Goal: Information Seeking & Learning: Learn about a topic

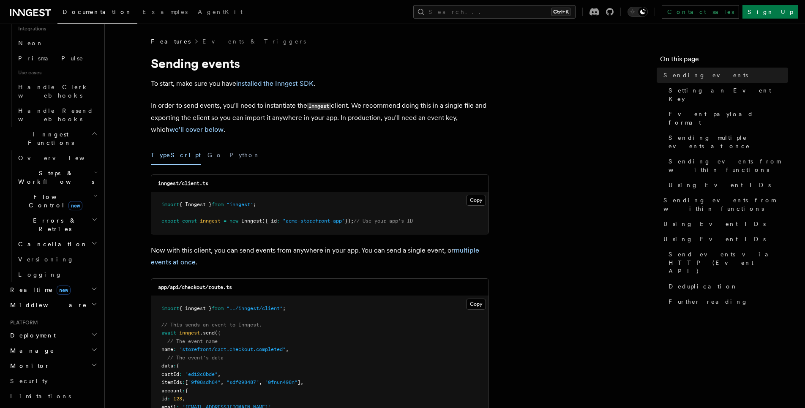
scroll to position [598, 0]
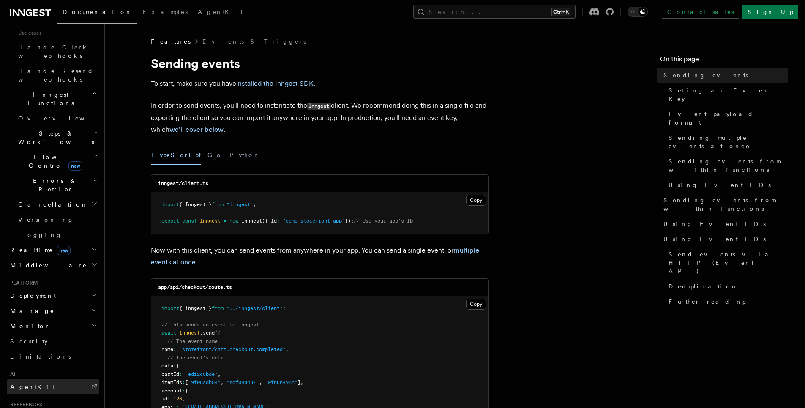
click at [24, 384] on span "AgentKit" at bounding box center [32, 387] width 45 height 7
click at [49, 303] on h2 "Manage" at bounding box center [53, 310] width 93 height 15
click at [47, 288] on h2 "Deployment" at bounding box center [53, 295] width 93 height 15
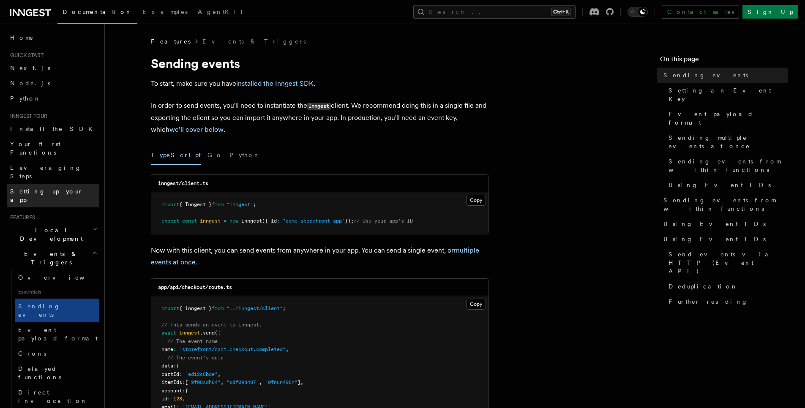
scroll to position [0, 0]
click at [60, 247] on h2 "Events & Triggers" at bounding box center [53, 259] width 93 height 24
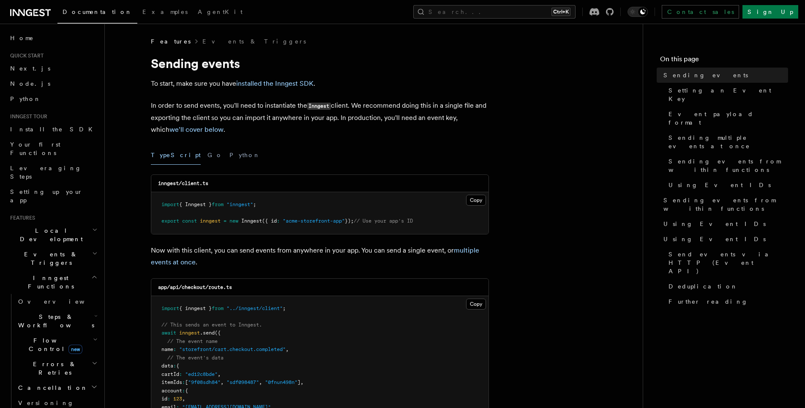
click at [57, 226] on span "Local Development" at bounding box center [49, 234] width 85 height 17
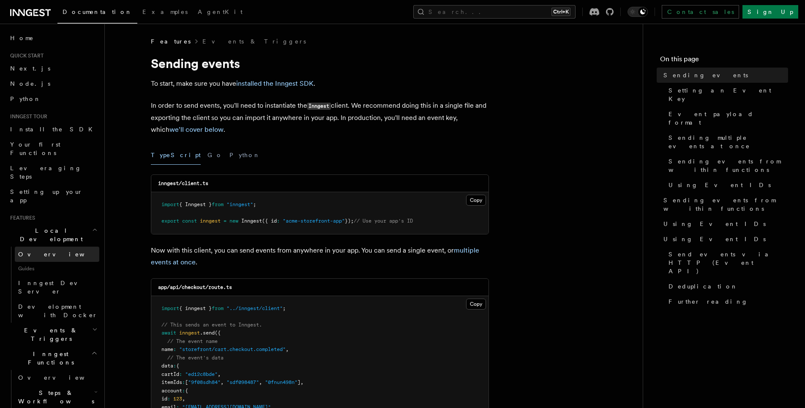
click at [54, 247] on link "Overview" at bounding box center [57, 254] width 85 height 15
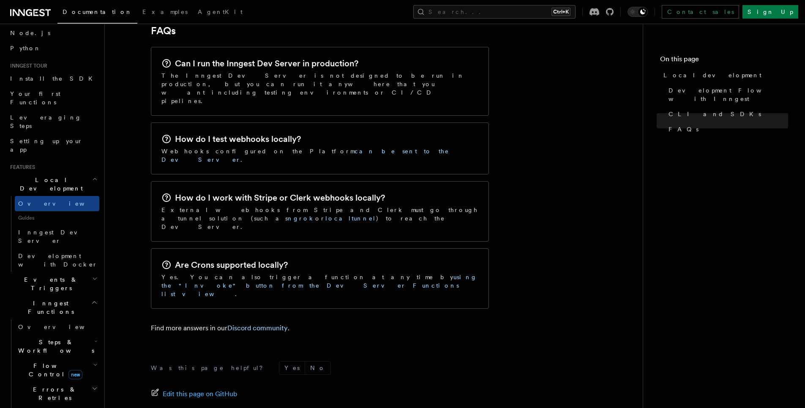
scroll to position [1326, 0]
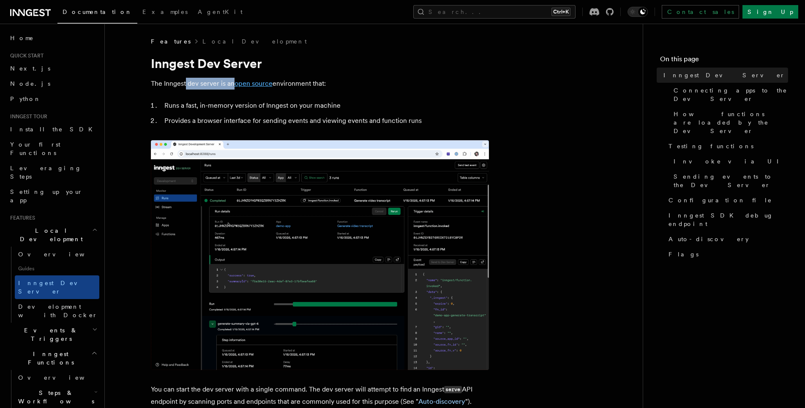
drag, startPoint x: 185, startPoint y: 85, endPoint x: 235, endPoint y: 86, distance: 50.3
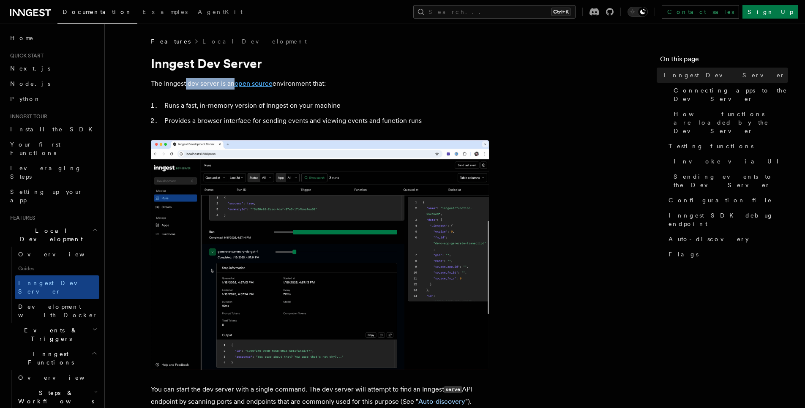
click at [235, 86] on p "The Inngest dev server is an open source environment that:" at bounding box center [320, 84] width 338 height 12
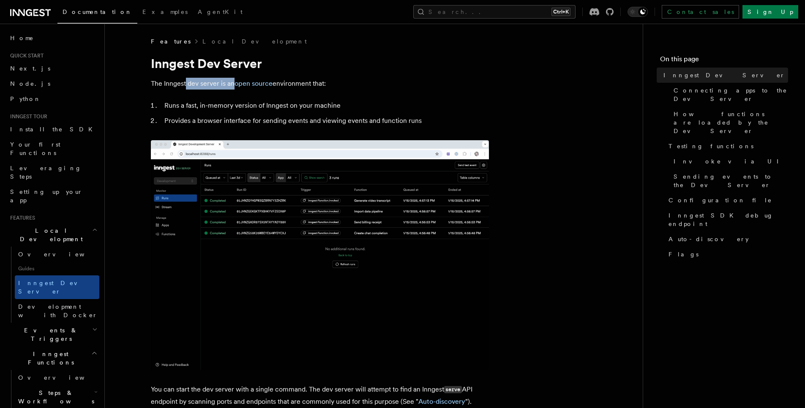
drag, startPoint x: 295, startPoint y: 86, endPoint x: 352, endPoint y: 90, distance: 56.7
click at [352, 89] on p "The Inngest dev server is an open source environment that:" at bounding box center [320, 84] width 338 height 12
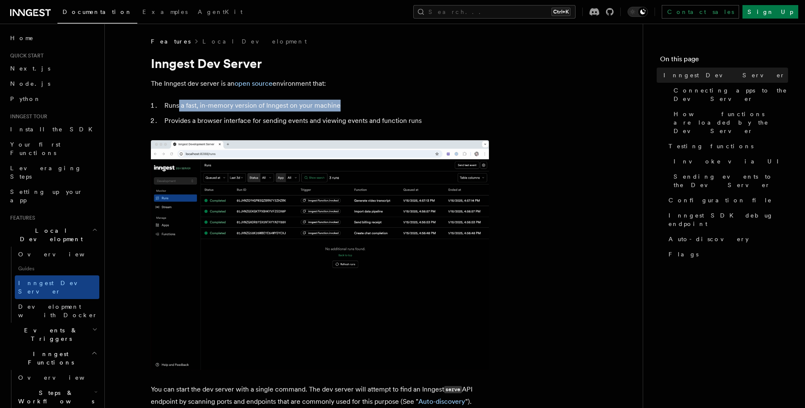
drag, startPoint x: 178, startPoint y: 101, endPoint x: 356, endPoint y: 107, distance: 178.4
click at [355, 106] on li "Runs a fast, in-memory version of Inngest on your machine" at bounding box center [325, 106] width 327 height 12
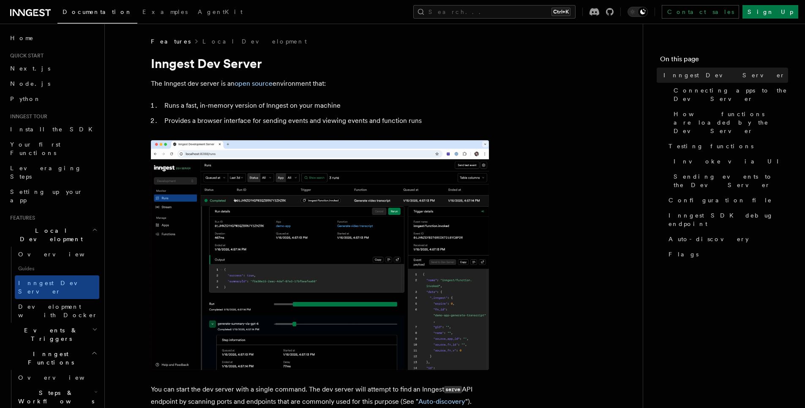
click at [255, 121] on li "Provides a browser interface for sending events and viewing events and function…" at bounding box center [325, 121] width 327 height 12
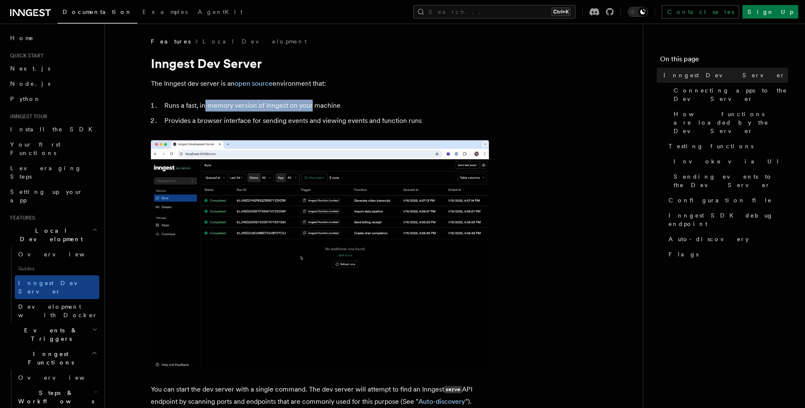
drag, startPoint x: 210, startPoint y: 106, endPoint x: 324, endPoint y: 104, distance: 114.5
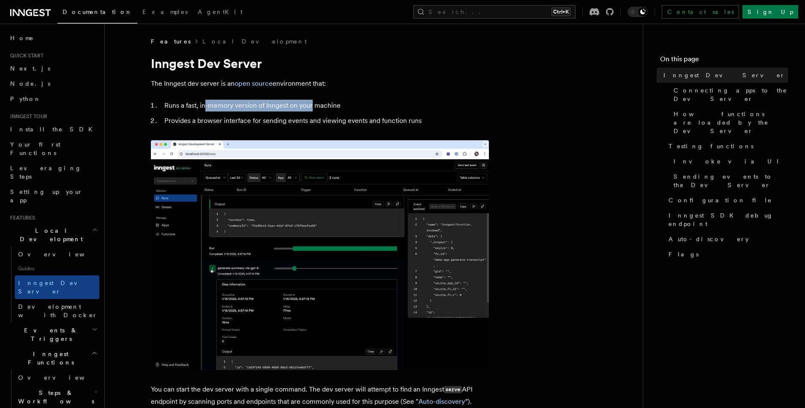
click at [319, 108] on li "Runs a fast, in-memory version of Inngest on your machine" at bounding box center [325, 106] width 327 height 12
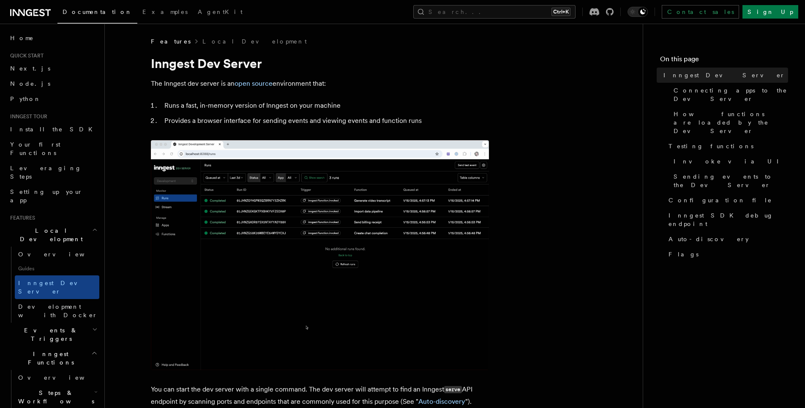
click at [325, 104] on li "Runs a fast, in-memory version of Inngest on your machine" at bounding box center [325, 106] width 327 height 12
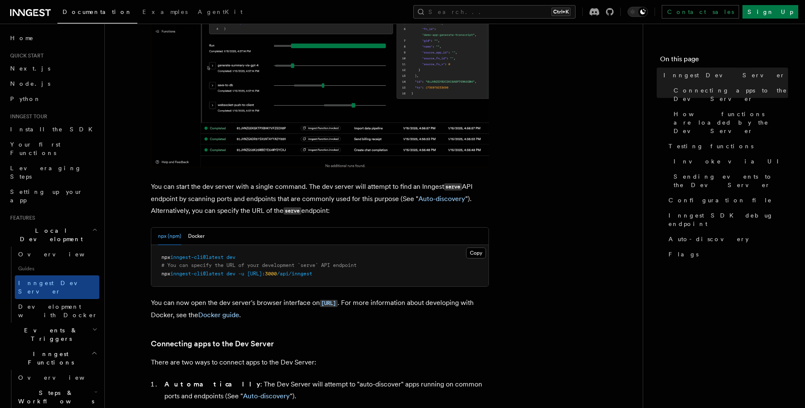
scroll to position [254, 0]
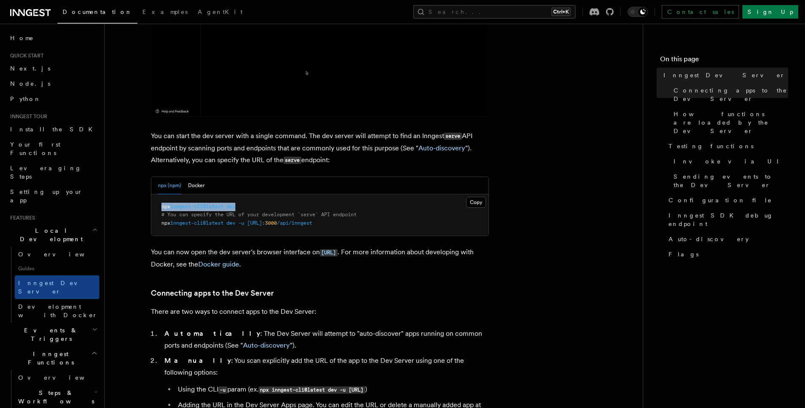
drag, startPoint x: 159, startPoint y: 208, endPoint x: 248, endPoint y: 208, distance: 89.2
click at [248, 208] on pre "npx inngest-cli@latest dev # You can specify the URL of your development `serve…" at bounding box center [319, 215] width 337 height 42
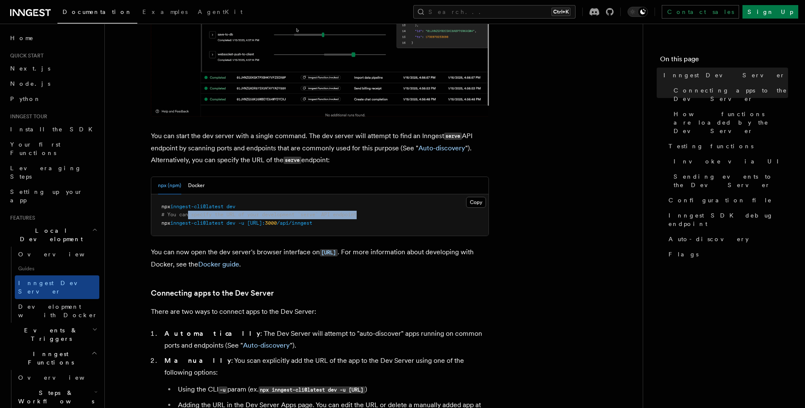
drag, startPoint x: 187, startPoint y: 217, endPoint x: 391, endPoint y: 219, distance: 204.1
click at [391, 218] on pre "npx inngest-cli@latest dev # You can specify the URL of your development `serve…" at bounding box center [319, 215] width 337 height 42
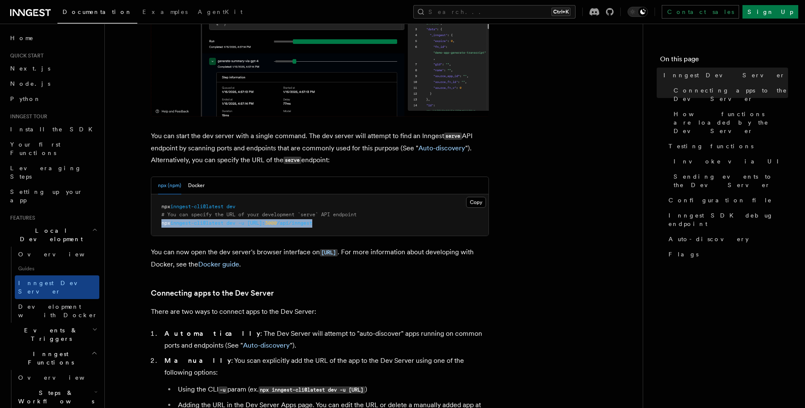
drag, startPoint x: 368, startPoint y: 226, endPoint x: 152, endPoint y: 223, distance: 215.5
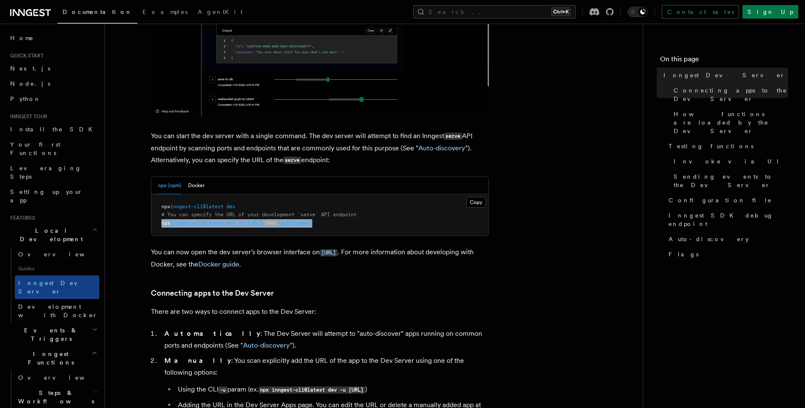
click at [154, 223] on pre "npx inngest-cli@latest dev # You can specify the URL of your development `serve…" at bounding box center [319, 215] width 337 height 42
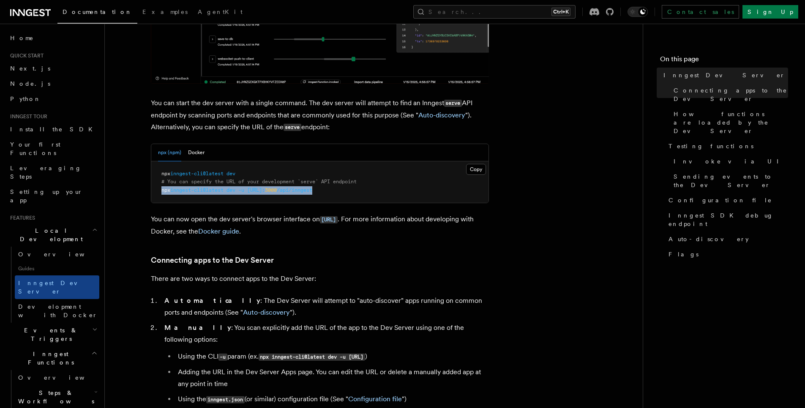
scroll to position [304, 0]
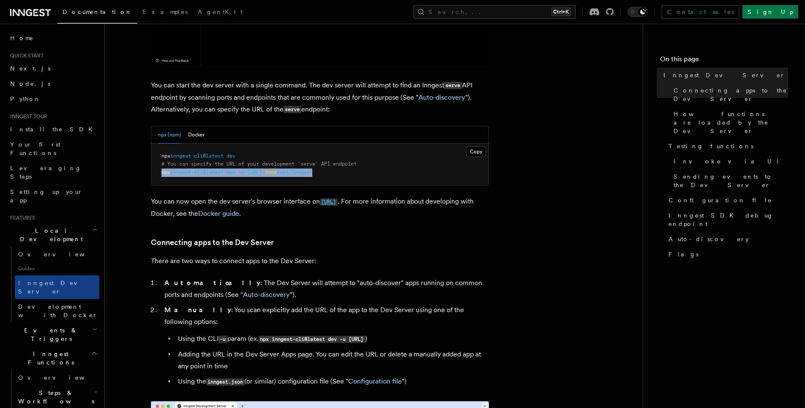
drag, startPoint x: 234, startPoint y: 196, endPoint x: 377, endPoint y: 198, distance: 142.8
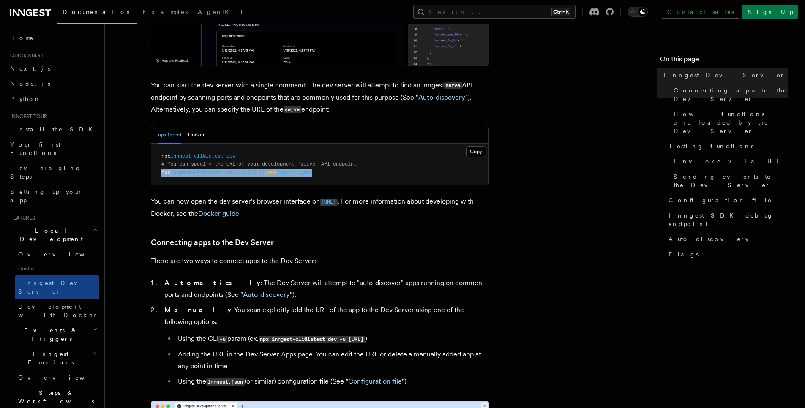
click at [373, 198] on p "You can now open the dev server's browser interface on http://localhost:8288 . …" at bounding box center [320, 208] width 338 height 24
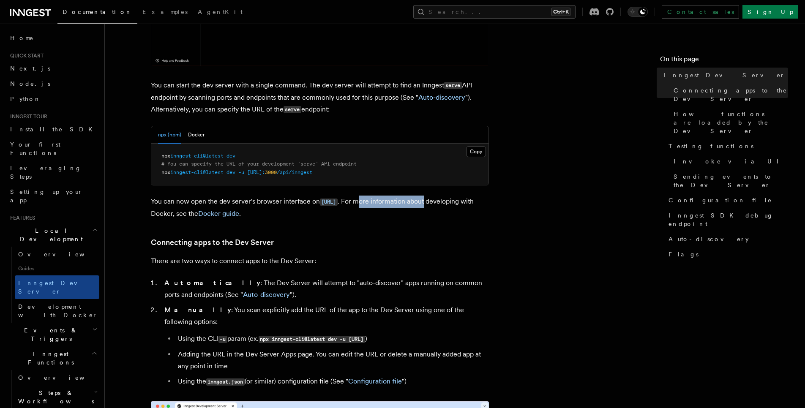
drag, startPoint x: 409, startPoint y: 198, endPoint x: 495, endPoint y: 209, distance: 86.5
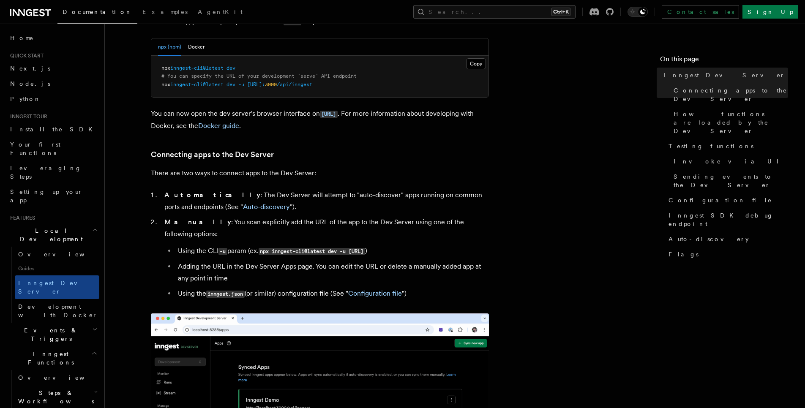
scroll to position [406, 0]
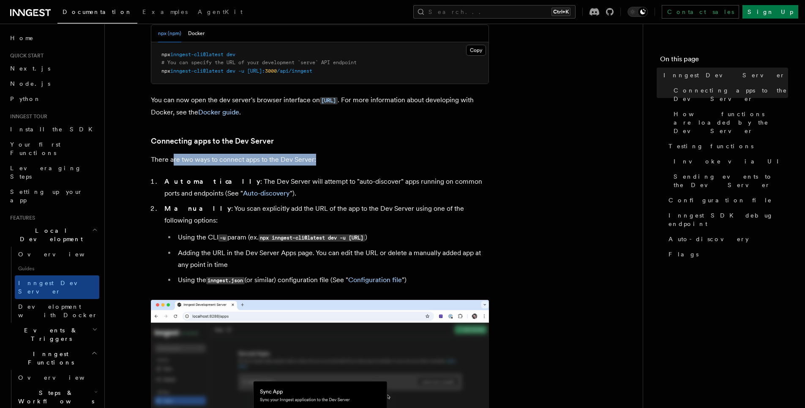
drag, startPoint x: 259, startPoint y: 159, endPoint x: 367, endPoint y: 159, distance: 107.3
click at [367, 159] on p "There are two ways to connect apps to the Dev Server:" at bounding box center [320, 160] width 338 height 12
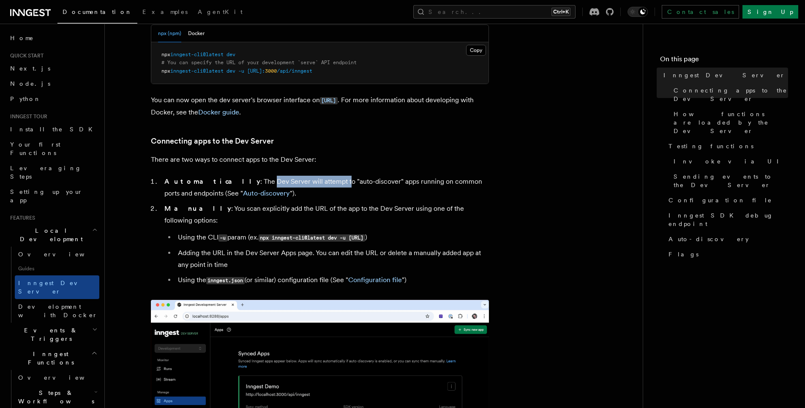
drag, startPoint x: 224, startPoint y: 180, endPoint x: 300, endPoint y: 183, distance: 75.7
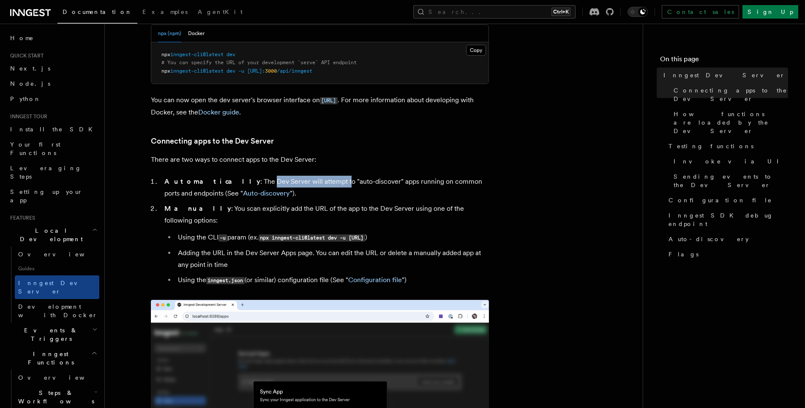
click at [297, 183] on li "Automatically : The Dev Server will attempt to "auto-discover" apps running on …" at bounding box center [325, 188] width 327 height 24
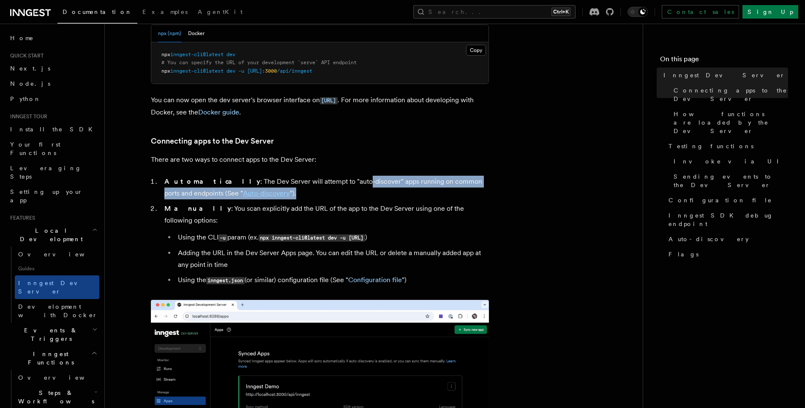
drag, startPoint x: 349, startPoint y: 182, endPoint x: 466, endPoint y: 199, distance: 117.4
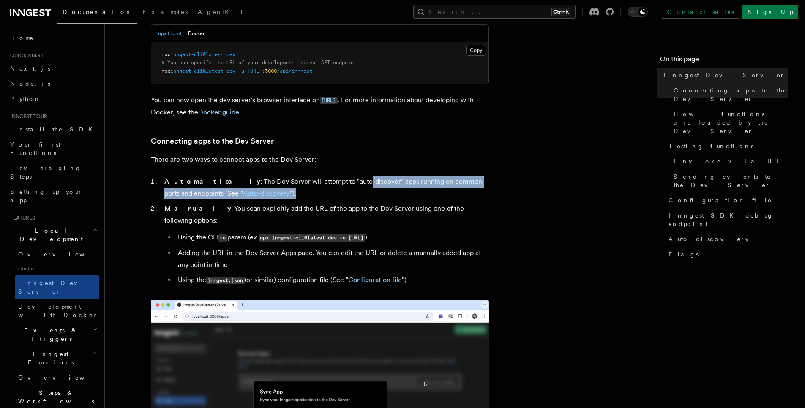
click at [466, 199] on li "Automatically : The Dev Server will attempt to "auto-discover" apps running on …" at bounding box center [325, 188] width 327 height 24
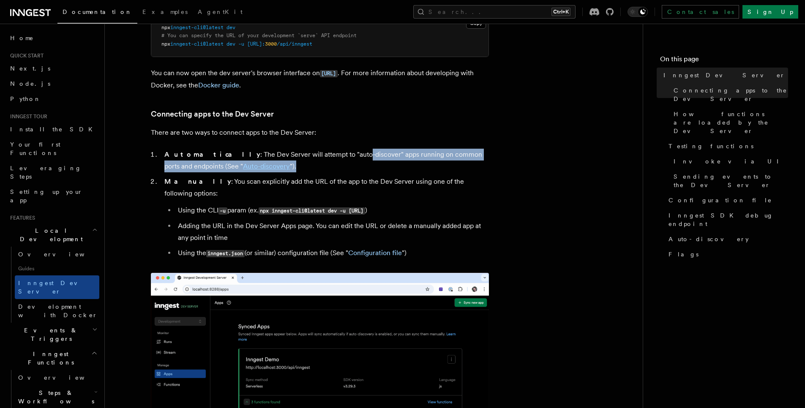
scroll to position [456, 0]
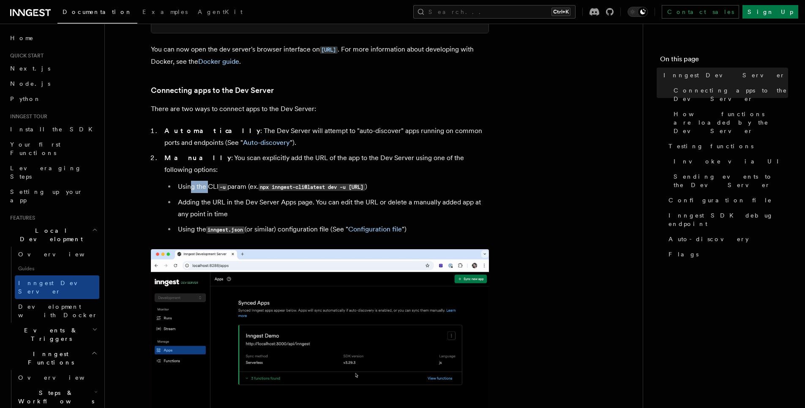
drag, startPoint x: 191, startPoint y: 177, endPoint x: 209, endPoint y: 175, distance: 18.7
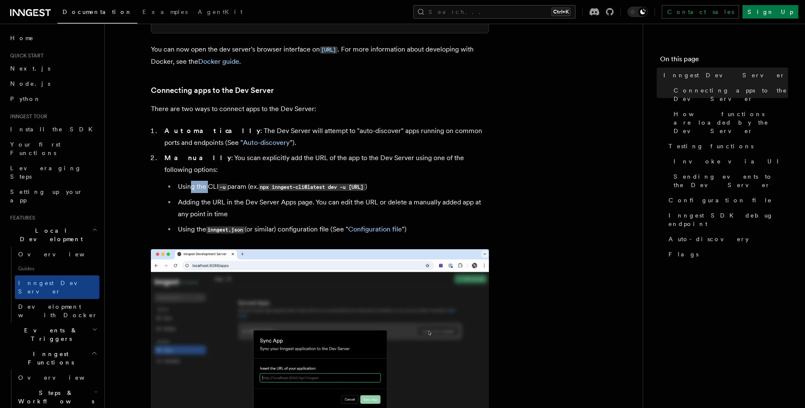
click at [207, 181] on li "Using the CLI -u param (ex. npx inngest-cli@latest dev -u http://localhost:3000…" at bounding box center [332, 187] width 314 height 12
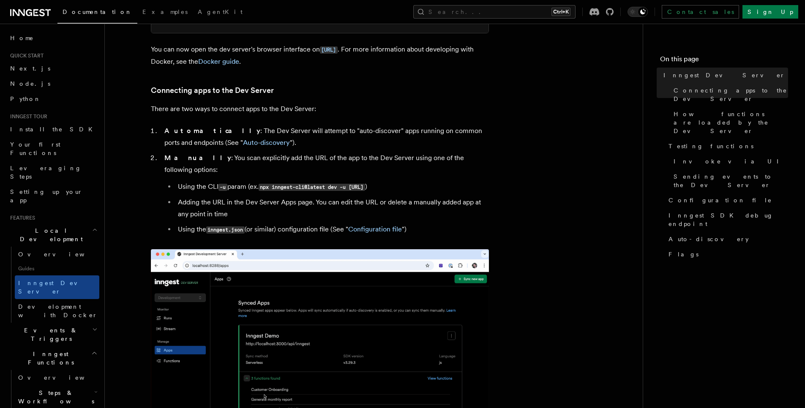
click at [222, 184] on code "-u" at bounding box center [222, 187] width 9 height 7
drag, startPoint x: 308, startPoint y: 179, endPoint x: 446, endPoint y: 179, distance: 138.2
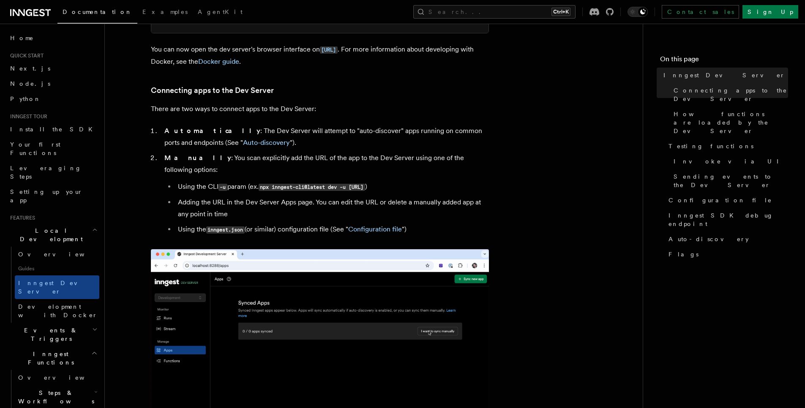
click at [365, 184] on code "npx inngest-cli@latest dev -u http://localhost:3000/api/inngest" at bounding box center [312, 187] width 106 height 7
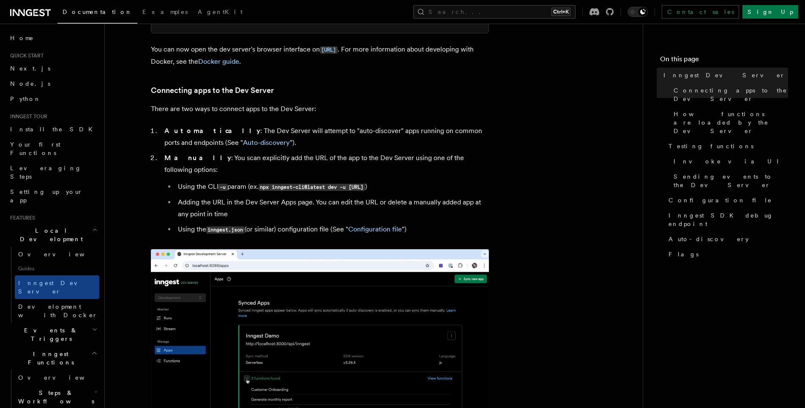
click at [365, 184] on code "npx inngest-cli@latest dev -u http://localhost:3000/api/inngest" at bounding box center [312, 187] width 106 height 7
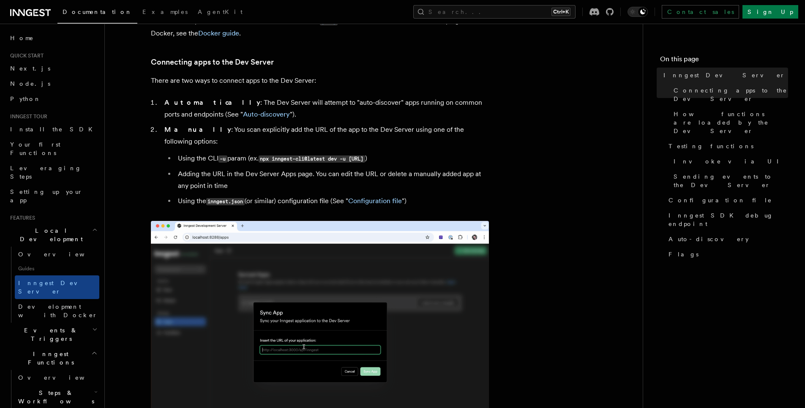
scroll to position [507, 0]
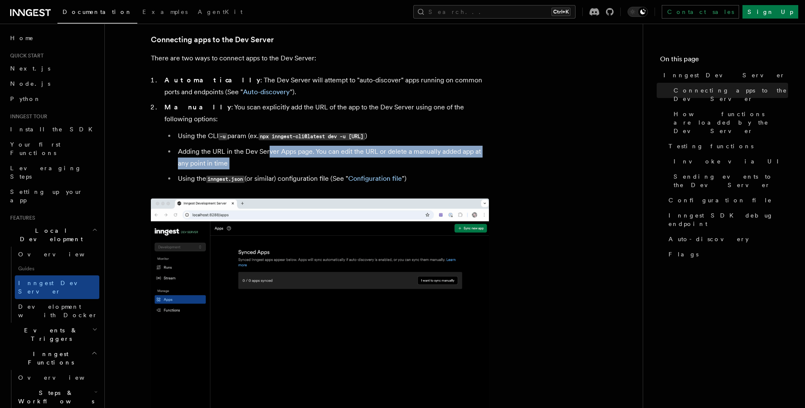
drag, startPoint x: 271, startPoint y: 139, endPoint x: 464, endPoint y: 161, distance: 193.9
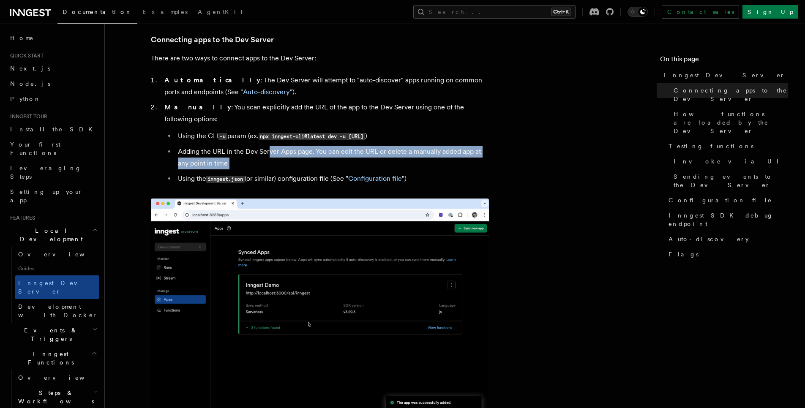
click at [464, 161] on ul "Using the CLI -u param (ex. npx inngest-cli@latest dev -u http://localhost:3000…" at bounding box center [326, 157] width 325 height 55
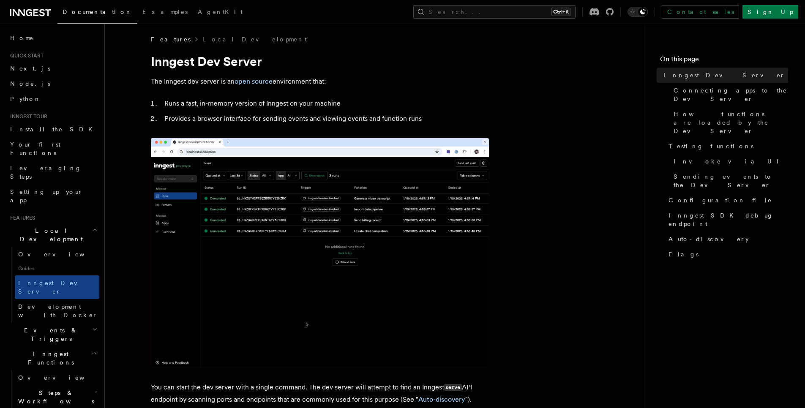
scroll to position [0, 0]
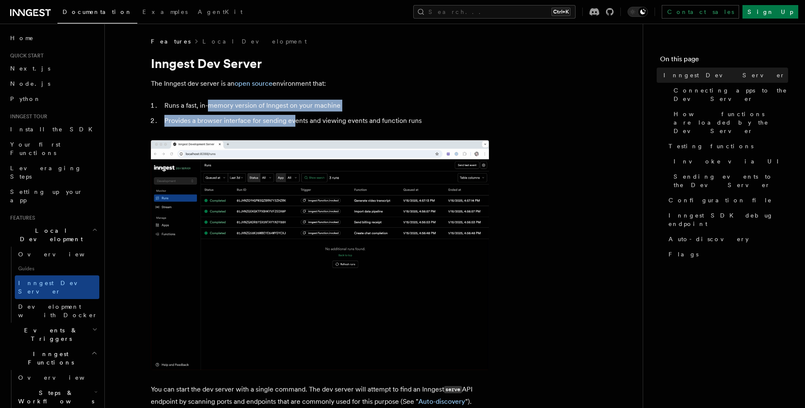
drag, startPoint x: 280, startPoint y: 116, endPoint x: 273, endPoint y: 123, distance: 9.9
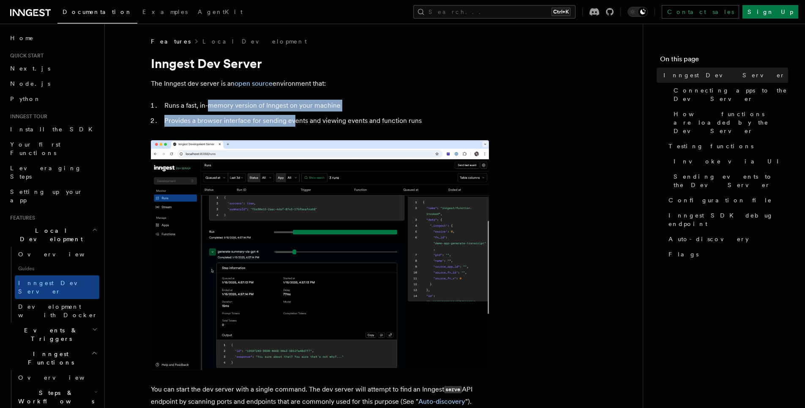
click at [293, 120] on ol "Runs a fast, in-memory version of Inngest on your machine Provides a browser in…" at bounding box center [320, 113] width 338 height 27
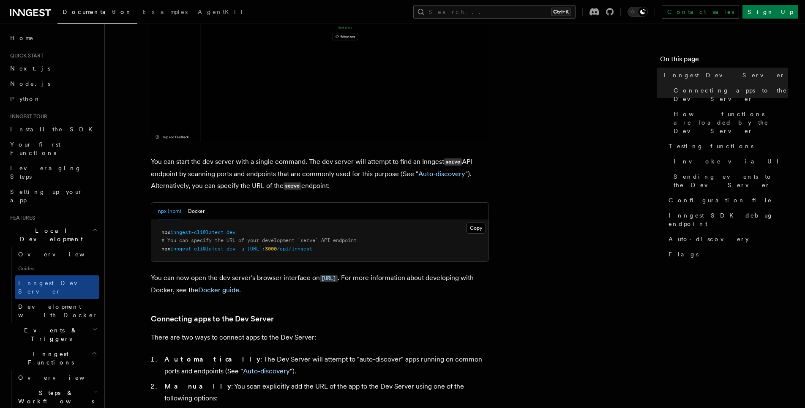
scroll to position [203, 0]
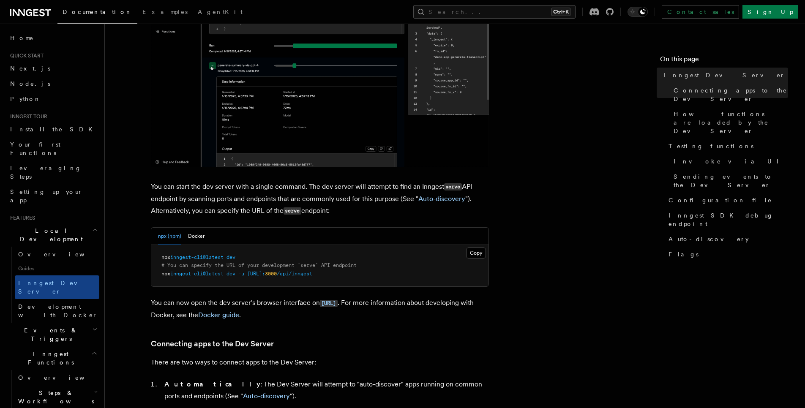
drag, startPoint x: 153, startPoint y: 188, endPoint x: 478, endPoint y: 206, distance: 325.8
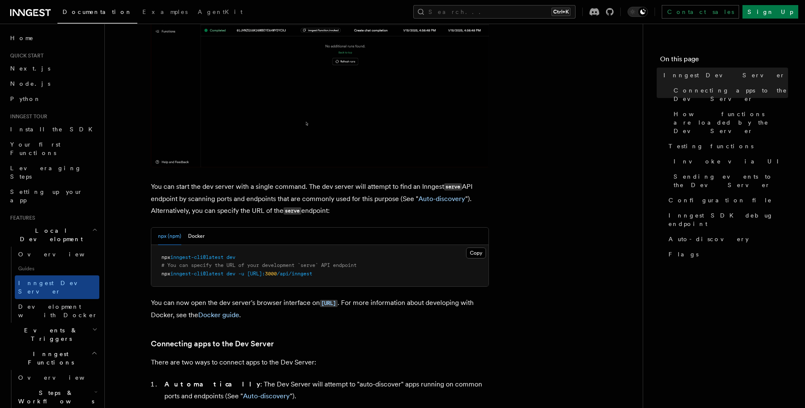
click at [478, 206] on p "You can start the dev server with a single command. The dev server will attempt…" at bounding box center [320, 199] width 338 height 36
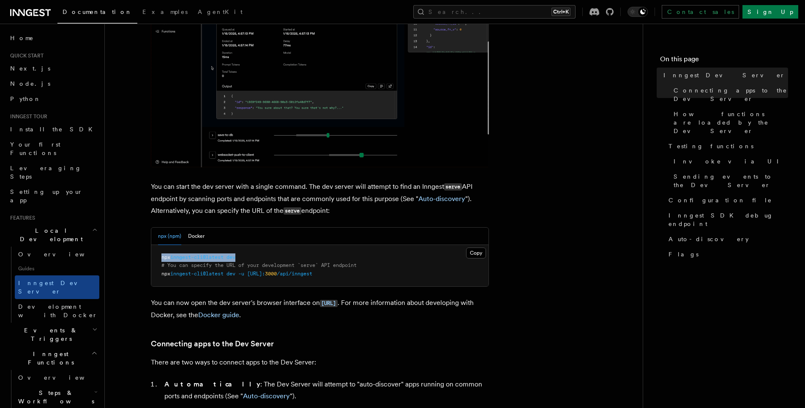
drag, startPoint x: 246, startPoint y: 256, endPoint x: 159, endPoint y: 254, distance: 86.7
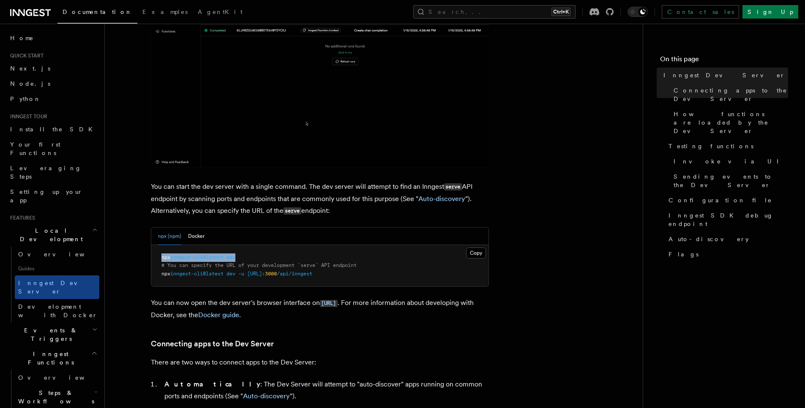
click at [159, 254] on pre "npx inngest-cli@latest dev # You can specify the URL of your development `serve…" at bounding box center [319, 266] width 337 height 42
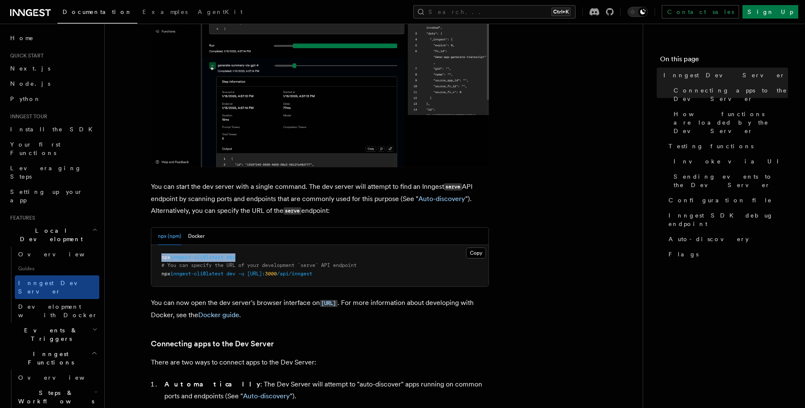
copy span "npx inngest-cli@latest dev"
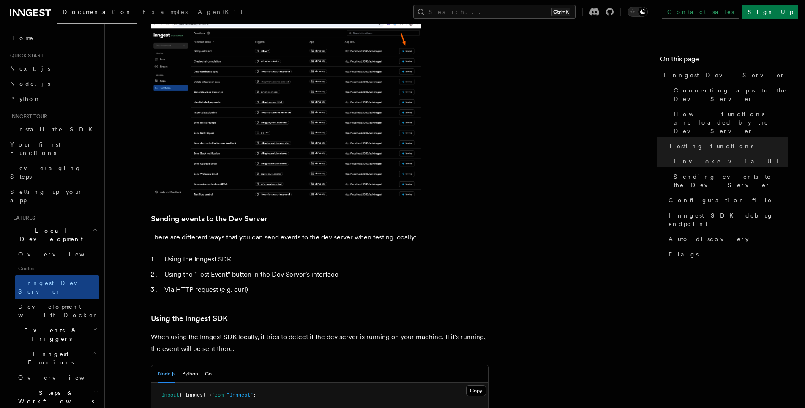
scroll to position [1268, 0]
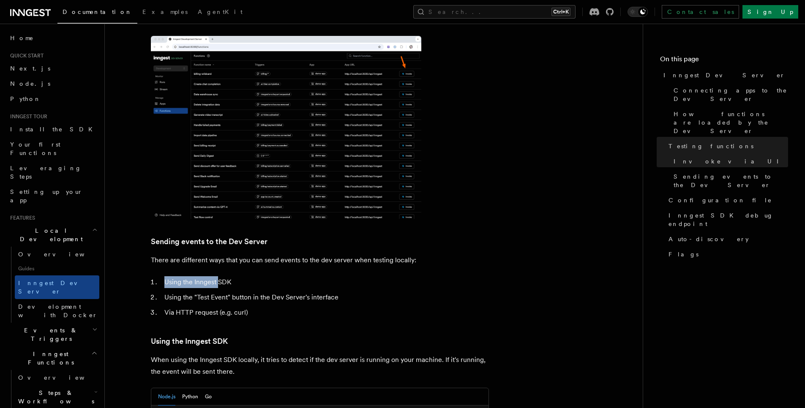
drag, startPoint x: 163, startPoint y: 262, endPoint x: 227, endPoint y: 261, distance: 64.2
click at [222, 276] on li "Using the Inngest SDK" at bounding box center [325, 282] width 327 height 12
drag, startPoint x: 167, startPoint y: 290, endPoint x: 187, endPoint y: 291, distance: 20.3
click at [184, 307] on li "Via HTTP request (e.g. curl)" at bounding box center [325, 313] width 327 height 12
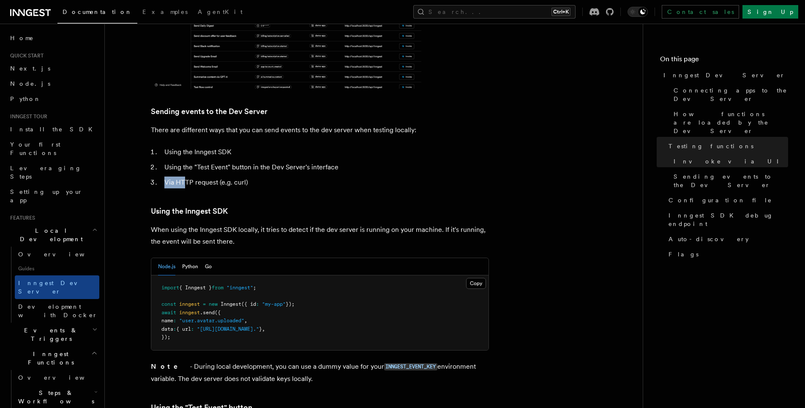
scroll to position [1420, 0]
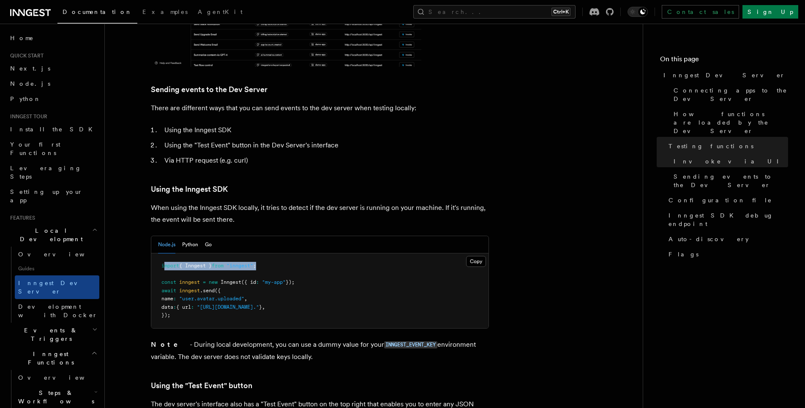
drag, startPoint x: 299, startPoint y: 244, endPoint x: 333, endPoint y: 248, distance: 33.6
click at [333, 254] on pre "import { Inngest } from "inngest" ; const inngest = new Inngest ({ id : "my-app…" at bounding box center [319, 291] width 337 height 75
drag, startPoint x: 253, startPoint y: 260, endPoint x: 169, endPoint y: 257, distance: 83.3
click at [177, 254] on pre "import { Inngest } from "inngest" ; const inngest = new Inngest ({ id : "my-app…" at bounding box center [319, 291] width 337 height 75
drag, startPoint x: 219, startPoint y: 264, endPoint x: 166, endPoint y: 266, distance: 52.9
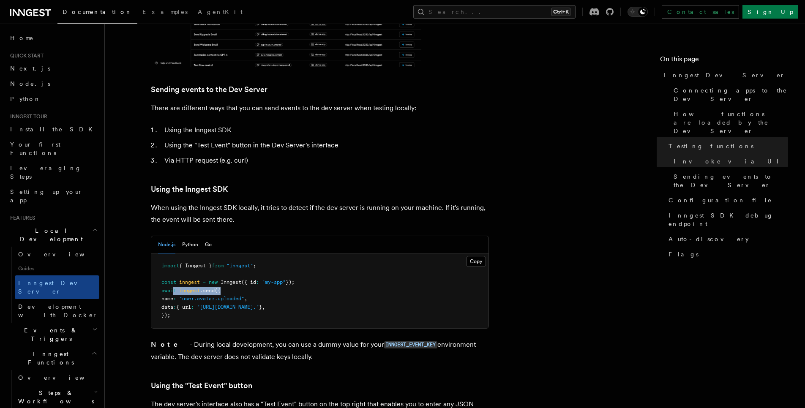
click at [167, 266] on pre "import { Inngest } from "inngest" ; const inngest = new Inngest ({ id : "my-app…" at bounding box center [319, 291] width 337 height 75
drag, startPoint x: 230, startPoint y: 272, endPoint x: 300, endPoint y: 281, distance: 70.3
click at [265, 271] on pre "import { Inngest } from "inngest" ; const inngest = new Inngest ({ id : "my-app…" at bounding box center [319, 291] width 337 height 75
click at [374, 282] on pre "import { Inngest } from "inngest" ; const inngest = new Inngest ({ id : "my-app…" at bounding box center [319, 291] width 337 height 75
drag, startPoint x: 310, startPoint y: 284, endPoint x: 204, endPoint y: 290, distance: 106.3
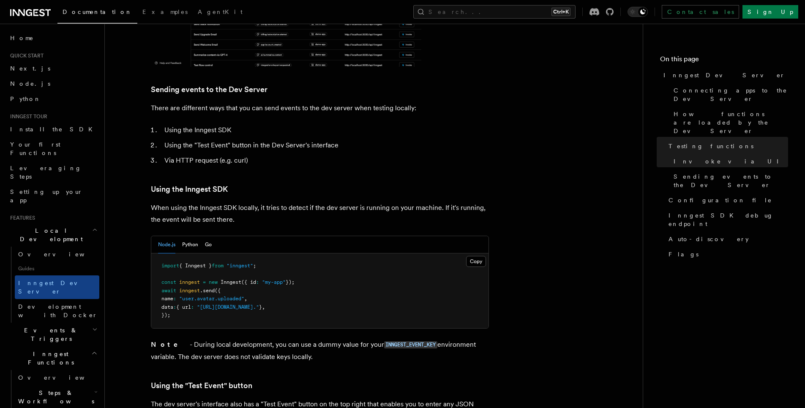
click at [220, 288] on pre "import { Inngest } from "inngest" ; const inngest = new Inngest ({ id : "my-app…" at bounding box center [319, 291] width 337 height 75
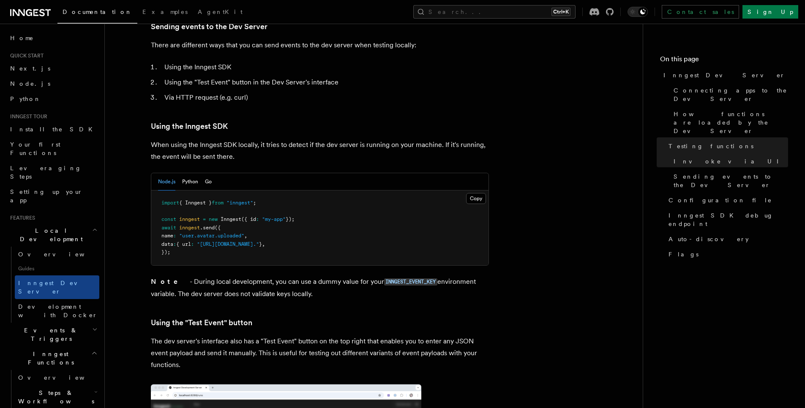
scroll to position [1521, 0]
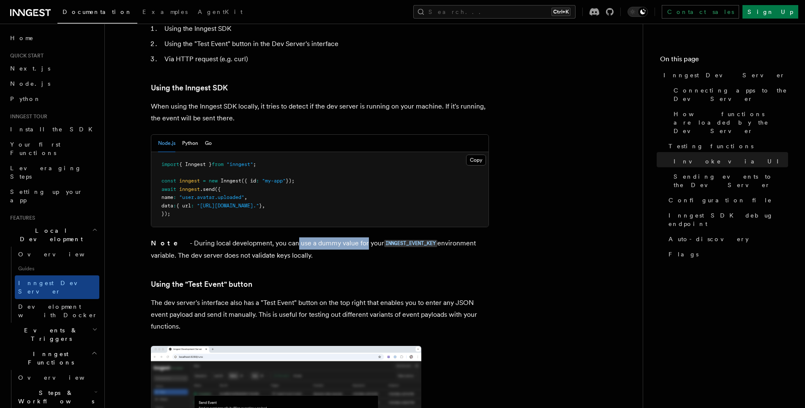
drag, startPoint x: 274, startPoint y: 221, endPoint x: 348, endPoint y: 217, distance: 73.6
click at [343, 237] on p "Note - During local development, you can use a dummy value for your INNGEST_EVE…" at bounding box center [320, 249] width 338 height 24
click at [382, 241] on article "Features Local Development Inngest Dev Server The Inngest dev server is an open…" at bounding box center [373, 104] width 511 height 3176
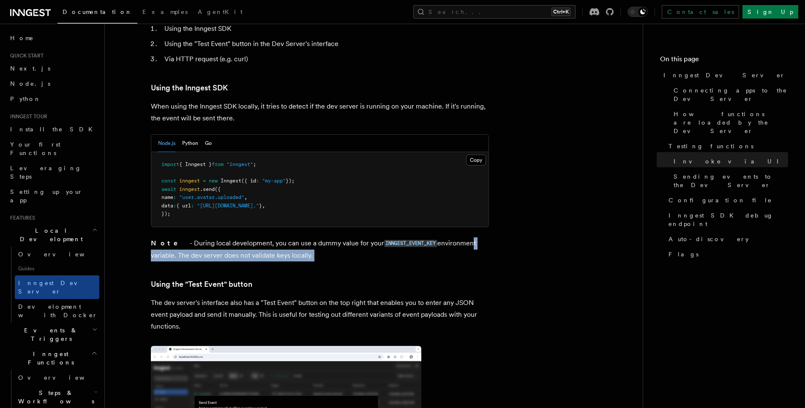
drag, startPoint x: 460, startPoint y: 218, endPoint x: 488, endPoint y: 238, distance: 34.1
click at [488, 238] on article "Features Local Development Inngest Dev Server The Inngest dev server is an open…" at bounding box center [373, 104] width 511 height 3176
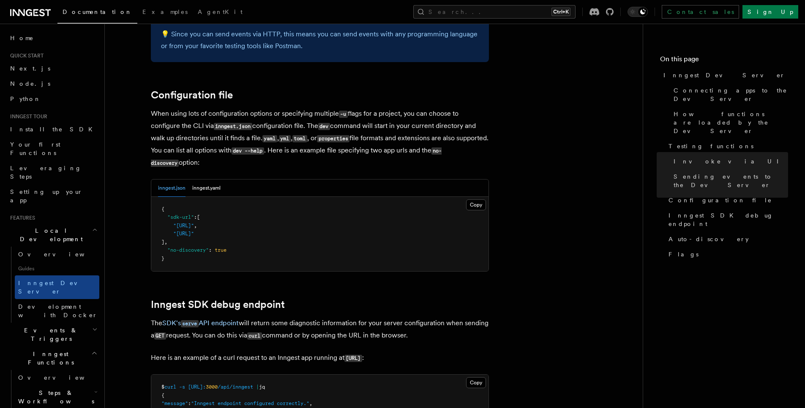
scroll to position [2180, 0]
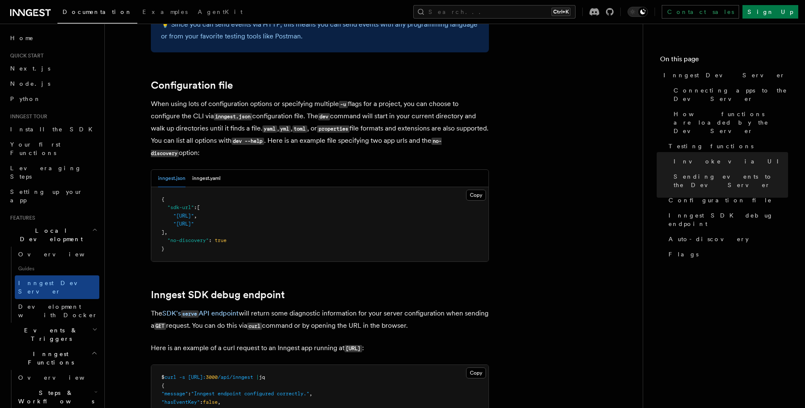
drag, startPoint x: 172, startPoint y: 205, endPoint x: 299, endPoint y: 217, distance: 127.8
click at [294, 217] on pre "{ "sdk-url" : [ "http://localhost:3000/api/inngest" , "http://localhost:3030/ap…" at bounding box center [319, 224] width 337 height 75
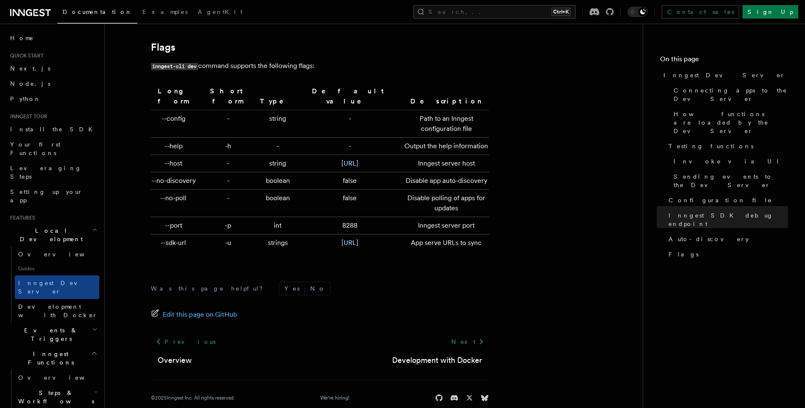
scroll to position [2793, 0]
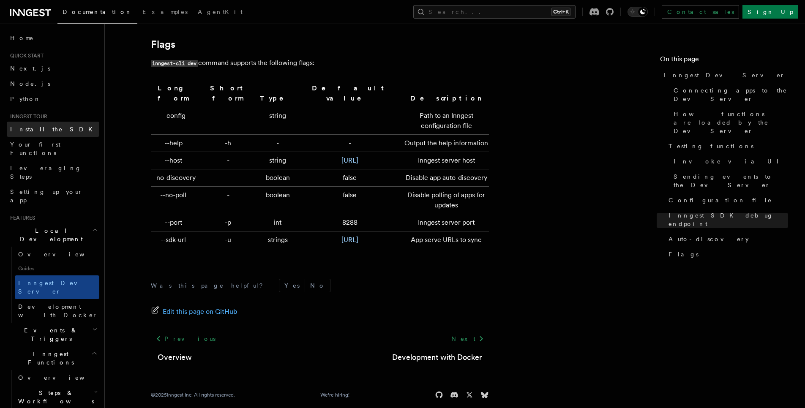
click at [38, 125] on span "Install the SDK" at bounding box center [53, 129] width 87 height 8
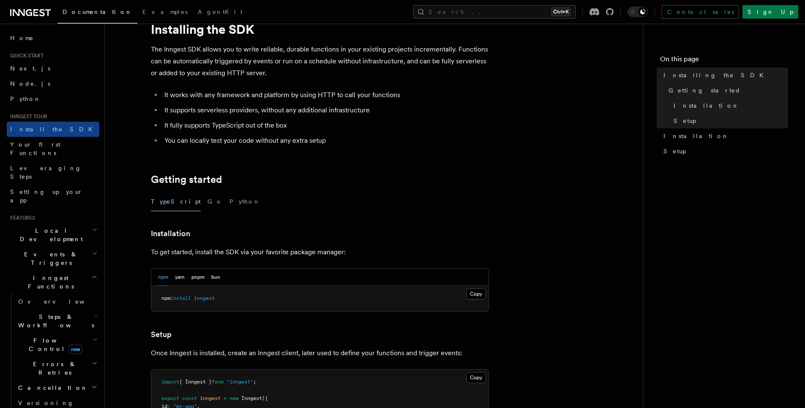
scroll to position [101, 0]
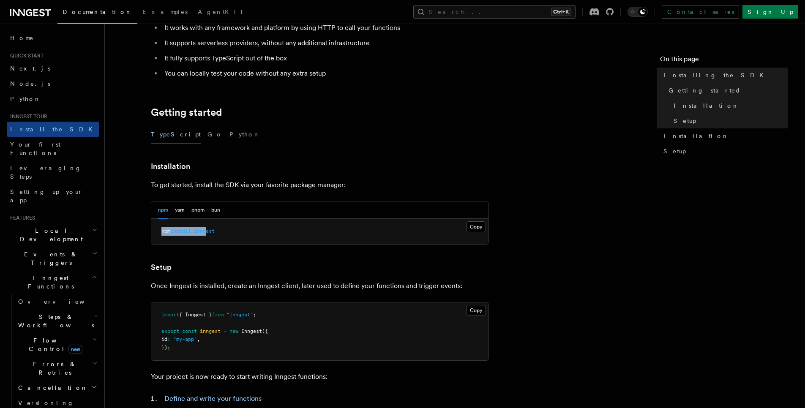
drag, startPoint x: 198, startPoint y: 233, endPoint x: 154, endPoint y: 232, distance: 43.9
click at [156, 232] on pre "npm install inngest" at bounding box center [319, 231] width 337 height 25
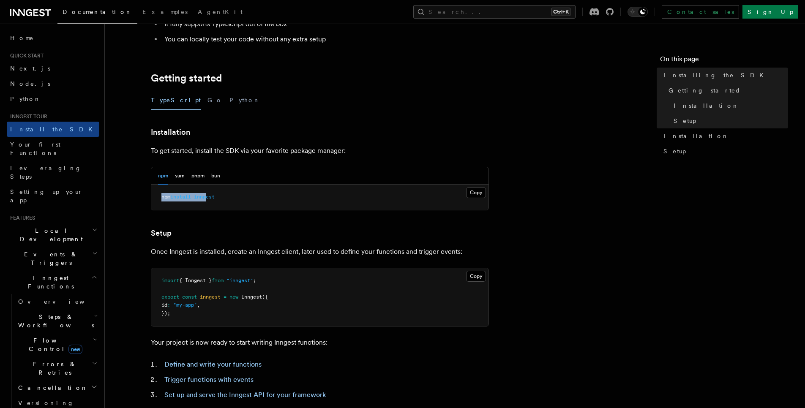
scroll to position [203, 0]
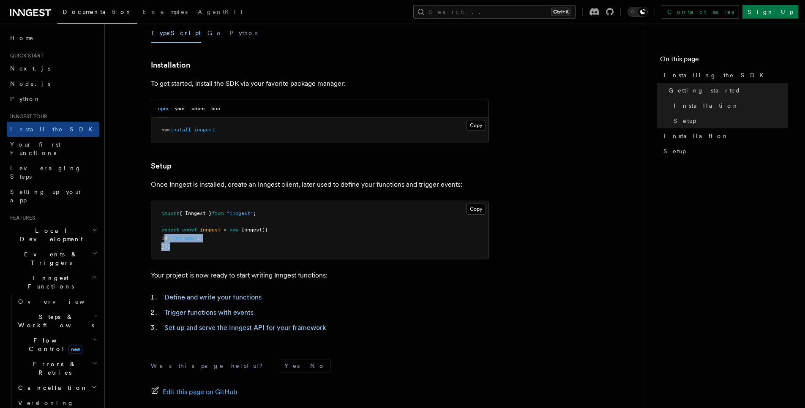
drag, startPoint x: 178, startPoint y: 246, endPoint x: 162, endPoint y: 236, distance: 19.6
click at [164, 236] on pre "import { Inngest } from "inngest" ; export const inngest = new Inngest ({ id : …" at bounding box center [319, 230] width 337 height 58
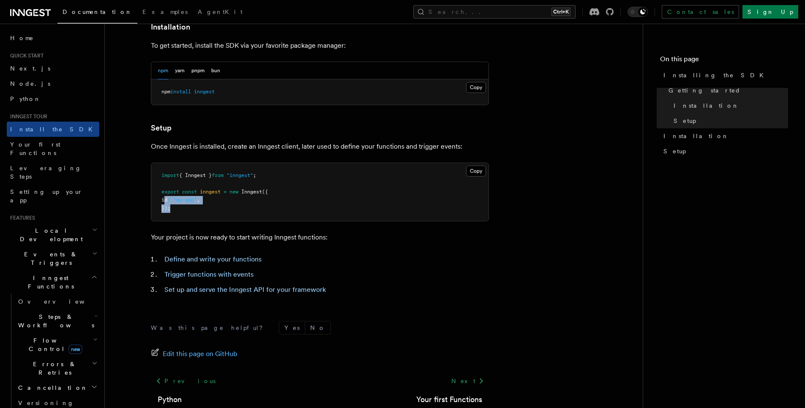
scroll to position [295, 0]
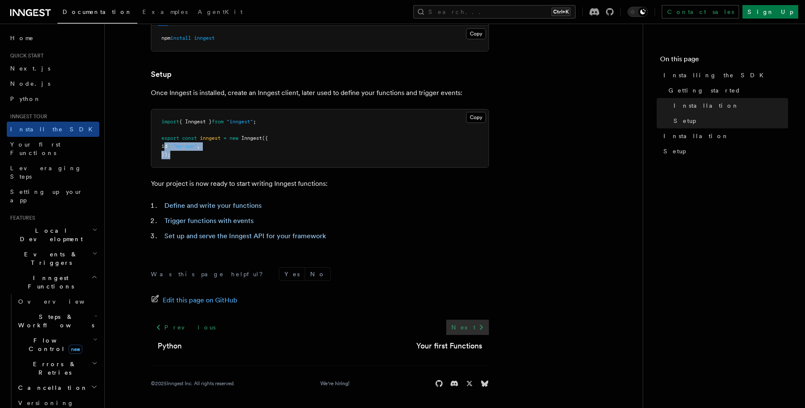
click at [479, 328] on icon at bounding box center [481, 327] width 10 height 10
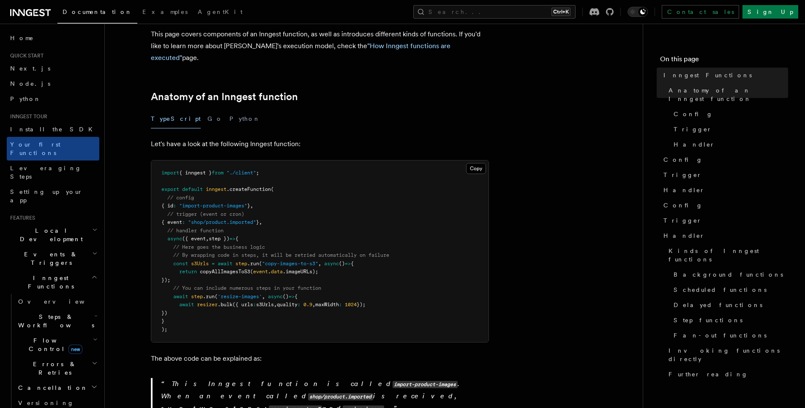
scroll to position [101, 0]
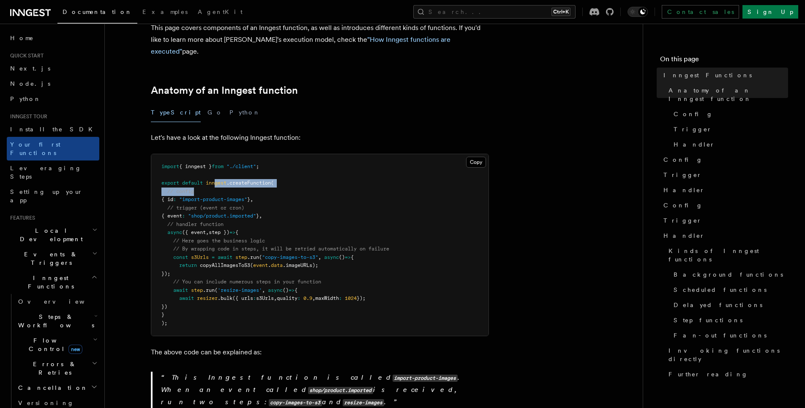
drag, startPoint x: 263, startPoint y: 177, endPoint x: 287, endPoint y: 177, distance: 23.7
click at [285, 176] on pre "import { inngest } from "./client" ; export default inngest .createFunction ( /…" at bounding box center [319, 245] width 337 height 182
click at [258, 192] on pre "import { inngest } from "./client" ; export default inngest .createFunction ( /…" at bounding box center [319, 245] width 337 height 182
drag, startPoint x: 193, startPoint y: 191, endPoint x: 262, endPoint y: 193, distance: 69.3
click at [262, 193] on pre "import { inngest } from "./client" ; export default inngest .createFunction ( /…" at bounding box center [319, 245] width 337 height 182
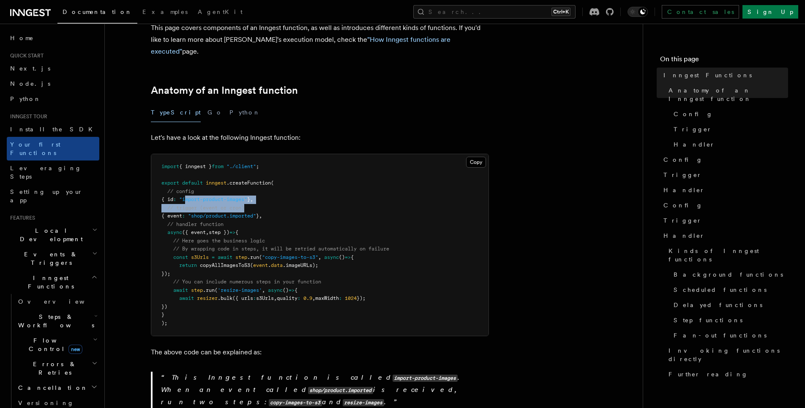
click at [259, 198] on pre "import { inngest } from "./client" ; export default inngest .createFunction ( /…" at bounding box center [319, 245] width 337 height 182
drag, startPoint x: 250, startPoint y: 187, endPoint x: 184, endPoint y: 190, distance: 66.0
click at [186, 196] on span ""import-product-images"" at bounding box center [213, 199] width 68 height 6
drag, startPoint x: 269, startPoint y: 205, endPoint x: 276, endPoint y: 205, distance: 6.8
click at [262, 213] on span "{ event : "shop/product.imported" } ," at bounding box center [211, 216] width 101 height 6
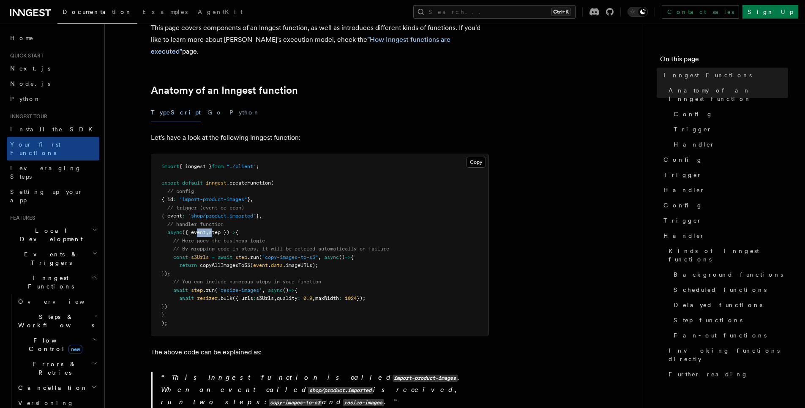
drag, startPoint x: 204, startPoint y: 222, endPoint x: 182, endPoint y: 217, distance: 22.5
click at [190, 229] on span "async ({ event , step }) => {" at bounding box center [199, 232] width 77 height 6
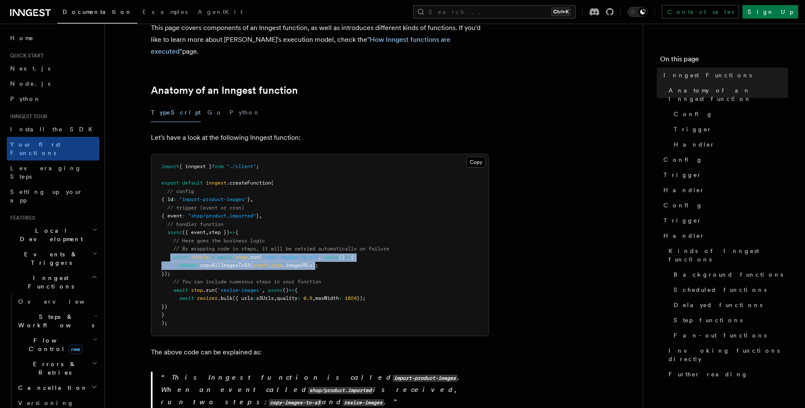
drag, startPoint x: 241, startPoint y: 249, endPoint x: 319, endPoint y: 257, distance: 79.0
click at [319, 257] on pre "import { inngest } from "./client" ; export default inngest .createFunction ( /…" at bounding box center [319, 245] width 337 height 182
drag, startPoint x: 313, startPoint y: 268, endPoint x: 294, endPoint y: 269, distance: 18.6
click at [311, 279] on span "// You can include numerous steps in your function" at bounding box center [247, 282] width 148 height 6
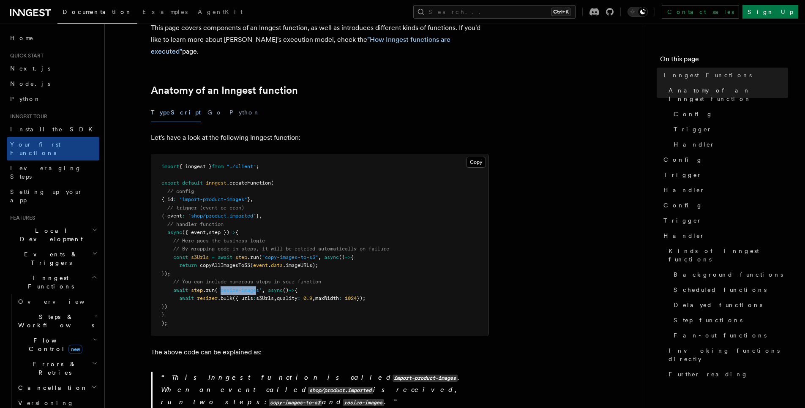
drag, startPoint x: 235, startPoint y: 281, endPoint x: 268, endPoint y: 280, distance: 33.4
click at [262, 287] on span "'resize-images'" at bounding box center [240, 290] width 44 height 6
drag, startPoint x: 276, startPoint y: 280, endPoint x: 329, endPoint y: 283, distance: 52.9
click at [323, 282] on pre "import { inngest } from "./client" ; export default inngest .createFunction ( /…" at bounding box center [319, 245] width 337 height 182
click at [330, 295] on span "maxWidth" at bounding box center [327, 298] width 24 height 6
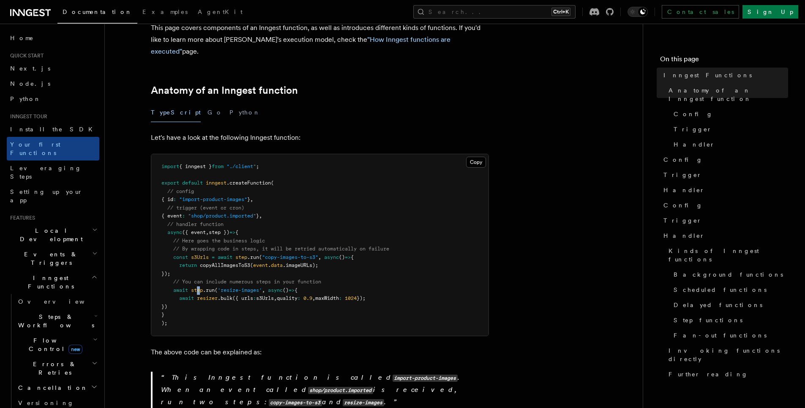
drag, startPoint x: 199, startPoint y: 281, endPoint x: 207, endPoint y: 283, distance: 8.2
click at [206, 283] on pre "import { inngest } from "./client" ; export default inngest .createFunction ( /…" at bounding box center [319, 245] width 337 height 182
click at [227, 287] on span "'resize-images'" at bounding box center [240, 290] width 44 height 6
drag, startPoint x: 264, startPoint y: 273, endPoint x: 291, endPoint y: 276, distance: 27.6
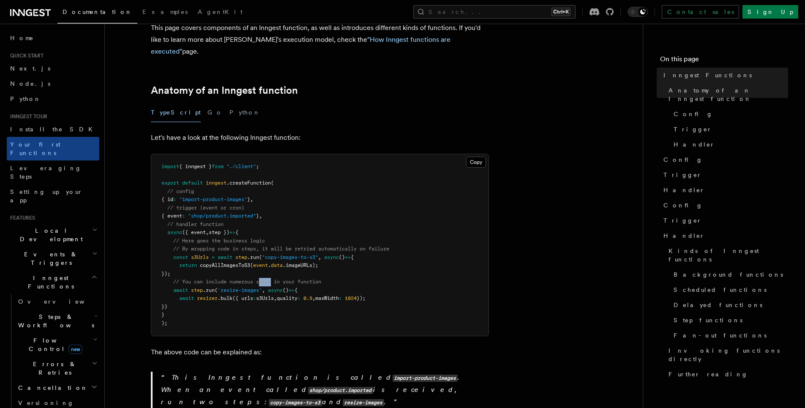
click at [288, 274] on pre "import { inngest } from "./client" ; export default inngest .createFunction ( /…" at bounding box center [319, 245] width 337 height 182
drag, startPoint x: 210, startPoint y: 287, endPoint x: 224, endPoint y: 286, distance: 14.0
click at [211, 295] on span "resizer" at bounding box center [207, 298] width 21 height 6
click at [237, 295] on span "({ urls" at bounding box center [242, 298] width 21 height 6
drag, startPoint x: 276, startPoint y: 287, endPoint x: 376, endPoint y: 287, distance: 99.3
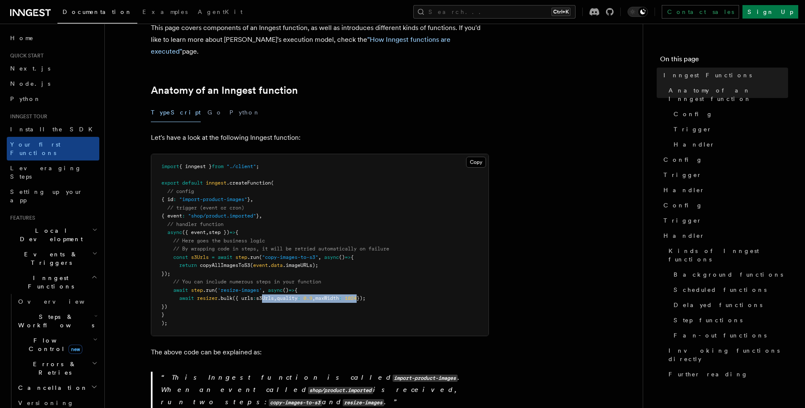
click at [366, 295] on span "await resizer .bulk ({ urls : s3Urls , quality : 0.9 , maxWidth : 1024 });" at bounding box center [263, 298] width 204 height 6
click at [366, 295] on span "});" at bounding box center [361, 298] width 9 height 6
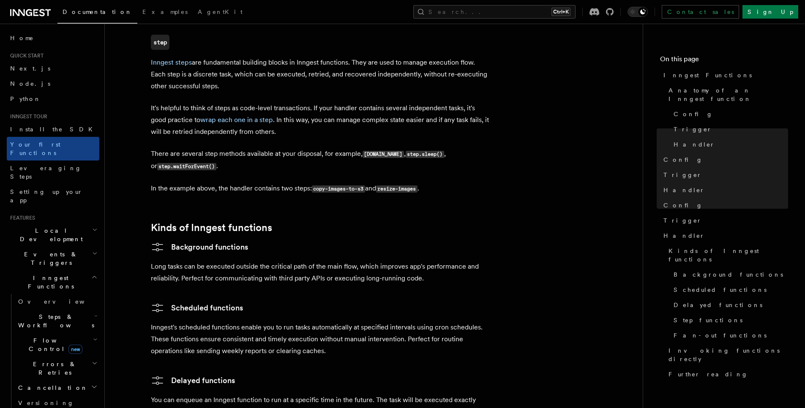
scroll to position [1217, 0]
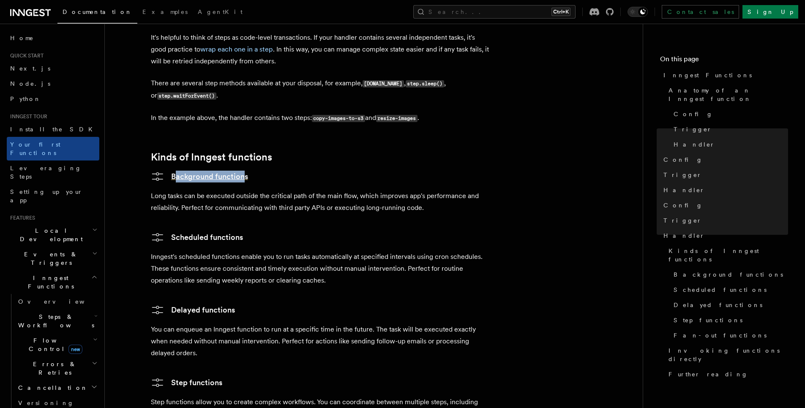
drag, startPoint x: 267, startPoint y: 144, endPoint x: 240, endPoint y: 143, distance: 26.6
click at [240, 170] on h3 "Background functions" at bounding box center [320, 177] width 338 height 14
drag, startPoint x: 247, startPoint y: 202, endPoint x: 187, endPoint y: 203, distance: 60.0
click at [187, 231] on h3 "Scheduled functions" at bounding box center [320, 238] width 338 height 14
drag, startPoint x: 253, startPoint y: 283, endPoint x: 171, endPoint y: 278, distance: 81.7
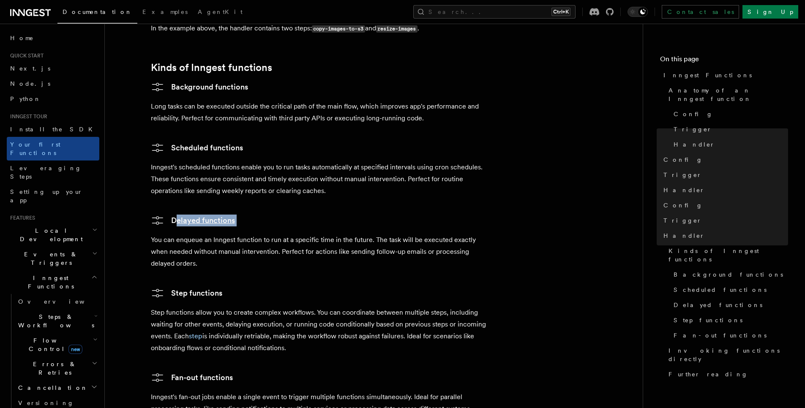
scroll to position [1318, 0]
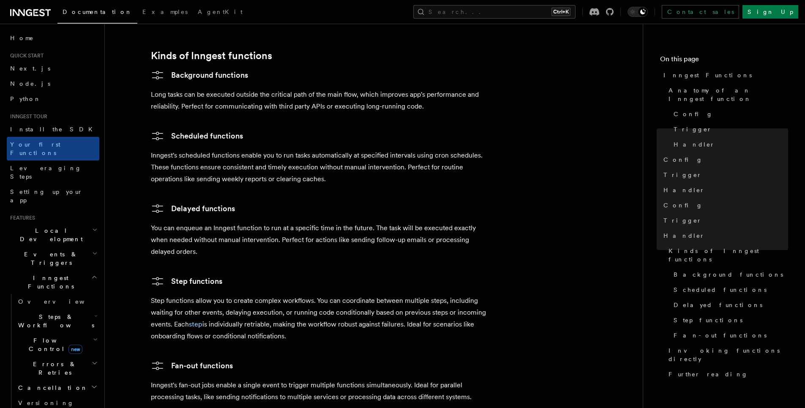
click at [234, 295] on p "Step functions allow you to create complex workflows. You can coordinate betwee…" at bounding box center [320, 318] width 338 height 47
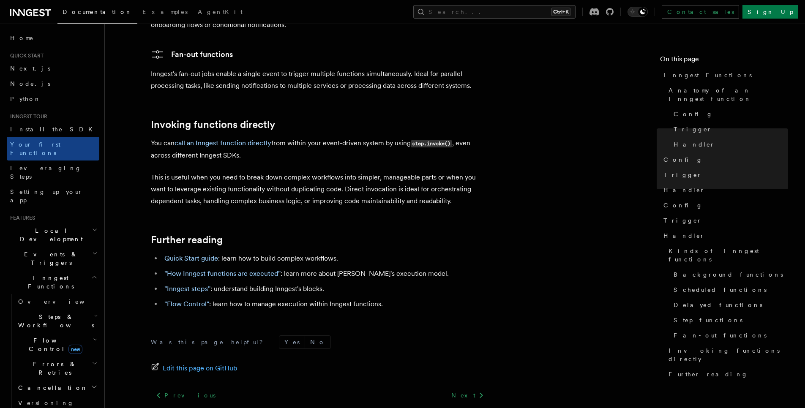
scroll to position [1612, 0]
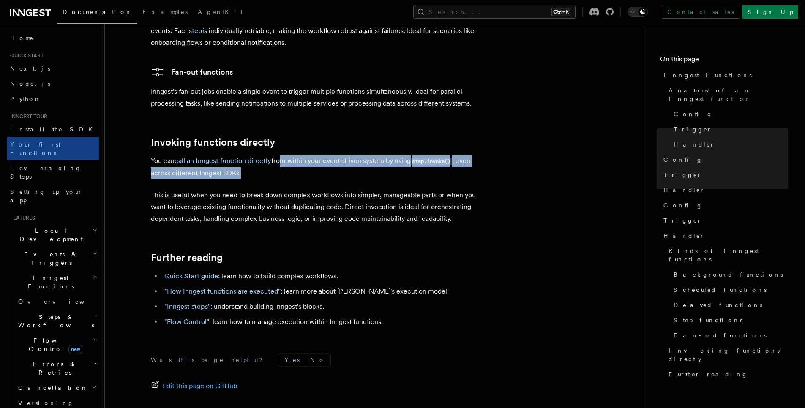
drag, startPoint x: 291, startPoint y: 126, endPoint x: 455, endPoint y: 156, distance: 166.6
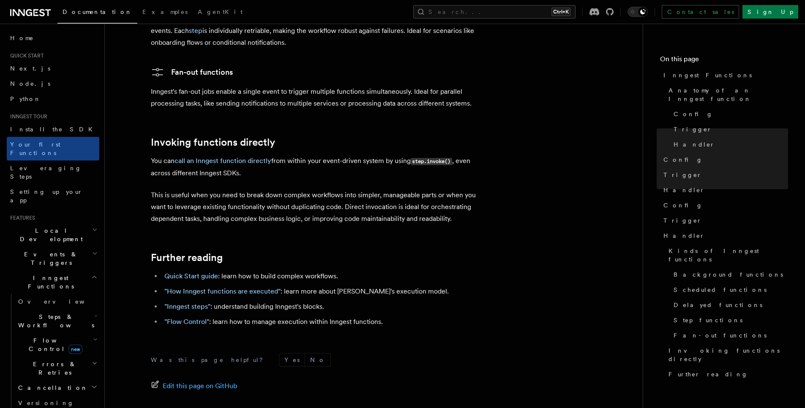
click at [448, 189] on p "This is useful when you need to break down complex workflows into simpler, mana…" at bounding box center [320, 206] width 338 height 35
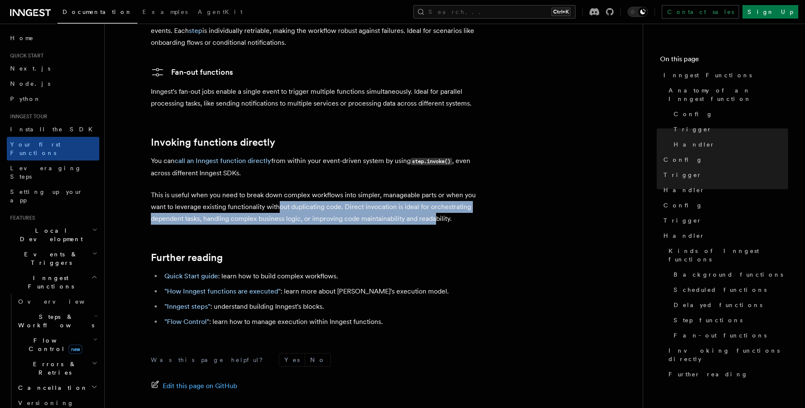
drag, startPoint x: 428, startPoint y: 184, endPoint x: 147, endPoint y: 164, distance: 281.7
click at [209, 189] on p "This is useful when you need to break down complex workflows into simpler, mana…" at bounding box center [320, 206] width 338 height 35
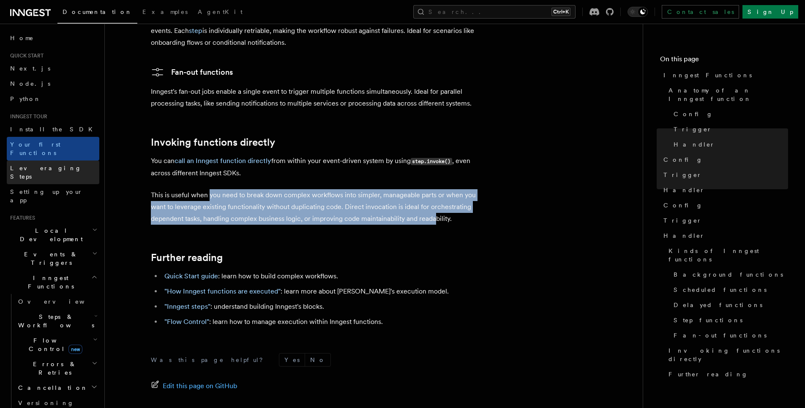
click at [59, 163] on link "Leveraging Steps" at bounding box center [53, 173] width 93 height 24
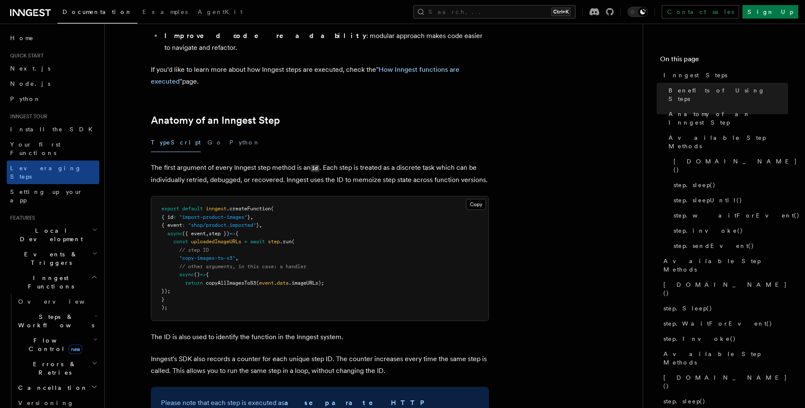
scroll to position [304, 0]
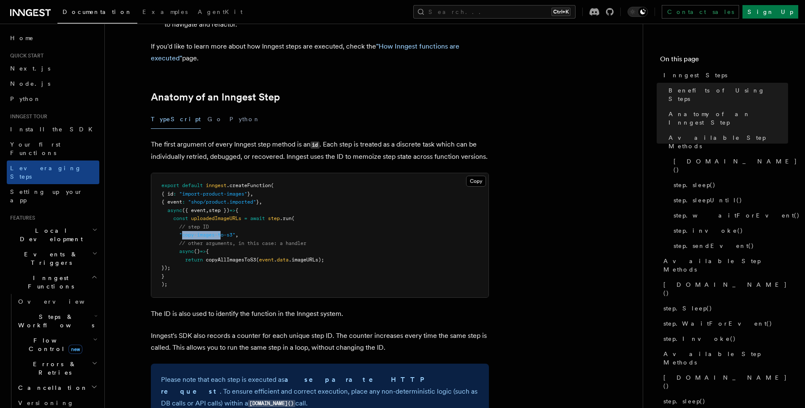
drag, startPoint x: 185, startPoint y: 189, endPoint x: 222, endPoint y: 189, distance: 37.2
click at [223, 232] on span ""copy-images-to-s3"" at bounding box center [207, 235] width 56 height 6
drag, startPoint x: 182, startPoint y: 206, endPoint x: 191, endPoint y: 205, distance: 8.9
click at [189, 248] on span "async" at bounding box center [186, 251] width 15 height 6
click at [218, 257] on span "return copyAllImagesToS3 ( event . data .imageURLs);" at bounding box center [242, 260] width 163 height 6
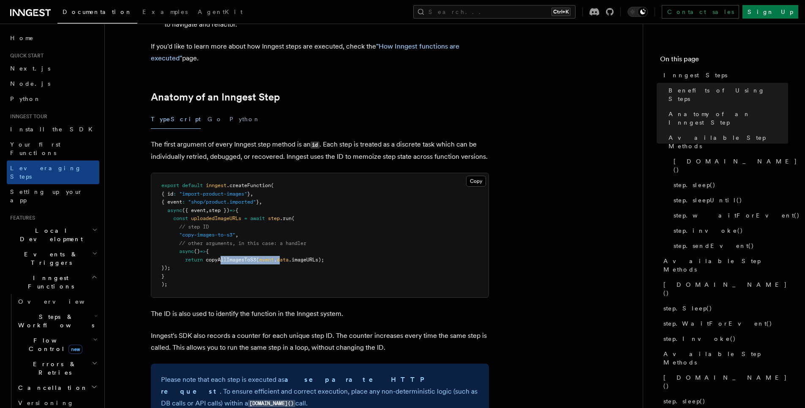
drag, startPoint x: 231, startPoint y: 215, endPoint x: 306, endPoint y: 217, distance: 74.4
click at [291, 217] on pre "export default inngest .createFunction ( { id : "import-product-images" } , { e…" at bounding box center [319, 235] width 337 height 124
click at [313, 217] on pre "export default inngest .createFunction ( { id : "import-product-images" } , { e…" at bounding box center [319, 235] width 337 height 124
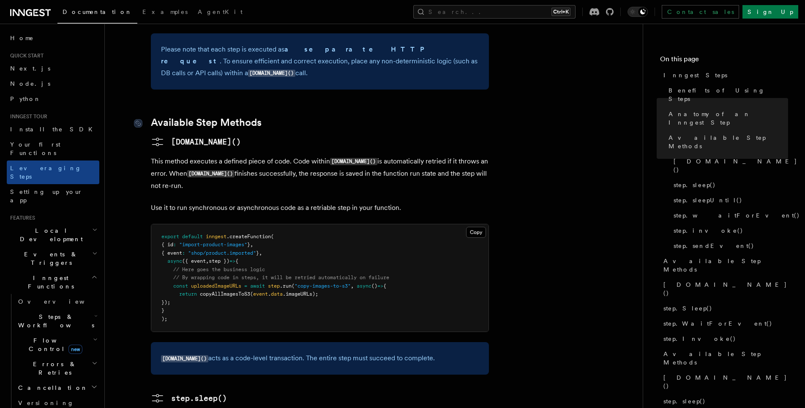
scroll to position [659, 0]
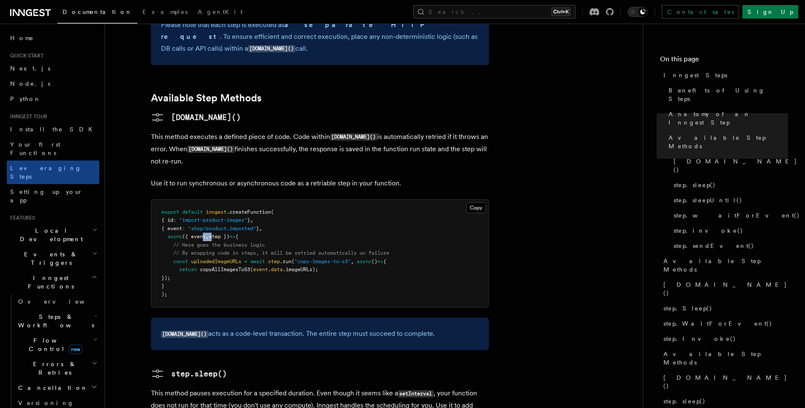
drag, startPoint x: 216, startPoint y: 179, endPoint x: 210, endPoint y: 186, distance: 9.0
click at [216, 234] on span "async ({ event , step }) => {" at bounding box center [199, 237] width 77 height 6
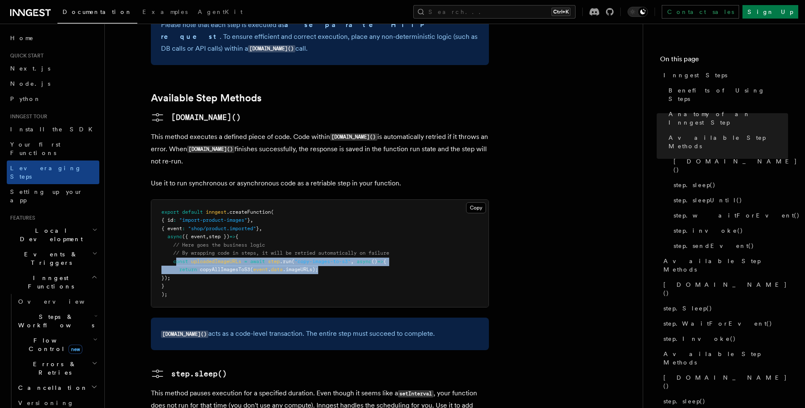
drag, startPoint x: 180, startPoint y: 203, endPoint x: 398, endPoint y: 213, distance: 218.3
click at [398, 213] on pre "export default inngest .createFunction ( { id : "import-product-images" } , { e…" at bounding box center [319, 254] width 337 height 108
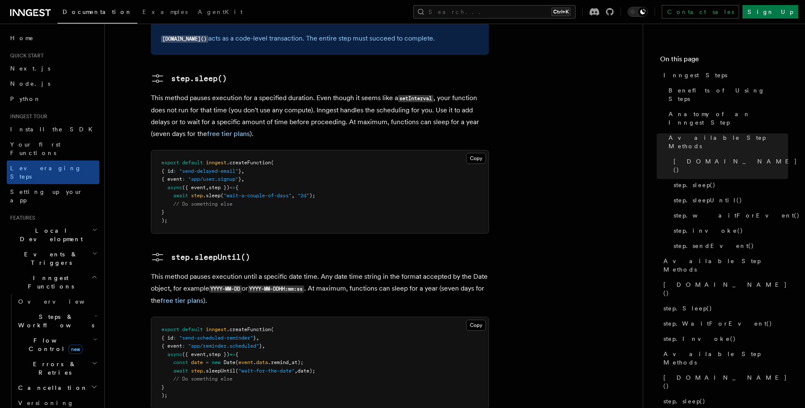
scroll to position [963, 0]
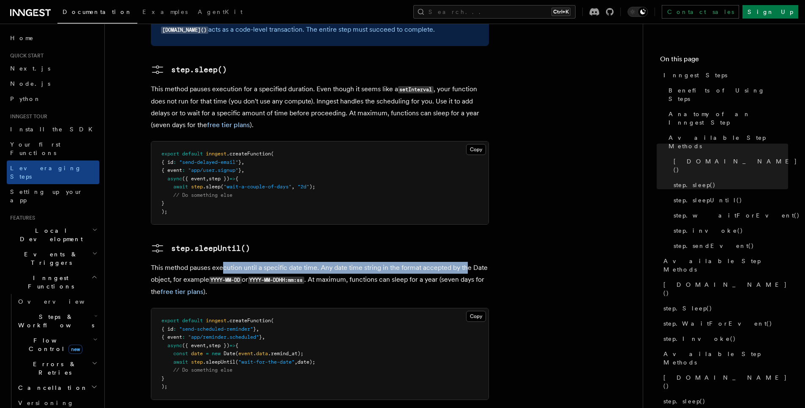
drag, startPoint x: 223, startPoint y: 207, endPoint x: 467, endPoint y: 214, distance: 243.9
click at [473, 262] on p "This method pauses execution until a specific date time. Any date time string i…" at bounding box center [320, 280] width 338 height 36
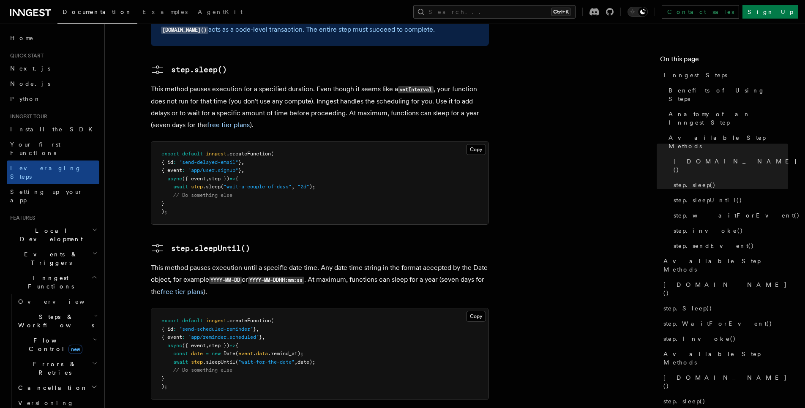
drag, startPoint x: 178, startPoint y: 216, endPoint x: 184, endPoint y: 215, distance: 6.0
click at [178, 262] on p "This method pauses execution until a specific date time. Any date time string i…" at bounding box center [320, 280] width 338 height 36
drag, startPoint x: 324, startPoint y: 223, endPoint x: 362, endPoint y: 223, distance: 38.5
click at [354, 262] on p "This method pauses execution until a specific date time. Any date time string i…" at bounding box center [320, 280] width 338 height 36
drag, startPoint x: 384, startPoint y: 224, endPoint x: 486, endPoint y: 232, distance: 101.7
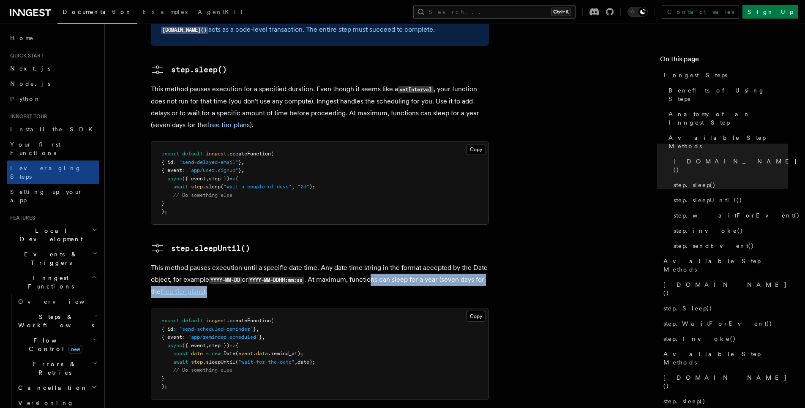
click at [486, 262] on p "This method pauses execution until a specific date time. Any date time string i…" at bounding box center [320, 280] width 338 height 36
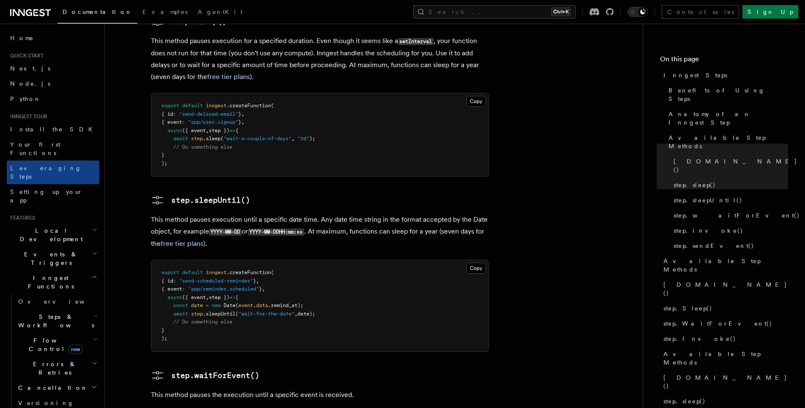
scroll to position [1014, 0]
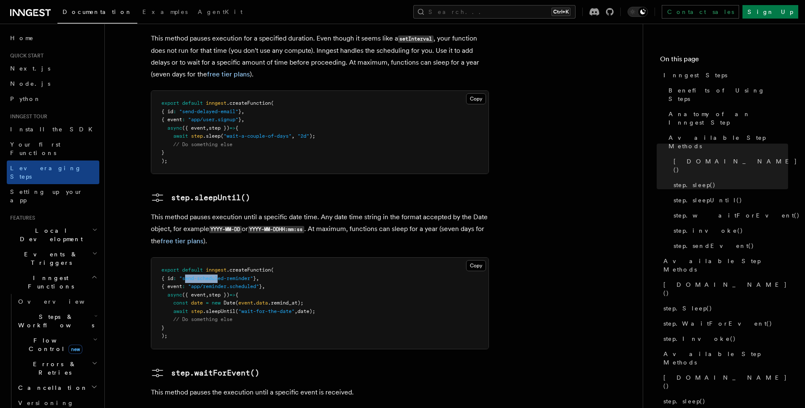
drag, startPoint x: 207, startPoint y: 221, endPoint x: 240, endPoint y: 219, distance: 33.4
click at [236, 276] on span ""send-scheduled-reminder"" at bounding box center [216, 279] width 74 height 6
click at [266, 258] on pre "export default inngest .createFunction ( { id : "send-scheduled-reminder" } , {…" at bounding box center [319, 303] width 337 height 91
drag, startPoint x: 224, startPoint y: 227, endPoint x: 219, endPoint y: 227, distance: 4.6
click at [219, 284] on span ""app/reminder.scheduled"" at bounding box center [223, 287] width 71 height 6
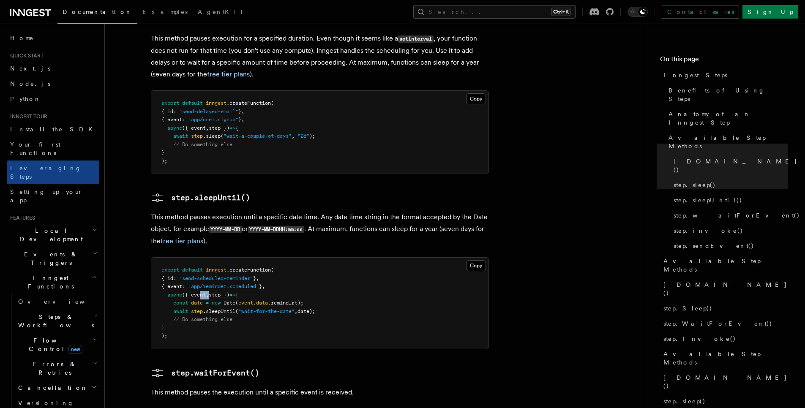
click at [213, 258] on pre "export default inngest .createFunction ( { id : "send-scheduled-reminder" } , {…" at bounding box center [319, 303] width 337 height 91
drag, startPoint x: 205, startPoint y: 246, endPoint x: 274, endPoint y: 249, distance: 69.0
click at [272, 258] on pre "export default inngest .createFunction ( { id : "send-scheduled-reminder" } , {…" at bounding box center [319, 303] width 337 height 91
drag, startPoint x: 216, startPoint y: 253, endPoint x: 231, endPoint y: 253, distance: 15.6
click at [229, 308] on span ".sleepUntil" at bounding box center [219, 311] width 33 height 6
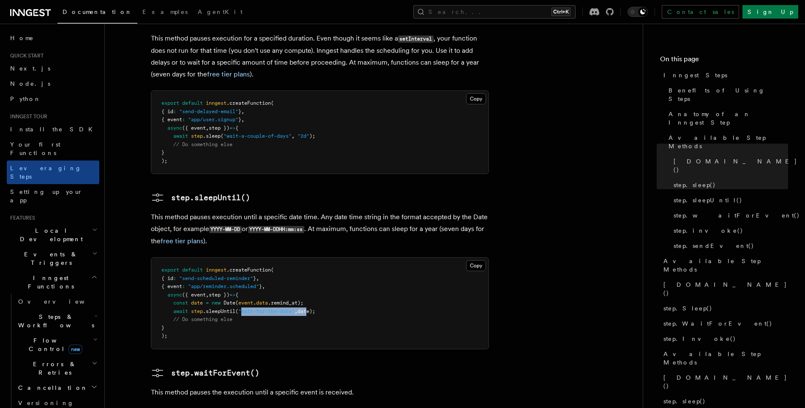
drag, startPoint x: 252, startPoint y: 253, endPoint x: 314, endPoint y: 256, distance: 61.8
click at [310, 258] on pre "export default inngest .createFunction ( { id : "send-scheduled-reminder" } , {…" at bounding box center [319, 303] width 337 height 91
click at [332, 258] on pre "export default inngest .createFunction ( { id : "send-scheduled-reminder" } , {…" at bounding box center [319, 303] width 337 height 91
drag, startPoint x: 330, startPoint y: 254, endPoint x: 139, endPoint y: 252, distance: 191.0
click at [140, 253] on article "Inngest tour Inngest Steps Steps are fundamental building blocks in Inngest fun…" at bounding box center [373, 148] width 511 height 2251
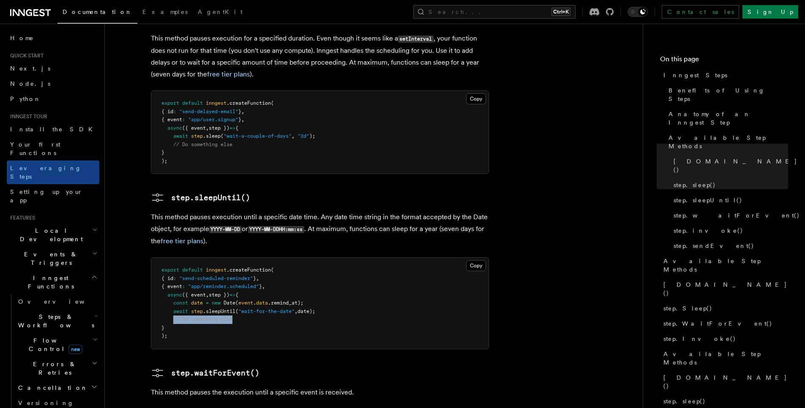
drag, startPoint x: 272, startPoint y: 263, endPoint x: 287, endPoint y: 265, distance: 15.7
click at [280, 264] on pre "export default inngest .createFunction ( { id : "send-scheduled-reminder" } , {…" at bounding box center [319, 303] width 337 height 91
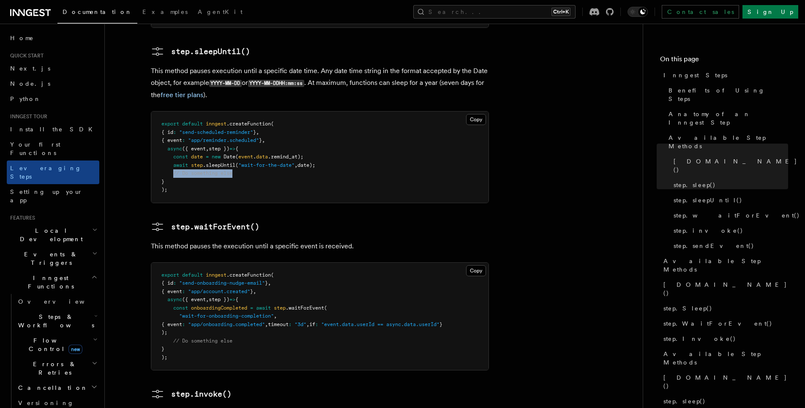
scroll to position [1166, 0]
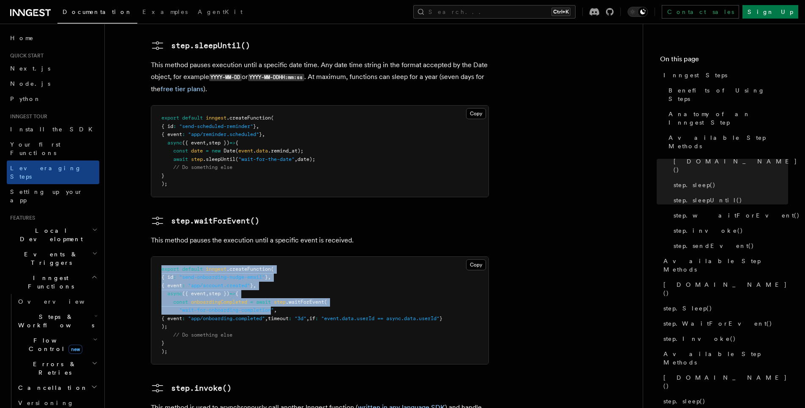
drag, startPoint x: 161, startPoint y: 210, endPoint x: 294, endPoint y: 266, distance: 144.5
click at [275, 257] on pre "export default inngest .createFunction ( { id : "send-onboarding-nudge-email" }…" at bounding box center [319, 311] width 337 height 108
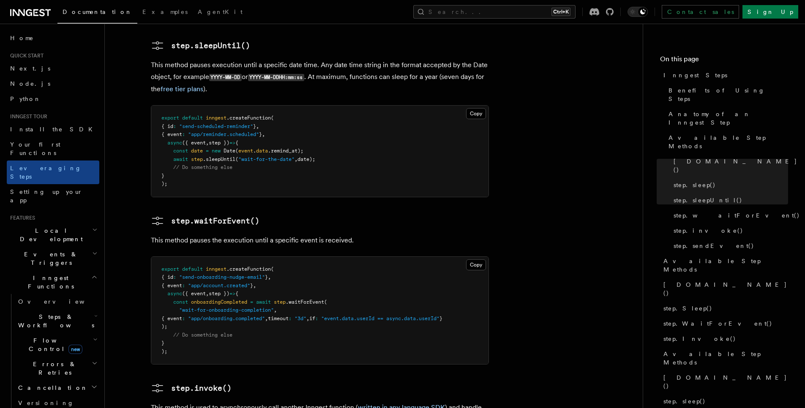
click at [326, 281] on pre "export default inngest .createFunction ( { id : "send-onboarding-nudge-email" }…" at bounding box center [319, 311] width 337 height 108
drag, startPoint x: 220, startPoint y: 274, endPoint x: 181, endPoint y: 269, distance: 38.8
click at [201, 272] on pre "export default inngest .createFunction ( { id : "send-onboarding-nudge-email" }…" at bounding box center [319, 311] width 337 height 108
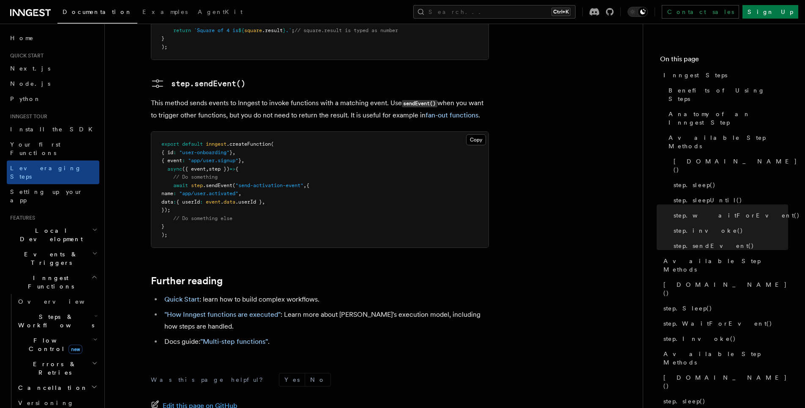
scroll to position [1821, 0]
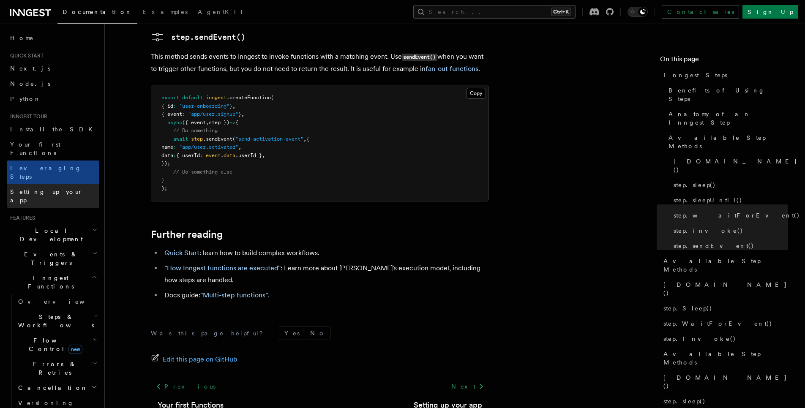
click at [11, 188] on span "Setting up your app" at bounding box center [46, 195] width 73 height 15
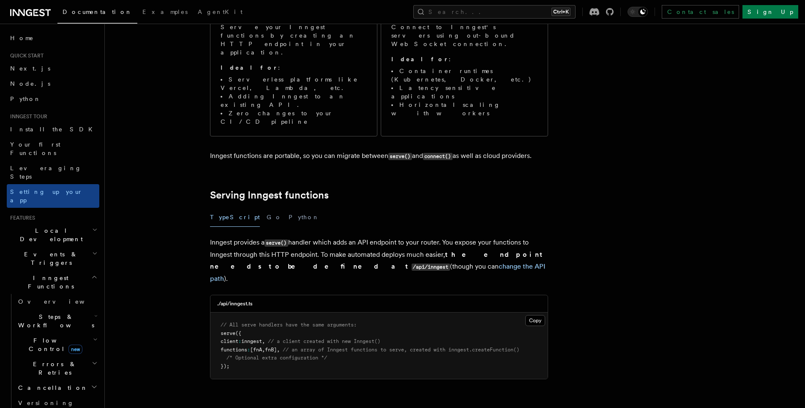
scroll to position [254, 0]
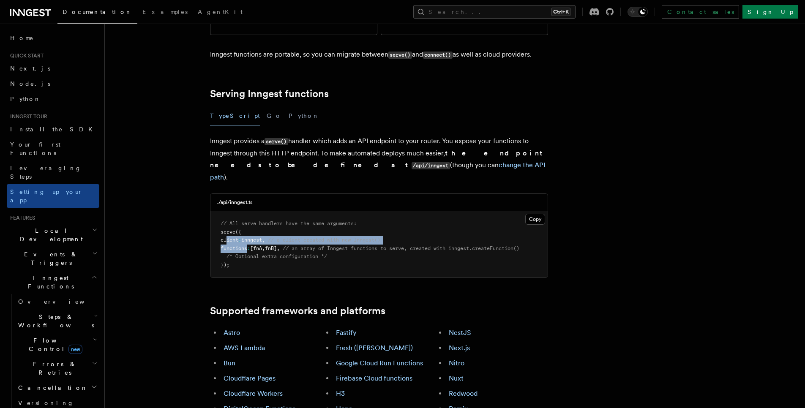
drag, startPoint x: 225, startPoint y: 183, endPoint x: 254, endPoint y: 194, distance: 30.8
click at [254, 221] on code "// All serve handlers have the same arguments: serve ({ client : inngest , // a…" at bounding box center [370, 244] width 299 height 47
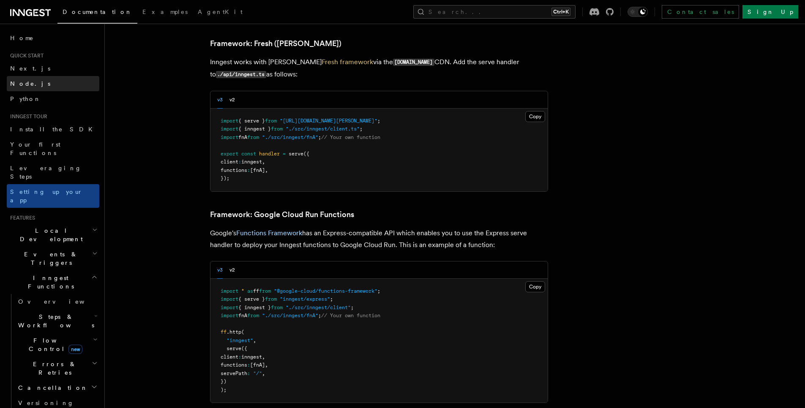
scroll to position [2890, 0]
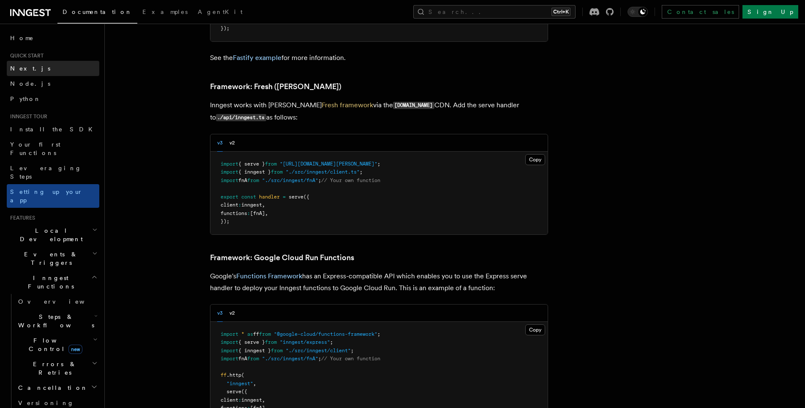
click at [22, 68] on span "Next.js" at bounding box center [30, 68] width 40 height 7
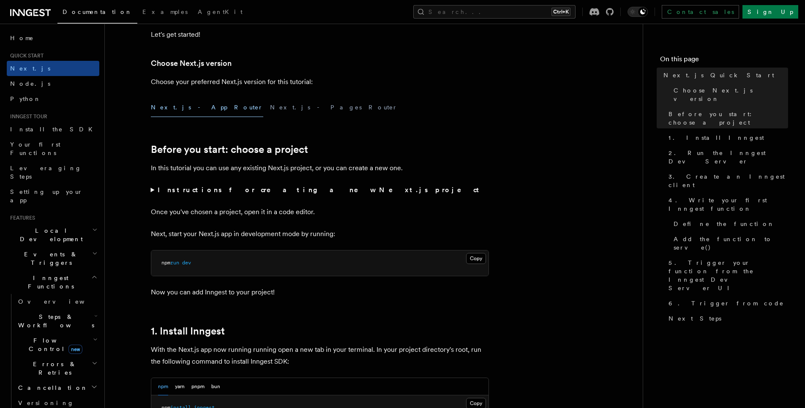
scroll to position [254, 0]
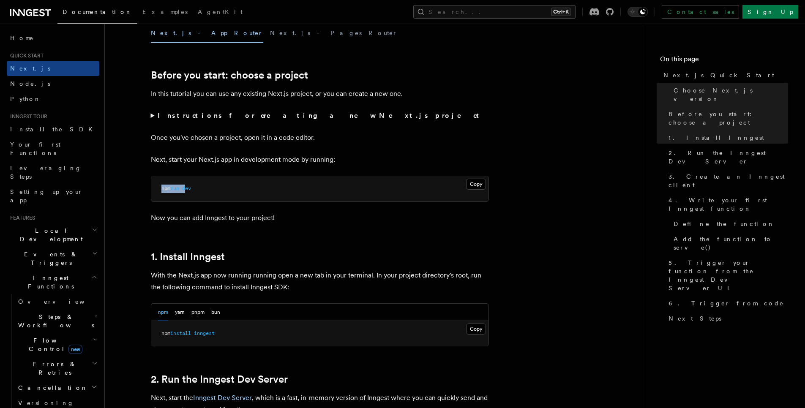
drag, startPoint x: 160, startPoint y: 188, endPoint x: 207, endPoint y: 187, distance: 46.5
click at [201, 187] on pre "npm run dev" at bounding box center [319, 188] width 337 height 25
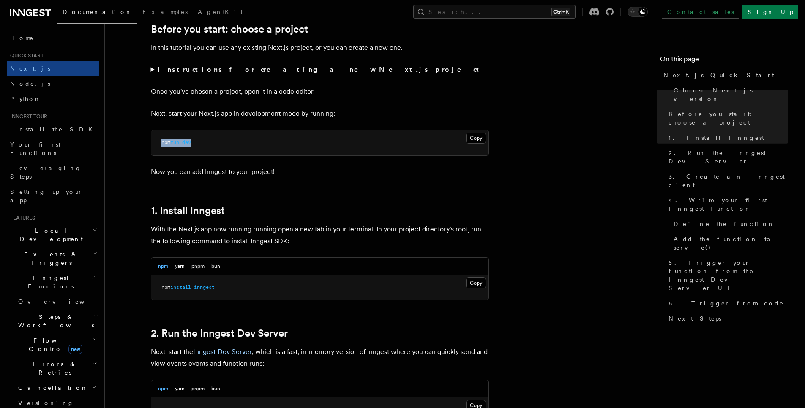
scroll to position [355, 0]
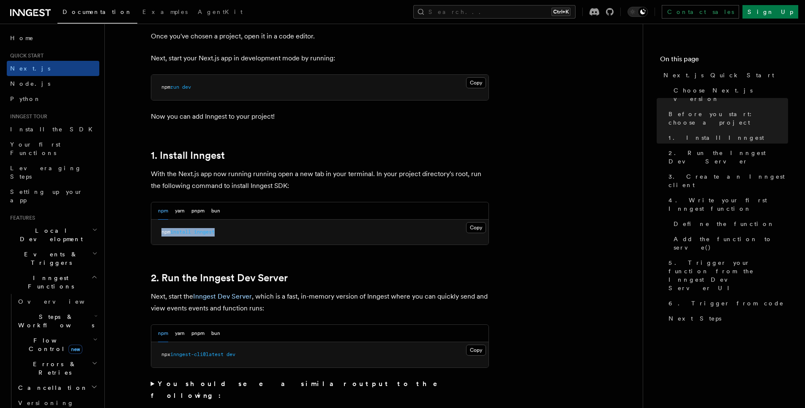
drag, startPoint x: 163, startPoint y: 232, endPoint x: 269, endPoint y: 233, distance: 106.5
click at [267, 233] on pre "npm install inngest" at bounding box center [319, 232] width 337 height 25
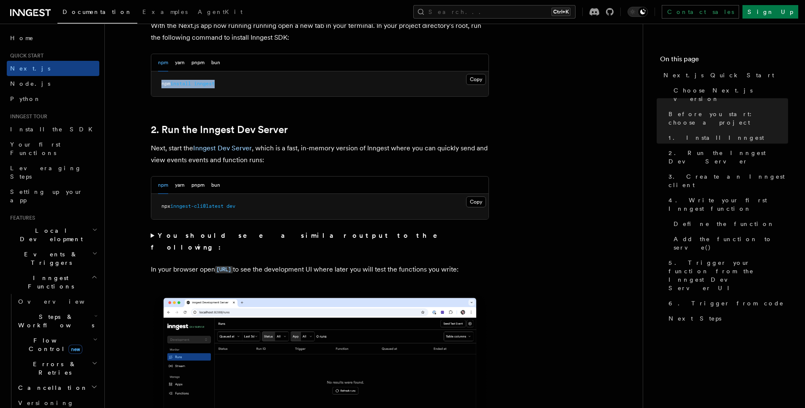
scroll to position [507, 0]
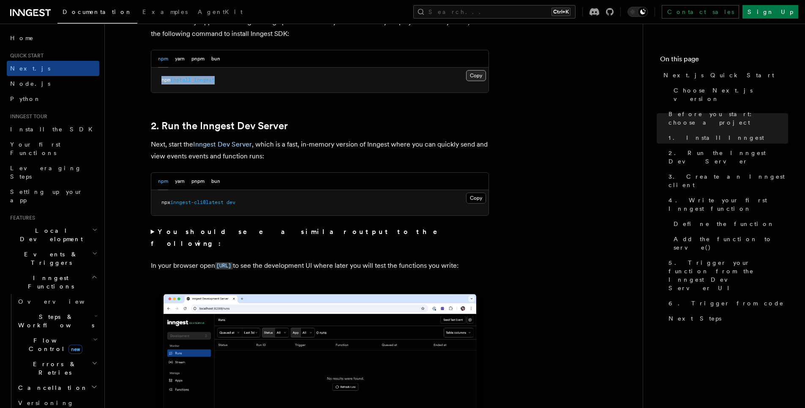
click at [483, 76] on button "Copy Copied" at bounding box center [476, 75] width 20 height 11
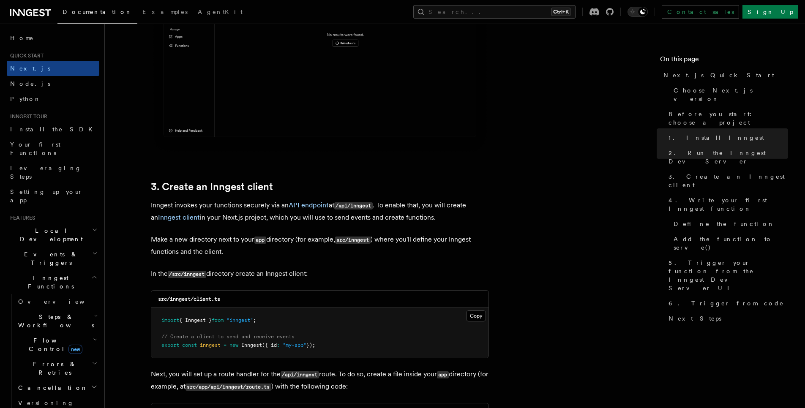
scroll to position [913, 0]
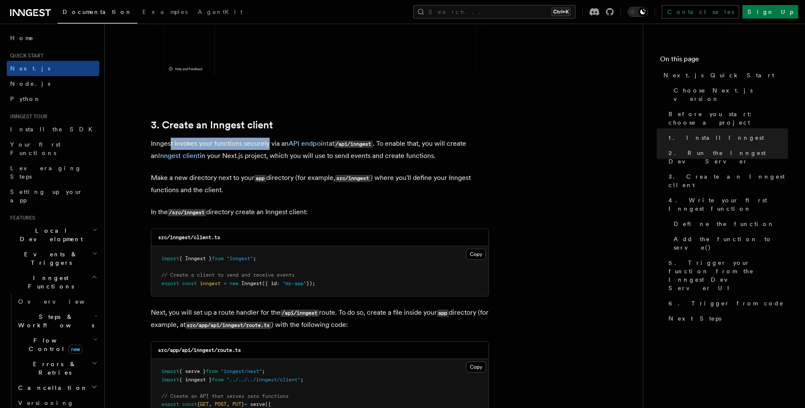
drag, startPoint x: 221, startPoint y: 141, endPoint x: 268, endPoint y: 141, distance: 46.9
click at [268, 141] on p "Inngest invokes your functions securely via an API endpoint at /api/inngest . T…" at bounding box center [320, 150] width 338 height 24
drag, startPoint x: 341, startPoint y: 144, endPoint x: 378, endPoint y: 143, distance: 37.2
click at [378, 143] on p "Inngest invokes your functions securely via an API endpoint at /api/inngest . T…" at bounding box center [320, 150] width 338 height 24
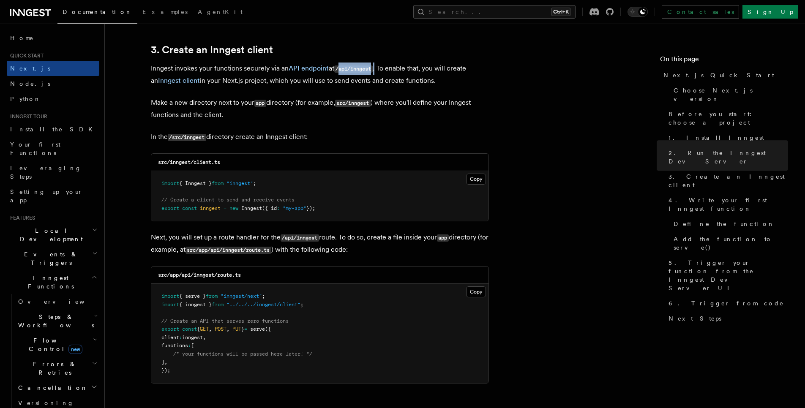
scroll to position [963, 0]
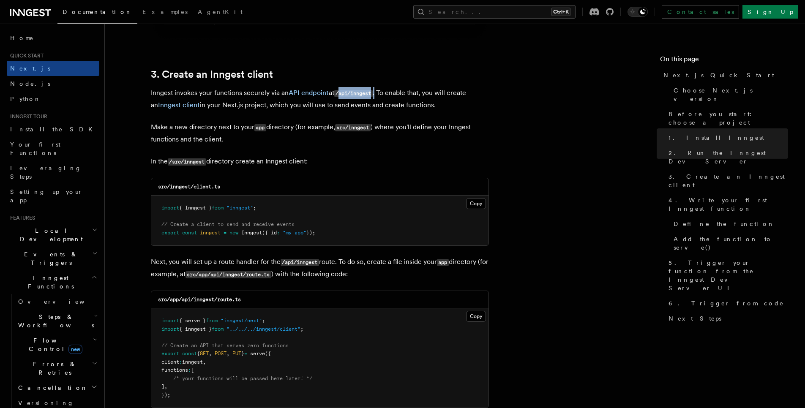
click at [342, 96] on code "/api/inngest" at bounding box center [353, 93] width 38 height 7
drag, startPoint x: 338, startPoint y: 92, endPoint x: 378, endPoint y: 90, distance: 40.2
click at [378, 90] on p "Inngest invokes your functions securely via an API endpoint at /api/inngest . T…" at bounding box center [320, 99] width 338 height 24
click at [373, 93] on code "/api/inngest" at bounding box center [353, 93] width 38 height 7
copy code "/api/inngest"
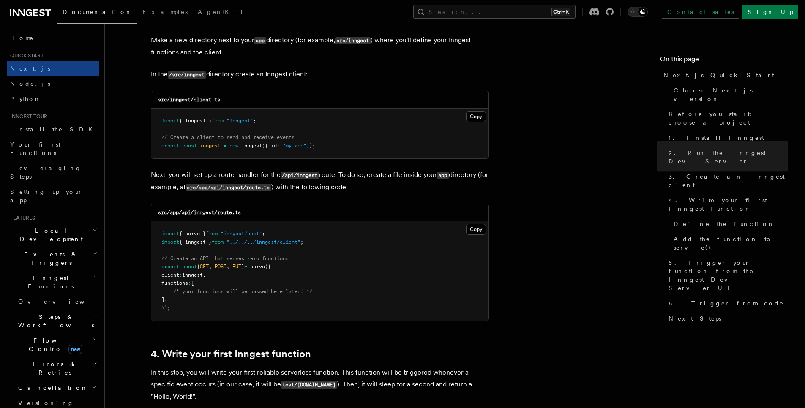
scroll to position [1014, 0]
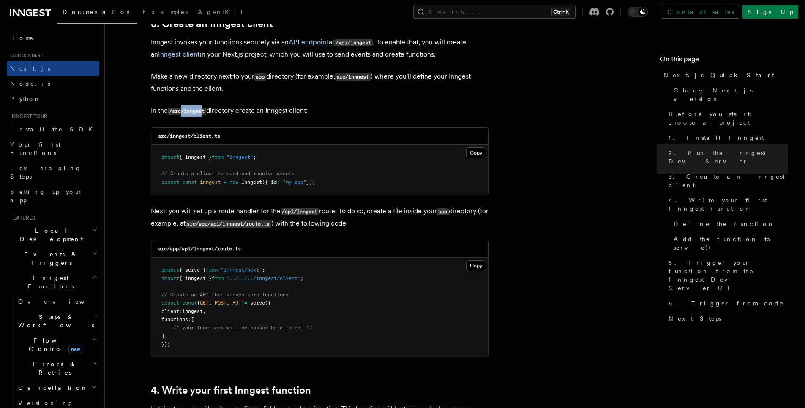
click at [183, 110] on code "/src/inngest" at bounding box center [187, 111] width 38 height 7
drag, startPoint x: 280, startPoint y: 109, endPoint x: 320, endPoint y: 107, distance: 40.2
click at [320, 107] on p "In the /src/inngest directory create an Inngest client:" at bounding box center [320, 111] width 338 height 12
drag, startPoint x: 226, startPoint y: 139, endPoint x: 147, endPoint y: 139, distance: 78.2
click at [152, 139] on div "src/inngest/client.ts" at bounding box center [319, 136] width 337 height 17
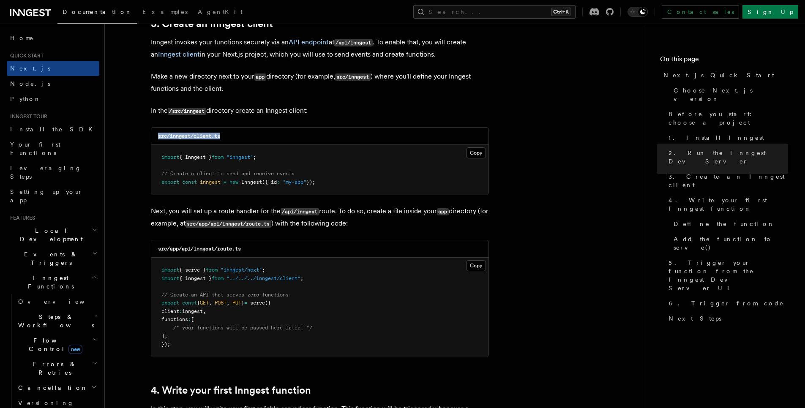
drag, startPoint x: 341, startPoint y: 184, endPoint x: 156, endPoint y: 155, distance: 187.8
click at [156, 155] on pre "import { Inngest } from "inngest" ; // Create a client to send and receive even…" at bounding box center [319, 170] width 337 height 50
drag, startPoint x: 228, startPoint y: 249, endPoint x: 244, endPoint y: 248, distance: 16.1
click at [241, 248] on code "src/app/api/inngest/route.ts" at bounding box center [199, 249] width 83 height 6
click at [253, 248] on div "src/app/api/inngest/route.ts" at bounding box center [319, 248] width 337 height 17
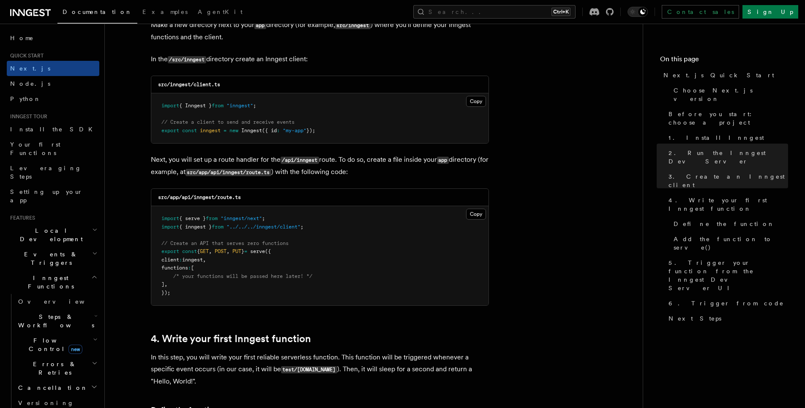
scroll to position [1116, 0]
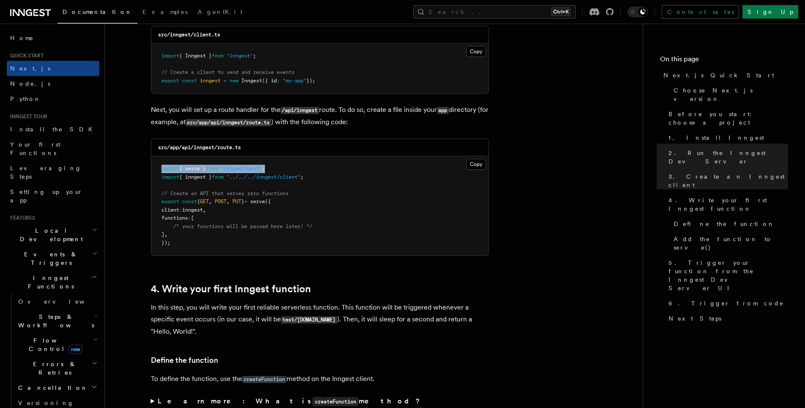
drag, startPoint x: 267, startPoint y: 166, endPoint x: 161, endPoint y: 169, distance: 106.9
click at [161, 169] on pre "import { serve } from "inngest/next" ; import { inngest } from "../../../innges…" at bounding box center [319, 205] width 337 height 99
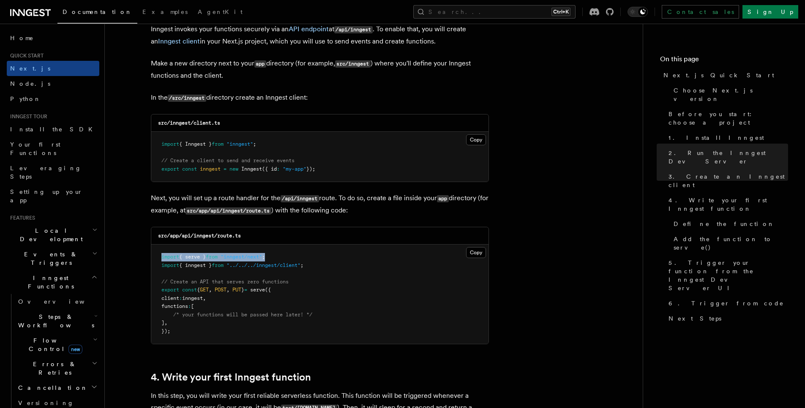
scroll to position [1014, 0]
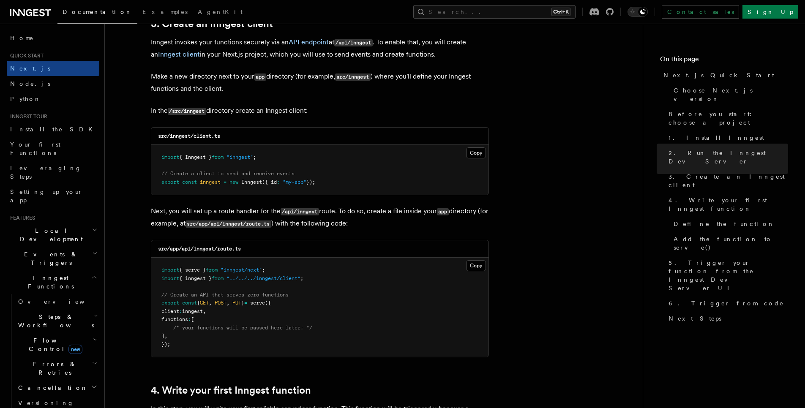
click at [173, 137] on code "src/inngest/client.ts" at bounding box center [189, 136] width 62 height 6
copy code "inngest"
click at [202, 134] on code "src/inngest/client.ts" at bounding box center [189, 136] width 62 height 6
drag, startPoint x: 202, startPoint y: 134, endPoint x: 221, endPoint y: 140, distance: 19.6
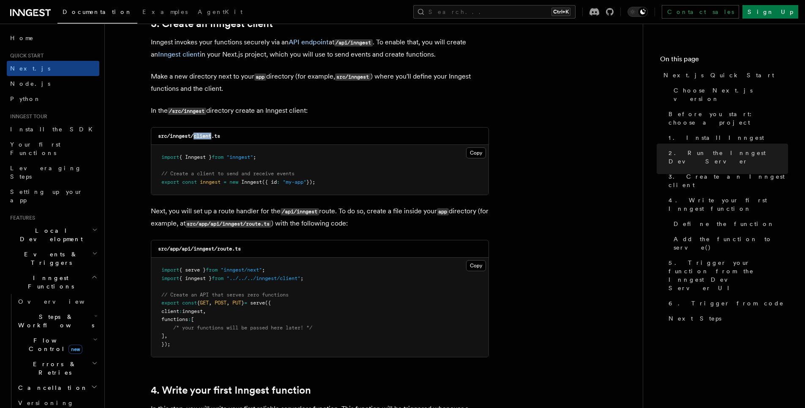
click at [202, 134] on code "src/inngest/client.ts" at bounding box center [189, 136] width 62 height 6
click at [221, 140] on div "src/inngest/client.ts" at bounding box center [319, 136] width 337 height 17
copy code "client.ts"
click at [471, 152] on button "Copy Copied" at bounding box center [476, 152] width 20 height 11
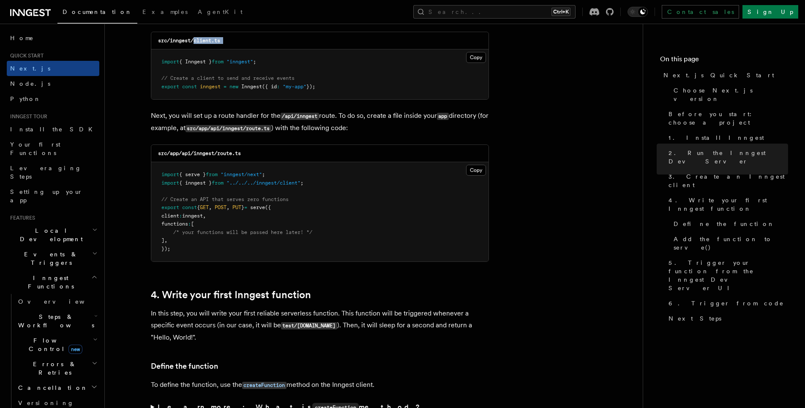
scroll to position [1116, 0]
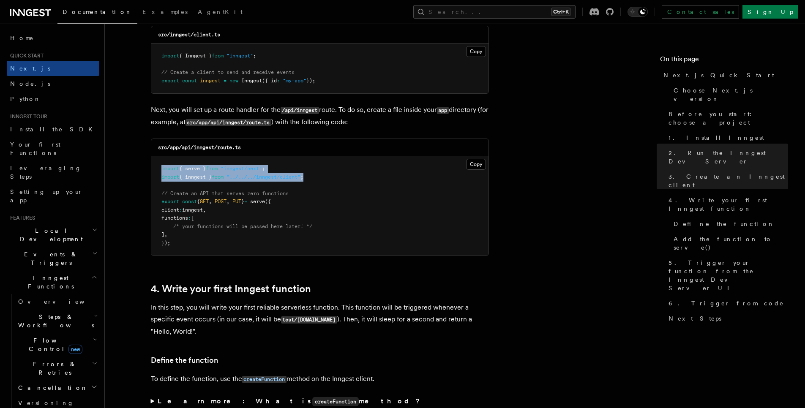
drag, startPoint x: 315, startPoint y: 177, endPoint x: 129, endPoint y: 169, distance: 186.5
copy code "import { serve } from "inngest/next" ; import { inngest } from "../../../innges…"
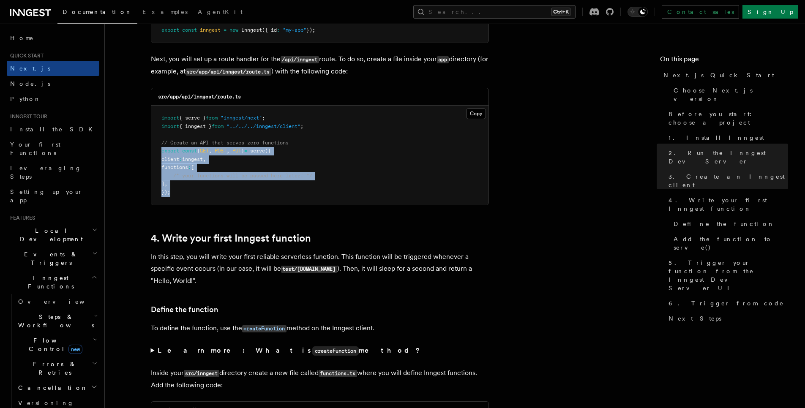
drag, startPoint x: 162, startPoint y: 153, endPoint x: 184, endPoint y: 192, distance: 44.5
click at [184, 192] on pre "import { serve } from "inngest/next" ; import { inngest } from "../../../innges…" at bounding box center [319, 155] width 337 height 99
copy code "export const { GET , POST , PUT } = serve ({ client : inngest , functions : [ /…"
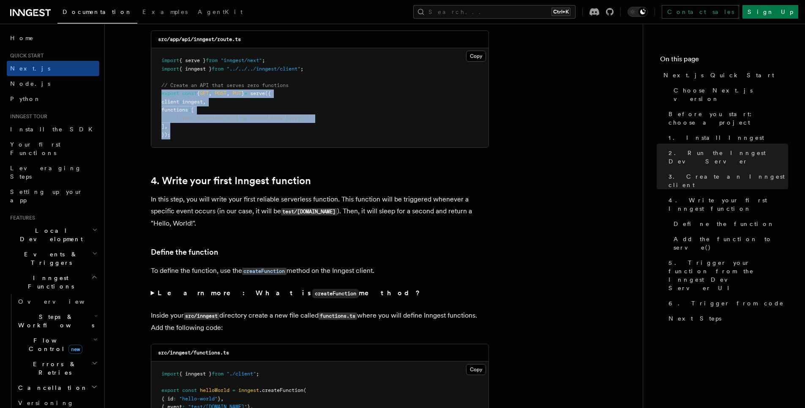
scroll to position [1318, 0]
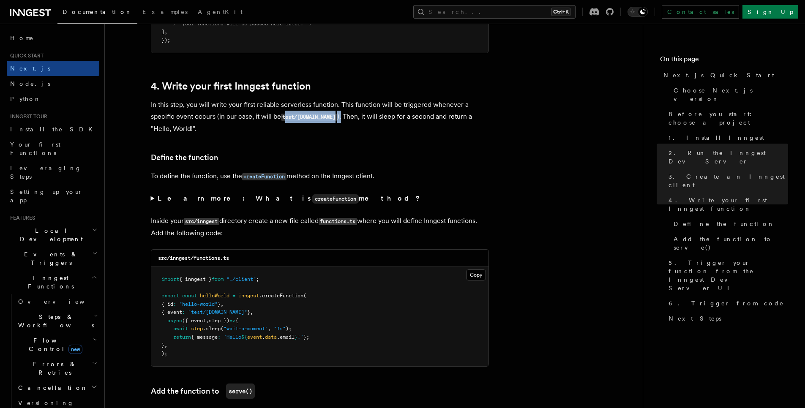
drag, startPoint x: 284, startPoint y: 118, endPoint x: 336, endPoint y: 117, distance: 51.1
click at [336, 117] on p "In this step, you will write your first reliable serverless function. This func…" at bounding box center [320, 117] width 338 height 36
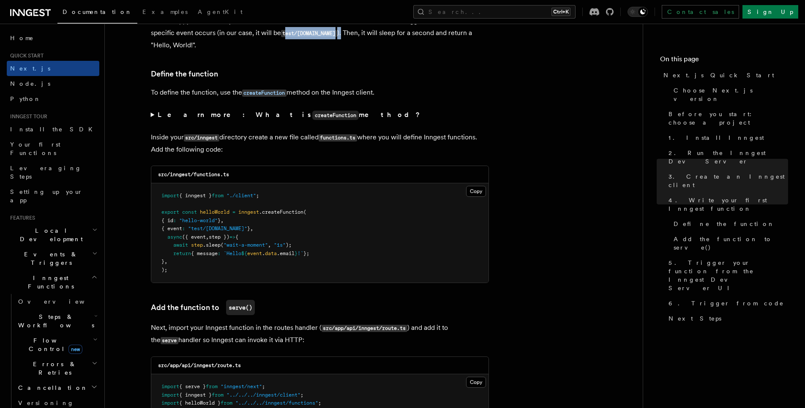
scroll to position [1420, 0]
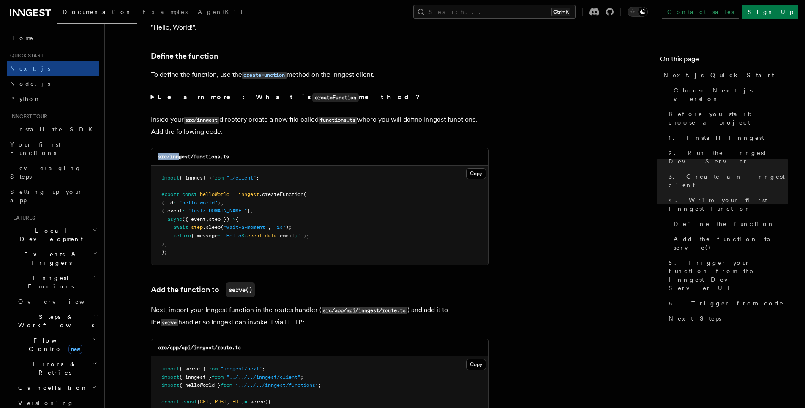
drag, startPoint x: 172, startPoint y: 155, endPoint x: 179, endPoint y: 155, distance: 7.2
click at [179, 155] on div "src/inngest/functions.ts" at bounding box center [319, 156] width 337 height 17
click at [193, 154] on code "src/inngest/functions.ts" at bounding box center [193, 157] width 71 height 6
click at [194, 154] on code "src/inngest/functions.ts" at bounding box center [193, 157] width 71 height 6
click at [235, 156] on div "src/inngest/functions.ts" at bounding box center [319, 156] width 337 height 17
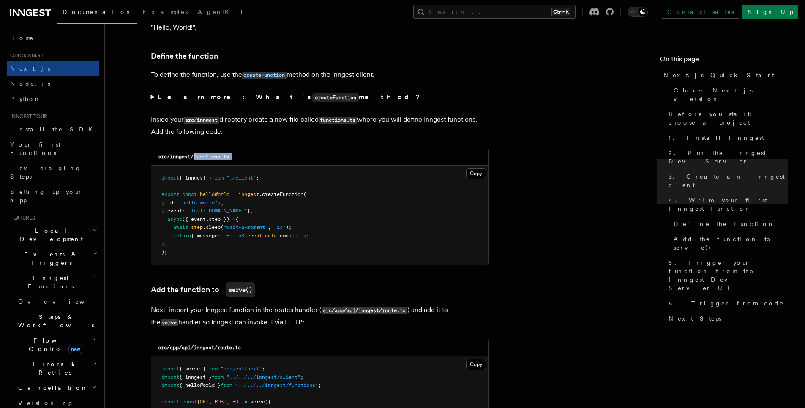
copy code "functions.ts"
click at [467, 174] on button "Copy Copied" at bounding box center [476, 173] width 20 height 11
click at [255, 224] on pre "import { inngest } from "./client" ; export const helloWorld = inngest .createF…" at bounding box center [319, 215] width 337 height 99
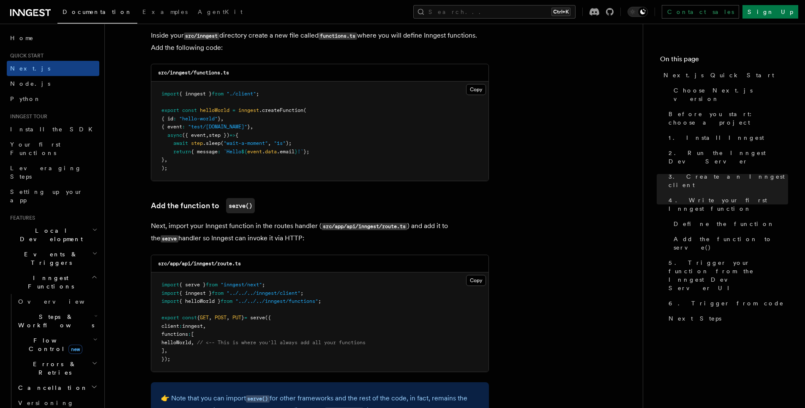
scroll to position [1521, 0]
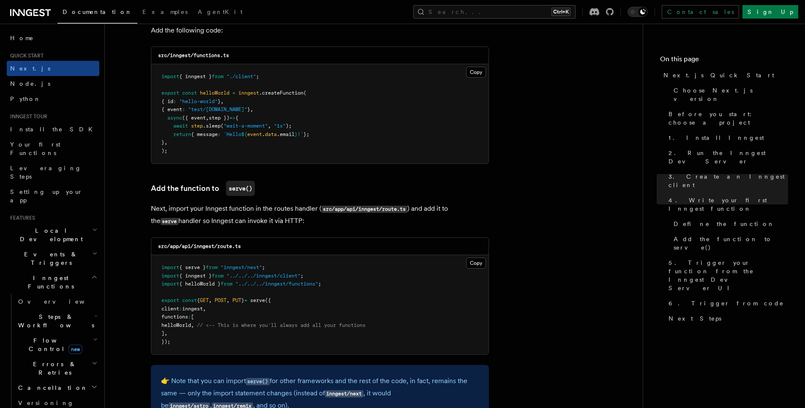
click at [187, 322] on span "helloWorld" at bounding box center [176, 325] width 30 height 6
copy span "helloWorld"
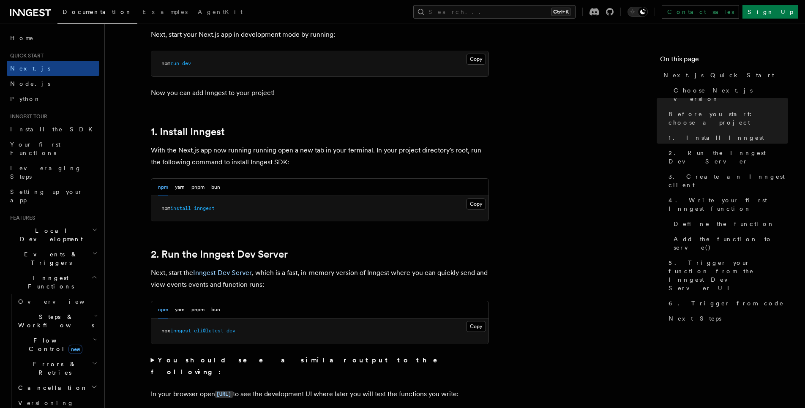
scroll to position [355, 0]
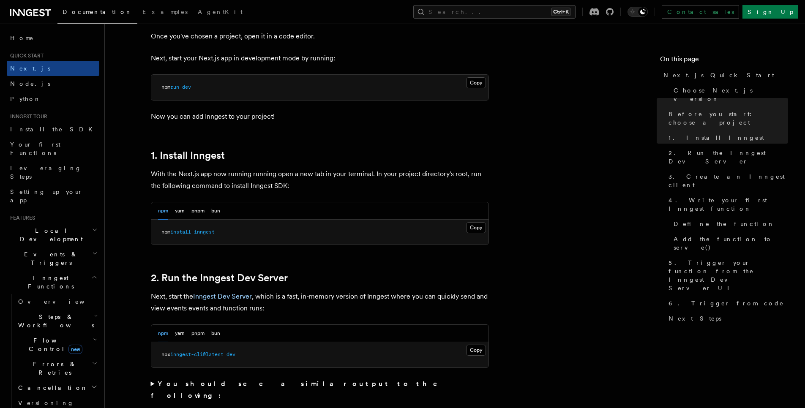
click at [213, 229] on span "inngest" at bounding box center [204, 232] width 21 height 6
copy span "inngest"
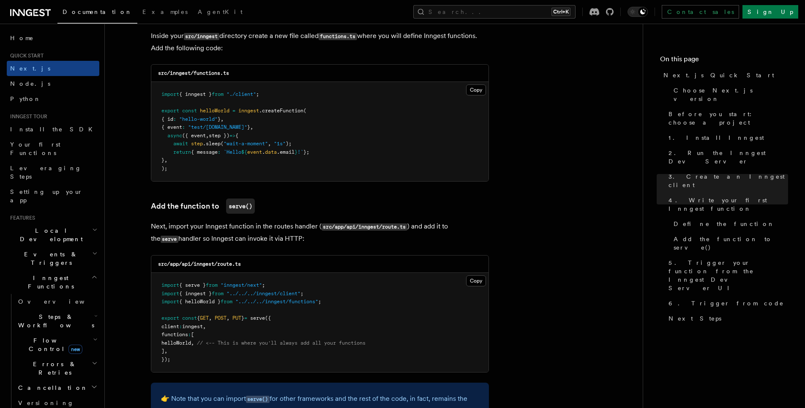
scroll to position [1521, 0]
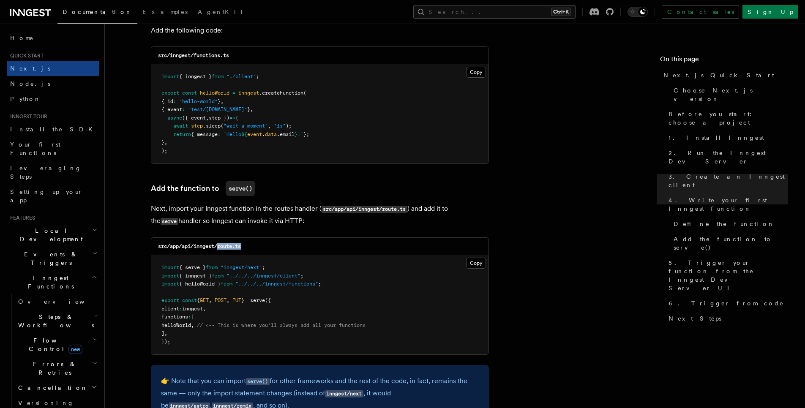
drag, startPoint x: 249, startPoint y: 247, endPoint x: 260, endPoint y: 247, distance: 11.4
click at [260, 247] on div "src/app/api/inngest/route.ts" at bounding box center [319, 246] width 337 height 17
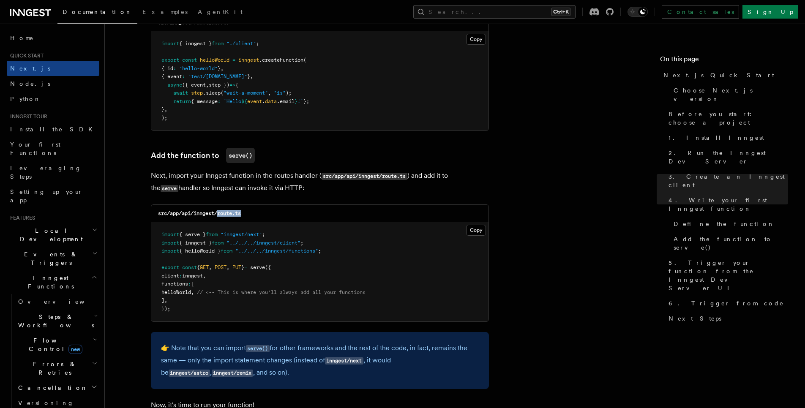
scroll to position [1572, 0]
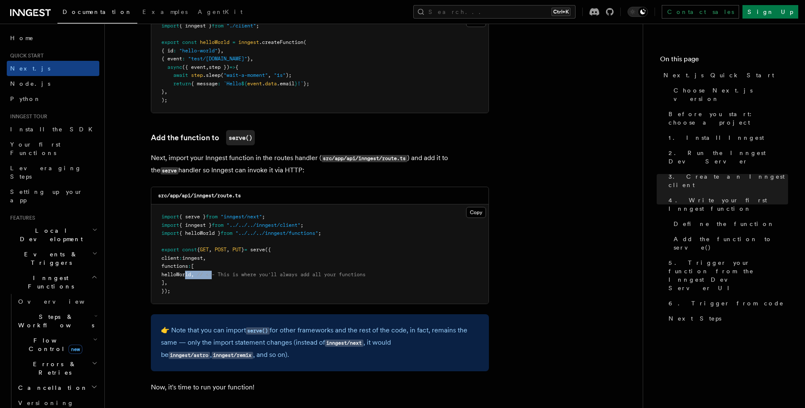
drag, startPoint x: 196, startPoint y: 272, endPoint x: 240, endPoint y: 272, distance: 43.9
click at [237, 272] on span "helloWorld , // <-- This is where you'll always add all your functions" at bounding box center [263, 275] width 204 height 6
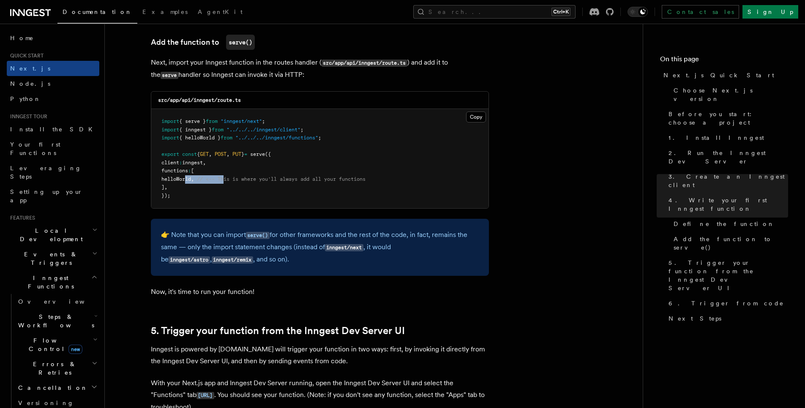
scroll to position [1673, 0]
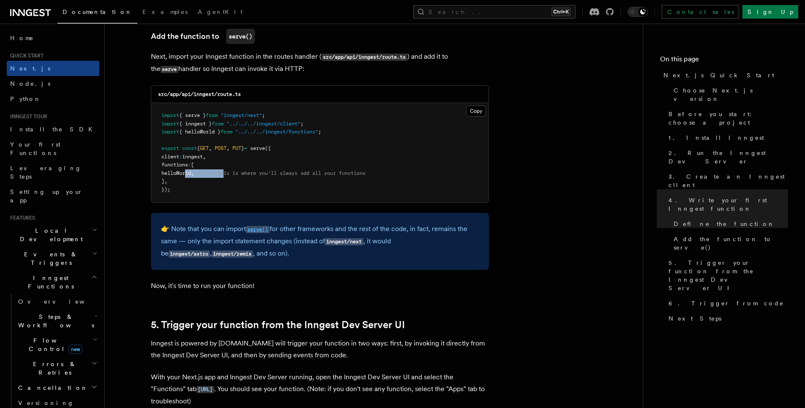
drag, startPoint x: 180, startPoint y: 231, endPoint x: 248, endPoint y: 227, distance: 68.6
click at [248, 227] on p "👉 Note that you can import serve() for other frameworks and the rest of the cod…" at bounding box center [320, 241] width 318 height 37
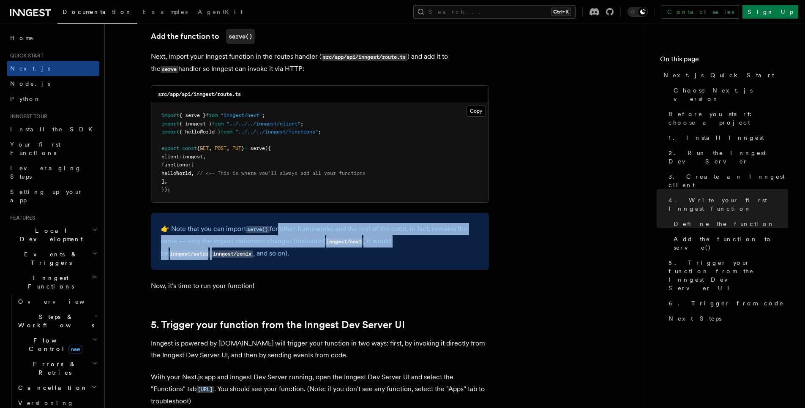
drag, startPoint x: 281, startPoint y: 226, endPoint x: 477, endPoint y: 243, distance: 196.8
click at [476, 243] on p "👉 Note that you can import serve() for other frameworks and the rest of the cod…" at bounding box center [320, 241] width 318 height 37
click at [476, 244] on p "👉 Note that you can import serve() for other frameworks and the rest of the cod…" at bounding box center [320, 241] width 318 height 37
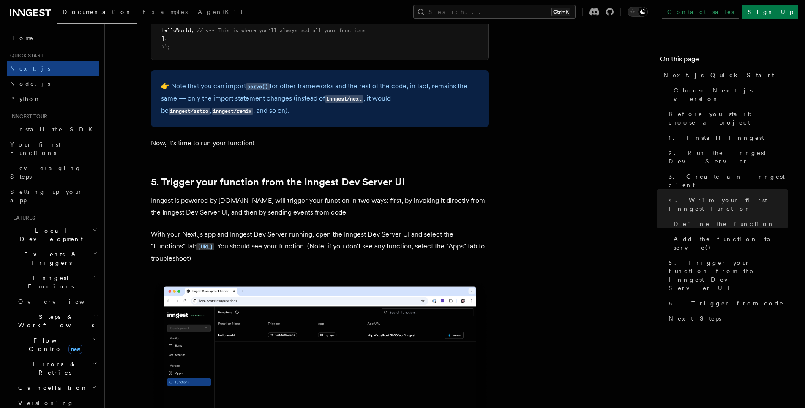
scroll to position [1876, 0]
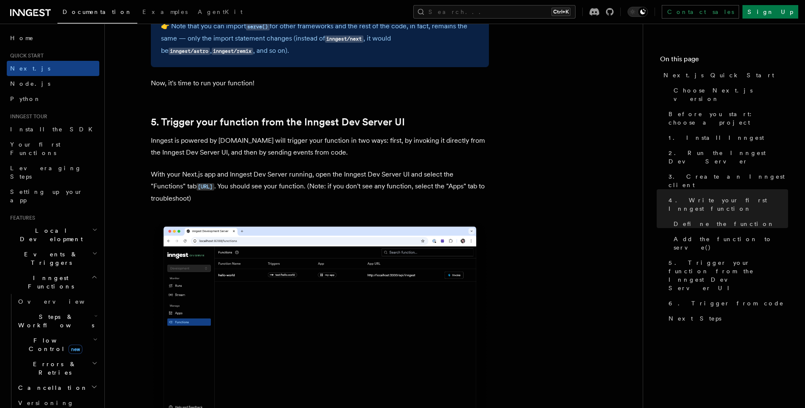
drag, startPoint x: 237, startPoint y: 127, endPoint x: 442, endPoint y: 126, distance: 205.8
drag, startPoint x: 167, startPoint y: 81, endPoint x: 276, endPoint y: 81, distance: 109.4
click at [275, 81] on p "Now, it's time to run your function!" at bounding box center [320, 83] width 338 height 12
click at [276, 81] on p "Now, it's time to run your function!" at bounding box center [320, 83] width 338 height 12
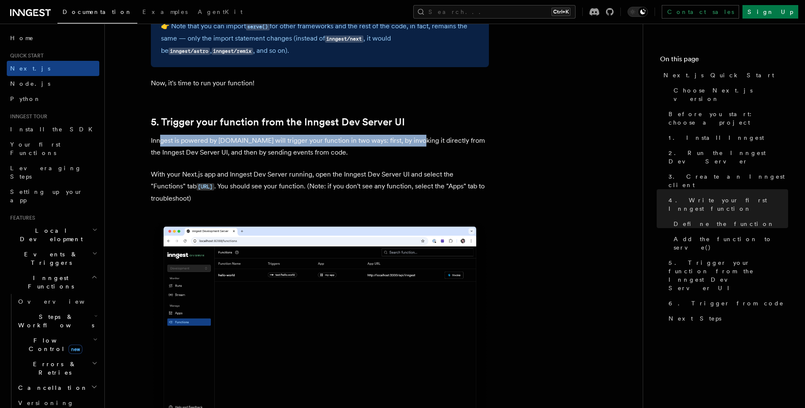
drag, startPoint x: 187, startPoint y: 140, endPoint x: 408, endPoint y: 140, distance: 221.4
click at [408, 140] on p "Inngest is powered by [DOMAIN_NAME] will trigger your function in two ways: fir…" at bounding box center [320, 147] width 338 height 24
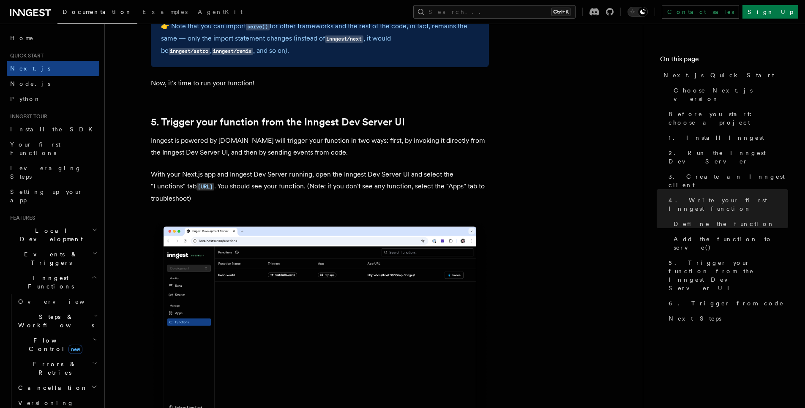
drag, startPoint x: 159, startPoint y: 177, endPoint x: 170, endPoint y: 175, distance: 11.8
click at [161, 177] on p "With your Next.js app and Inngest Dev Server running, open the Inngest Dev Serv…" at bounding box center [320, 187] width 338 height 36
drag, startPoint x: 180, startPoint y: 174, endPoint x: 232, endPoint y: 177, distance: 52.1
click at [216, 175] on p "With your Next.js app and Inngest Dev Server running, open the Inngest Dev Serv…" at bounding box center [320, 187] width 338 height 36
drag, startPoint x: 241, startPoint y: 177, endPoint x: 261, endPoint y: 177, distance: 19.9
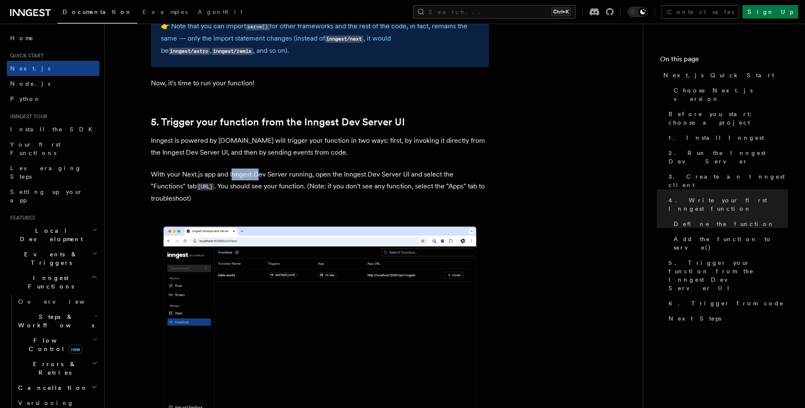
click at [258, 177] on p "With your Next.js app and Inngest Dev Server running, open the Inngest Dev Serv…" at bounding box center [320, 187] width 338 height 36
drag, startPoint x: 284, startPoint y: 175, endPoint x: 296, endPoint y: 175, distance: 12.3
click at [295, 175] on p "With your Next.js app and Inngest Dev Server running, open the Inngest Dev Serv…" at bounding box center [320, 187] width 338 height 36
drag, startPoint x: 344, startPoint y: 178, endPoint x: 380, endPoint y: 178, distance: 36.8
click at [379, 178] on p "With your Next.js app and Inngest Dev Server running, open the Inngest Dev Serv…" at bounding box center [320, 187] width 338 height 36
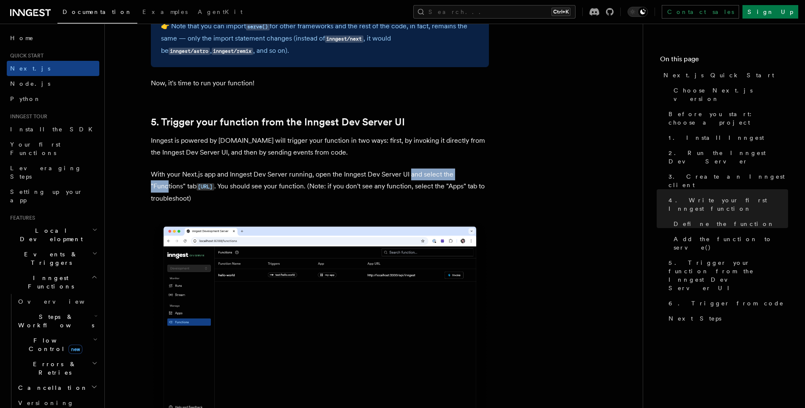
drag, startPoint x: 410, startPoint y: 176, endPoint x: 481, endPoint y: 175, distance: 71.4
click at [477, 175] on p "With your Next.js app and Inngest Dev Server running, open the Inngest Dev Serv…" at bounding box center [320, 187] width 338 height 36
drag, startPoint x: 276, startPoint y: 183, endPoint x: 314, endPoint y: 183, distance: 38.5
click at [313, 183] on p "With your Next.js app and Inngest Dev Server running, open the Inngest Dev Serv…" at bounding box center [320, 187] width 338 height 36
click at [338, 186] on p "With your Next.js app and Inngest Dev Server running, open the Inngest Dev Serv…" at bounding box center [320, 187] width 338 height 36
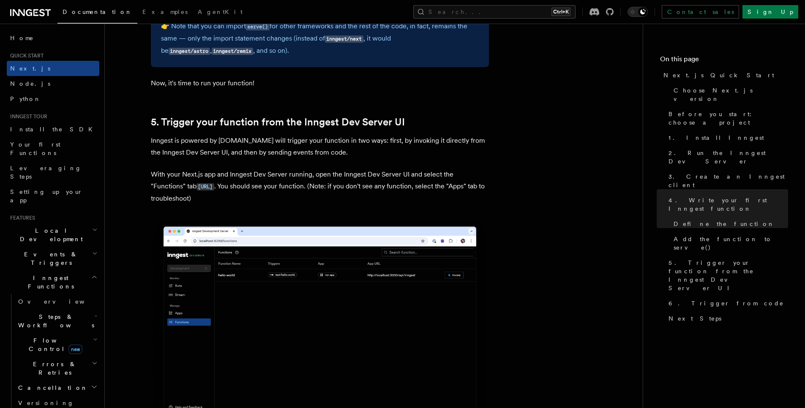
click at [367, 186] on p "With your Next.js app and Inngest Dev Server running, open the Inngest Dev Serv…" at bounding box center [320, 187] width 338 height 36
drag, startPoint x: 385, startPoint y: 187, endPoint x: 454, endPoint y: 186, distance: 69.7
click at [451, 186] on p "With your Next.js app and Inngest Dev Server running, open the Inngest Dev Serv…" at bounding box center [320, 187] width 338 height 36
drag, startPoint x: 475, startPoint y: 184, endPoint x: 497, endPoint y: 186, distance: 22.9
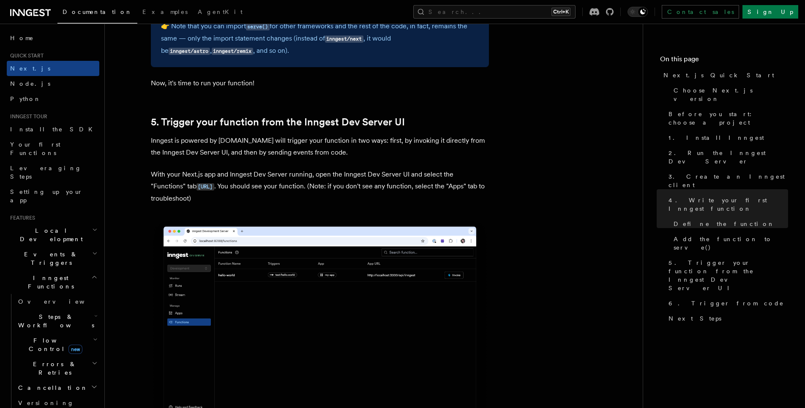
click at [158, 196] on p "With your Next.js app and Inngest Dev Server running, open the Inngest Dev Serv…" at bounding box center [320, 187] width 338 height 36
drag, startPoint x: 189, startPoint y: 196, endPoint x: 233, endPoint y: 196, distance: 43.9
click at [232, 196] on p "With your Next.js app and Inngest Dev Server running, open the Inngest Dev Serv…" at bounding box center [320, 187] width 338 height 36
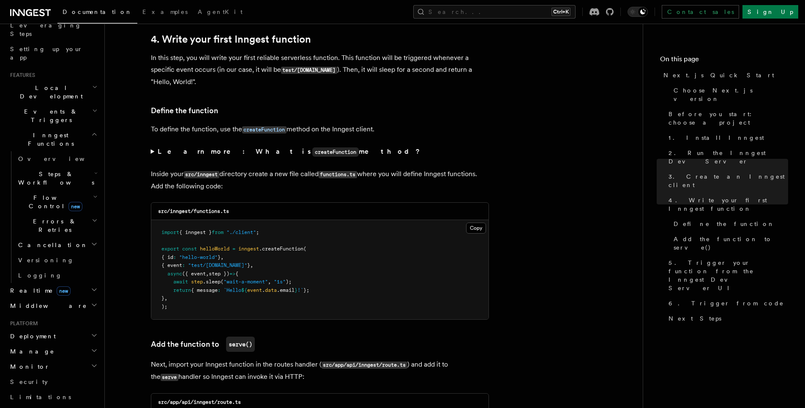
scroll to position [166, 0]
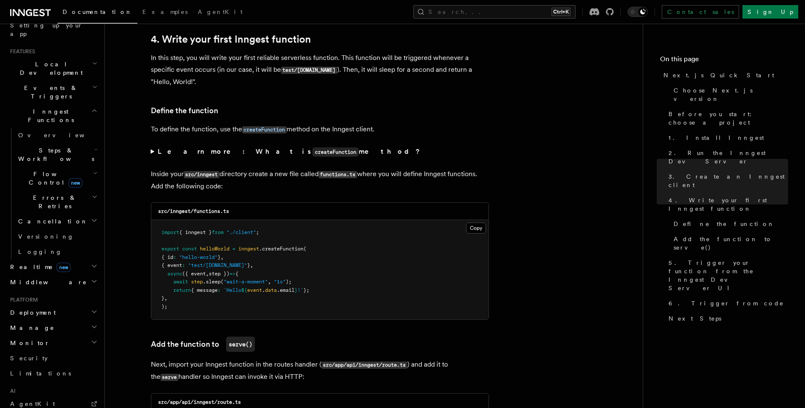
click at [28, 320] on h2 "Manage" at bounding box center [53, 327] width 93 height 15
click at [28, 305] on h2 "Deployment" at bounding box center [53, 312] width 93 height 15
click at [35, 308] on span "Deployment" at bounding box center [31, 312] width 49 height 8
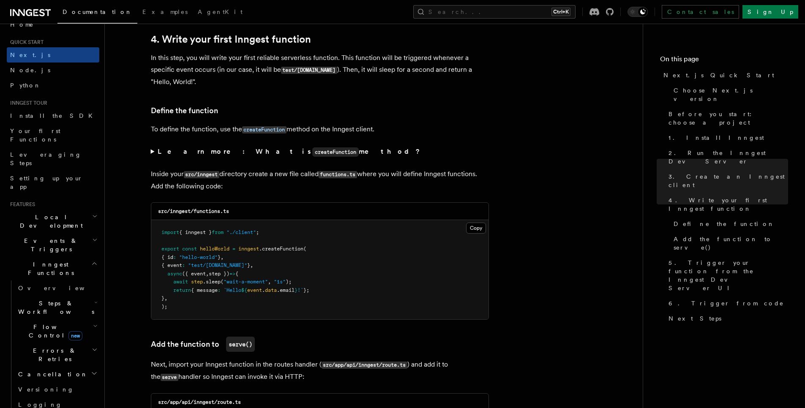
scroll to position [0, 0]
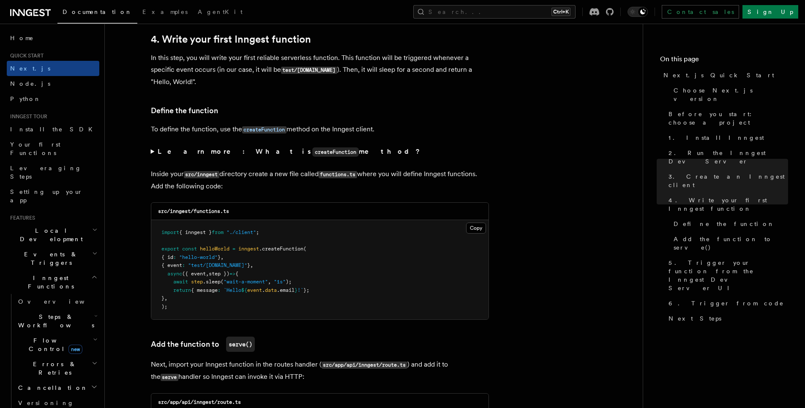
click at [64, 270] on h2 "Inngest Functions" at bounding box center [53, 282] width 93 height 24
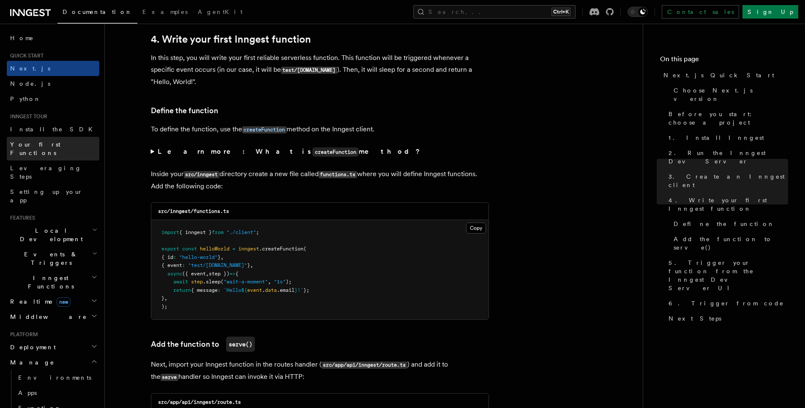
click at [44, 145] on span "Your first Functions" at bounding box center [35, 148] width 50 height 15
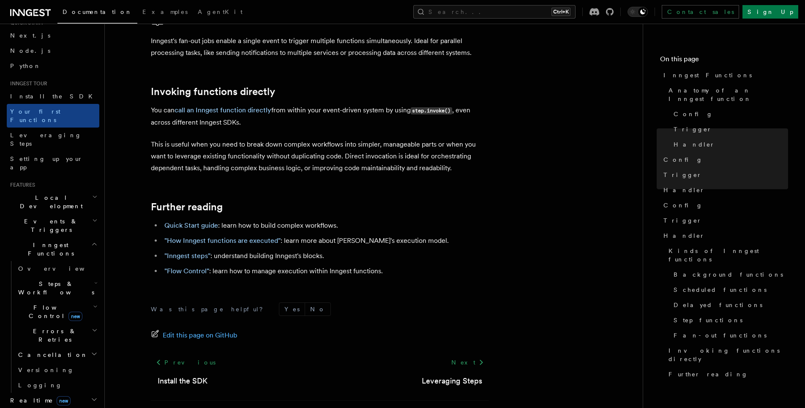
scroll to position [51, 0]
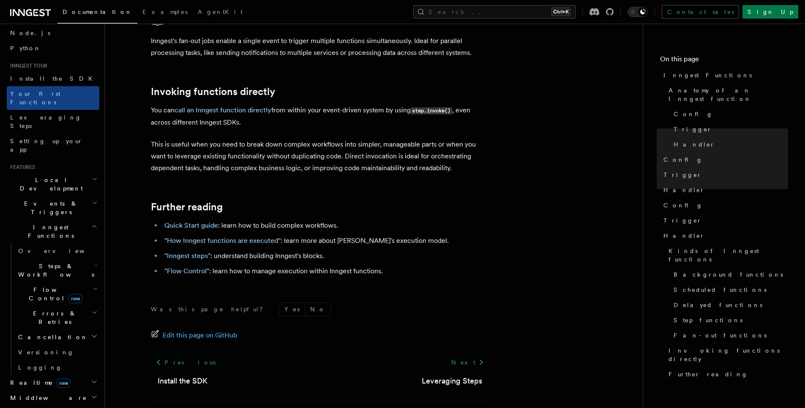
click at [63, 196] on h2 "Events & Triggers" at bounding box center [53, 208] width 93 height 24
click at [62, 172] on h2 "Local Development" at bounding box center [53, 184] width 93 height 24
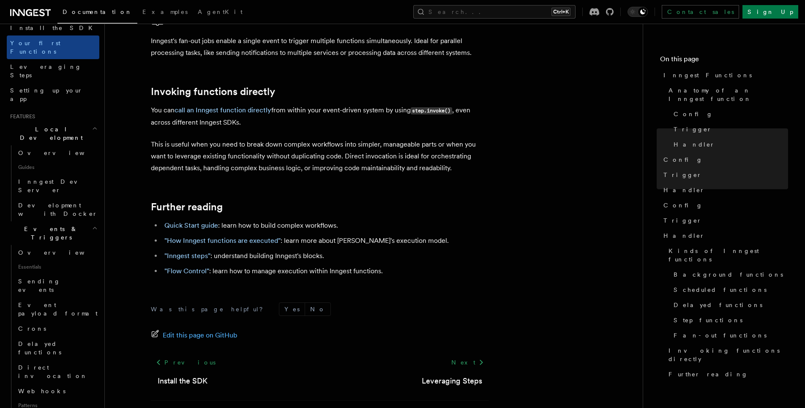
scroll to position [152, 0]
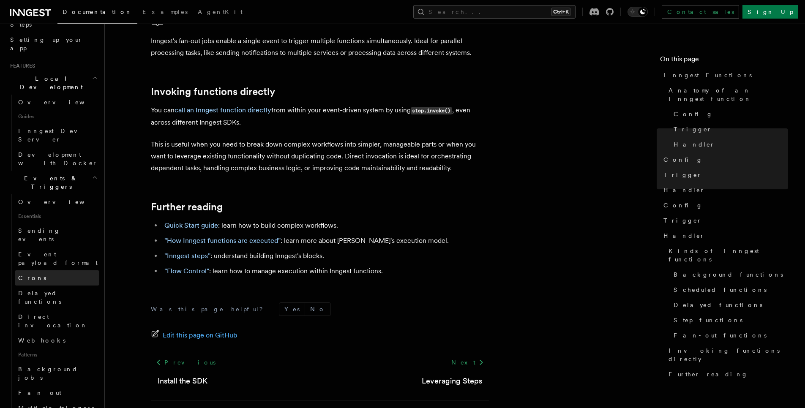
click at [59, 270] on link "Crons" at bounding box center [57, 277] width 85 height 15
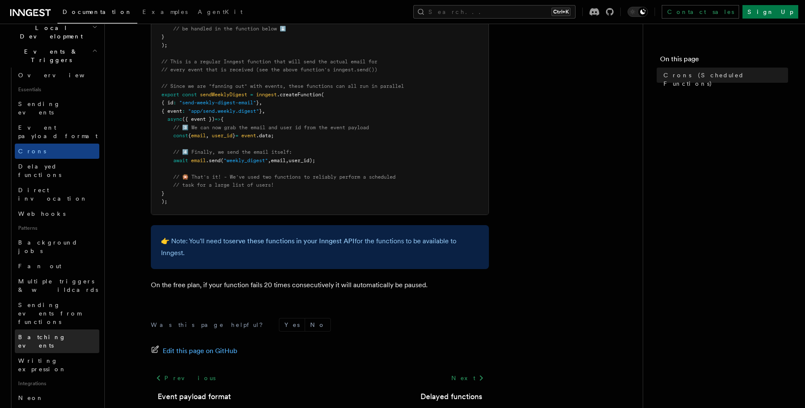
scroll to position [254, 0]
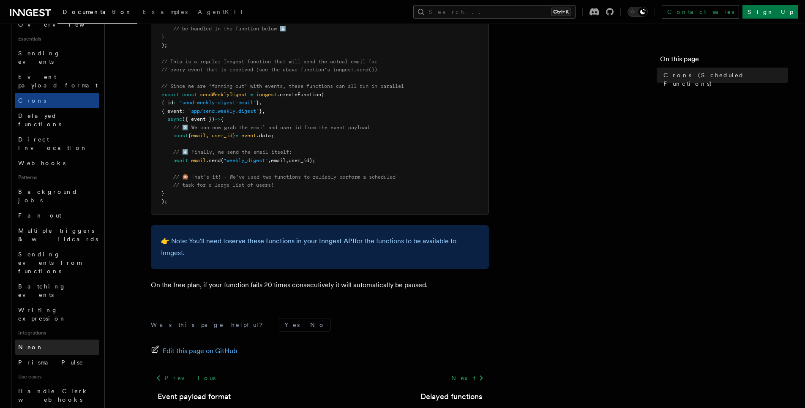
click at [74, 340] on link "Neon" at bounding box center [57, 347] width 85 height 15
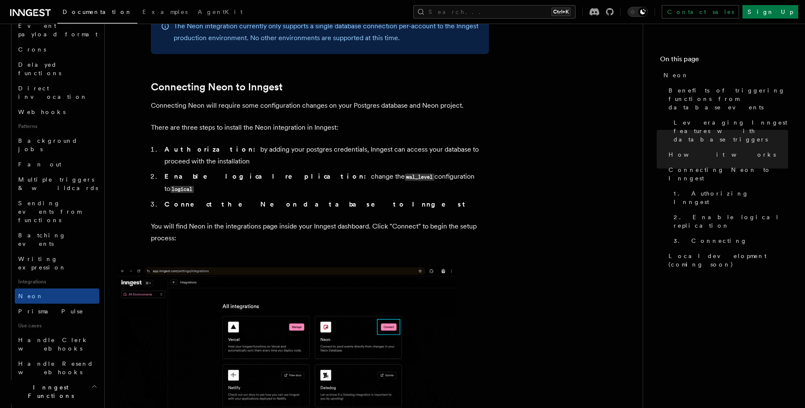
scroll to position [456, 0]
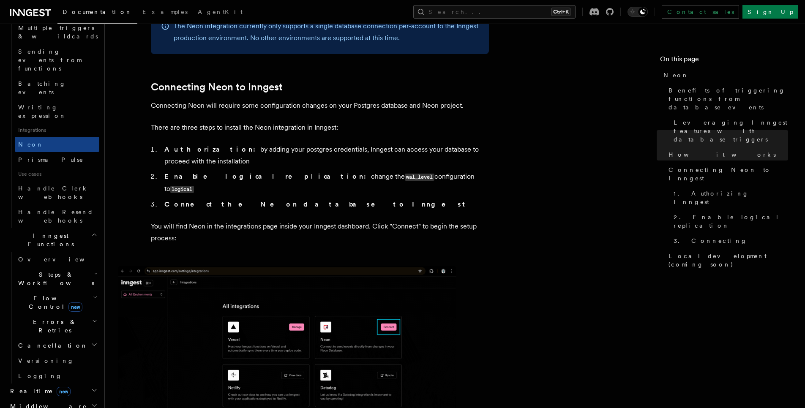
click at [45, 270] on span "Steps & Workflows" at bounding box center [54, 278] width 79 height 17
click at [44, 291] on link "Overview" at bounding box center [61, 298] width 76 height 15
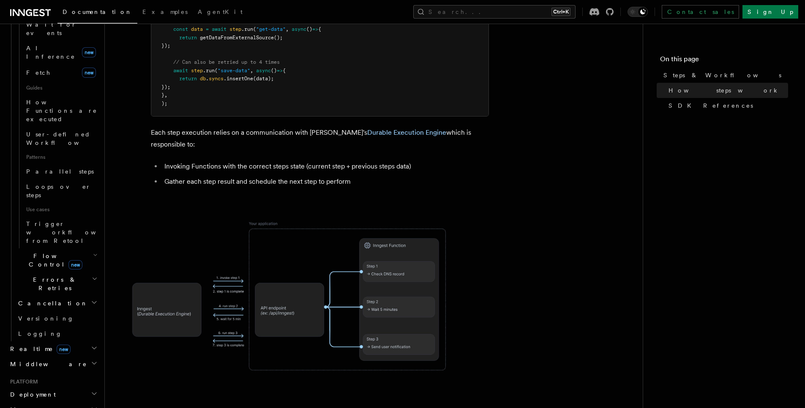
scroll to position [344, 0]
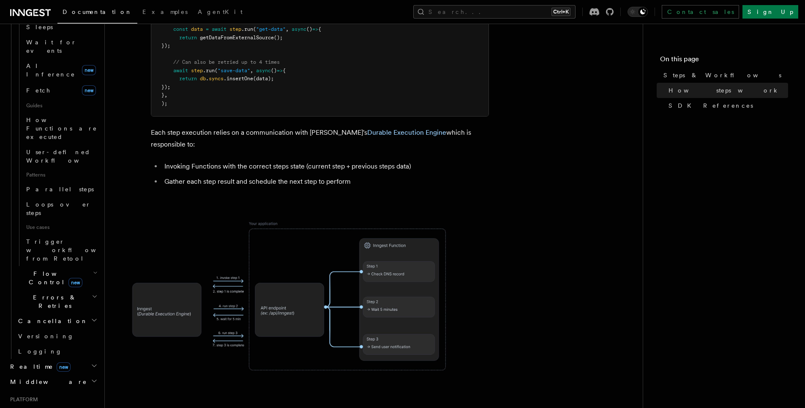
click at [1, 150] on header "Search... Documentation Examples AgentKit Home Quick start Next.js Node.js Pyth…" at bounding box center [52, 216] width 105 height 385
click at [26, 270] on span "Flow Control new" at bounding box center [54, 278] width 78 height 17
click at [38, 294] on span "Overview" at bounding box center [69, 297] width 87 height 7
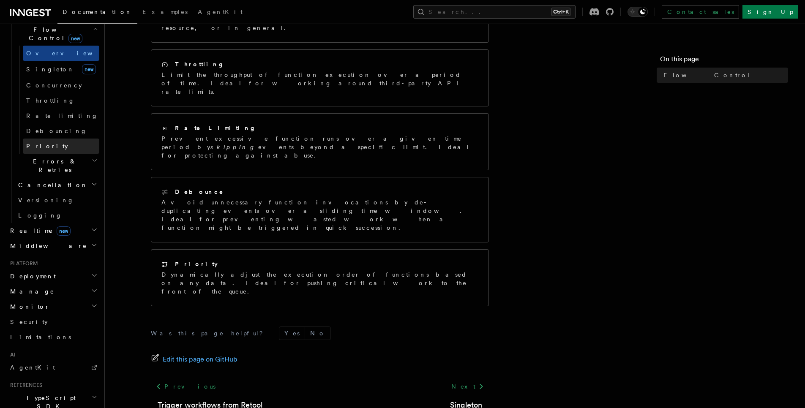
scroll to position [243, 0]
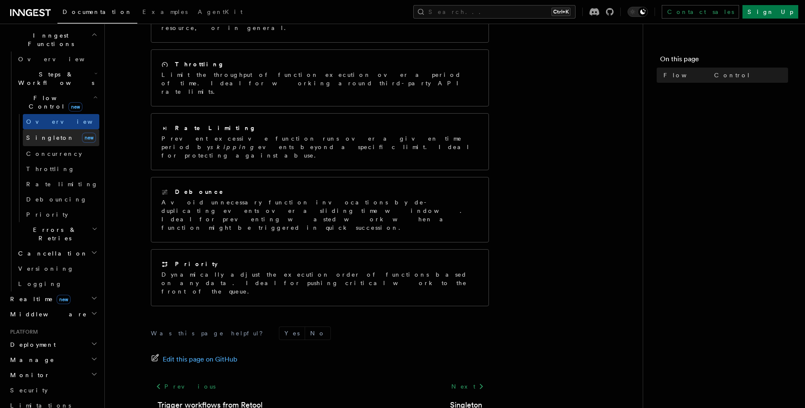
click at [44, 129] on link "Singleton new" at bounding box center [61, 137] width 76 height 17
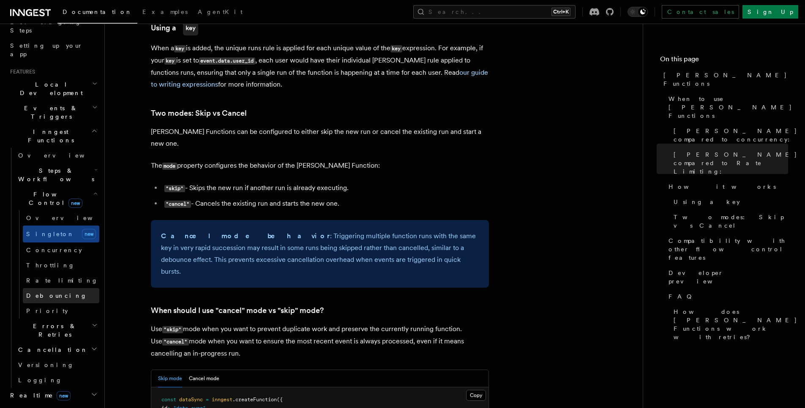
scroll to position [192, 0]
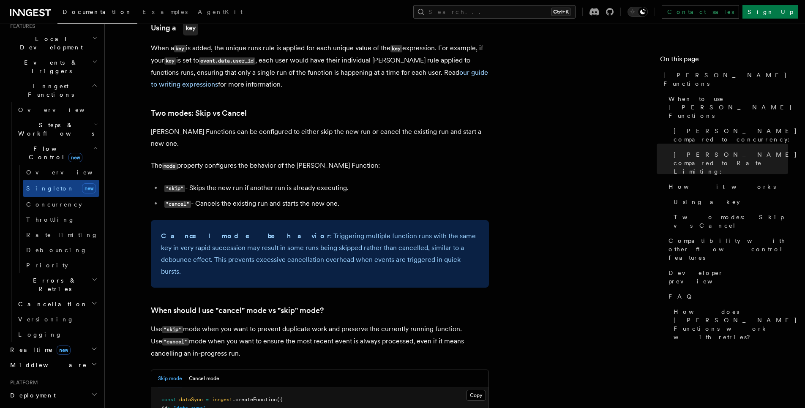
click at [71, 117] on h2 "Steps & Workflows" at bounding box center [57, 129] width 85 height 24
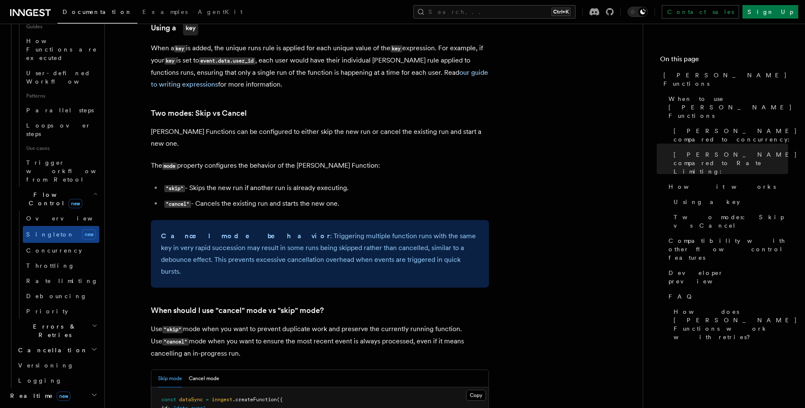
scroll to position [445, 0]
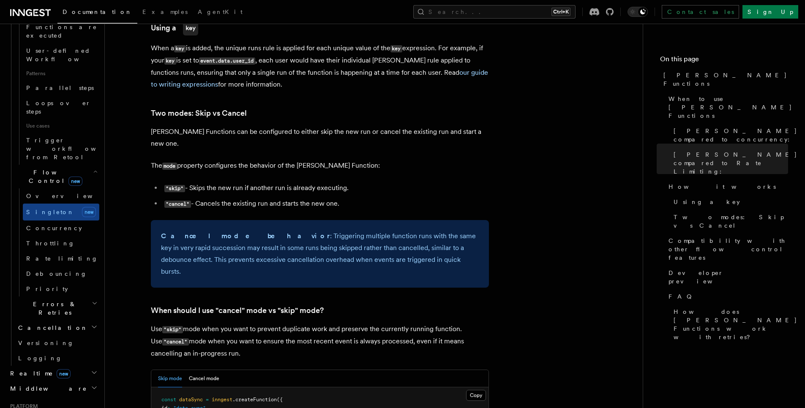
click at [59, 366] on h2 "Realtime new" at bounding box center [53, 373] width 93 height 15
click at [54, 381] on link "Overview" at bounding box center [57, 388] width 85 height 15
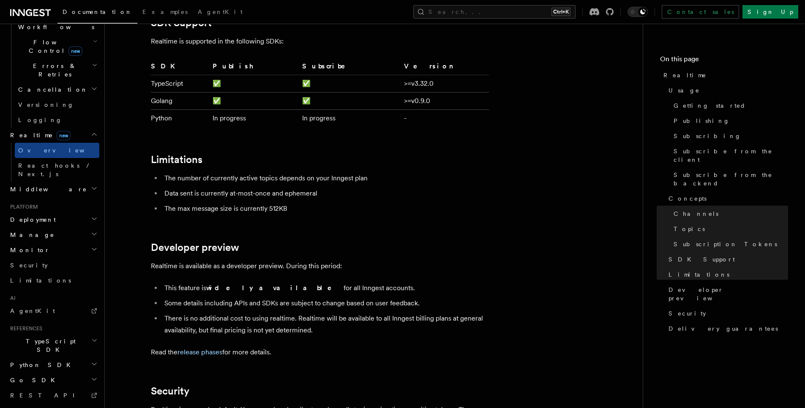
scroll to position [2637, 0]
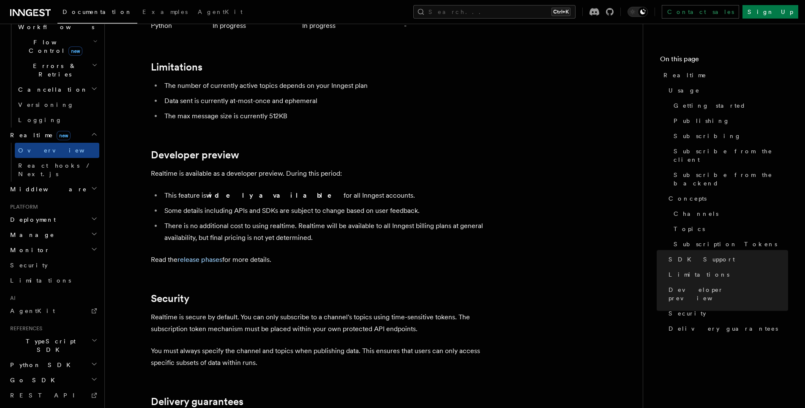
click at [41, 216] on span "Deployment" at bounding box center [31, 220] width 49 height 8
click at [49, 243] on h2 "Monitor" at bounding box center [53, 250] width 93 height 15
click at [49, 262] on span "Observability & metrics" at bounding box center [61, 269] width 87 height 15
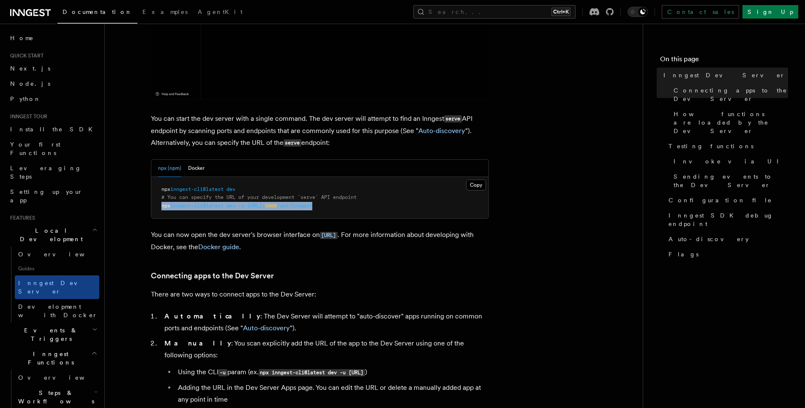
drag, startPoint x: 362, startPoint y: 206, endPoint x: 162, endPoint y: 206, distance: 199.9
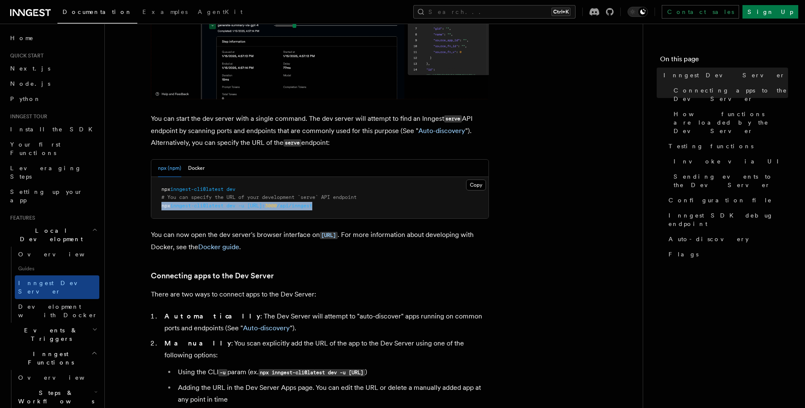
click at [162, 206] on pre "npx inngest-cli@latest dev # You can specify the URL of your development `serve…" at bounding box center [319, 198] width 337 height 42
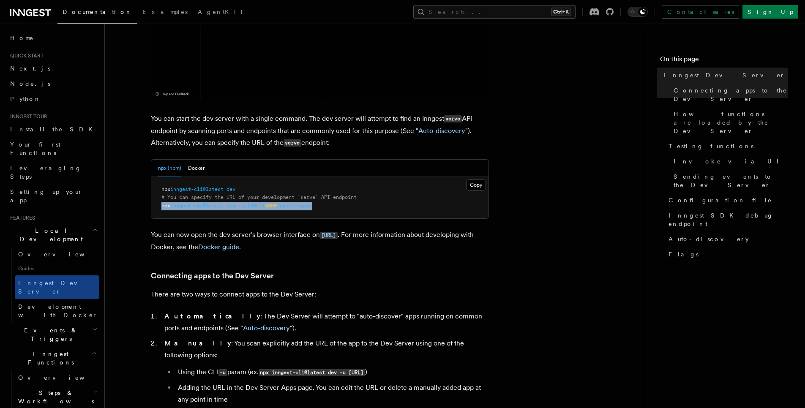
copy span "npx inngest-cli@latest dev -u [URL]: 3000 /api/inngest"
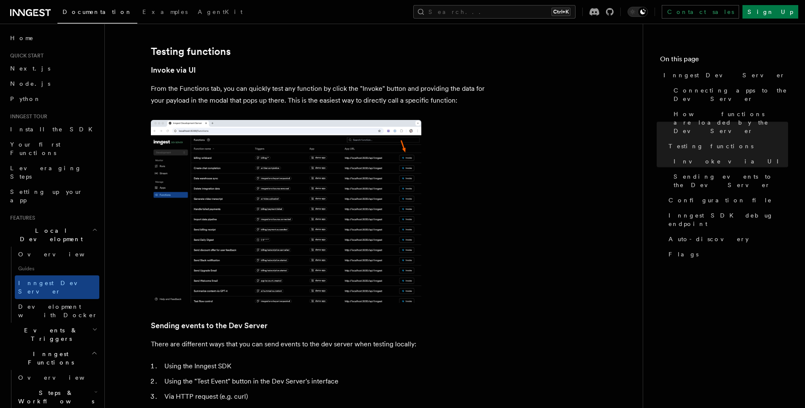
scroll to position [2705, 0]
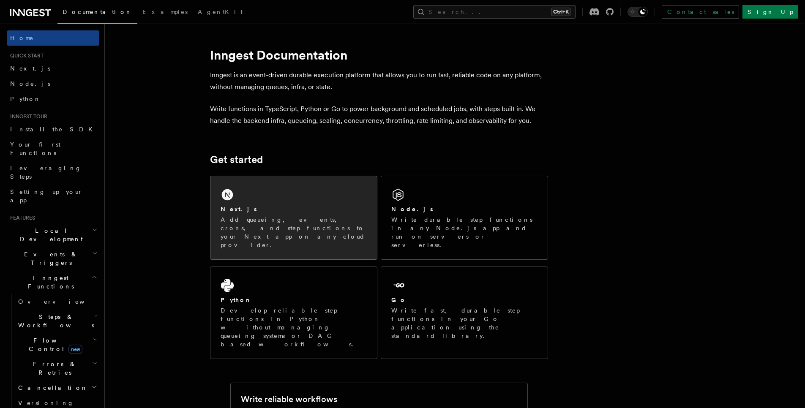
click at [352, 205] on div "Next.js Add queueing, events, crons, and step functions to your Next app on any…" at bounding box center [293, 217] width 166 height 83
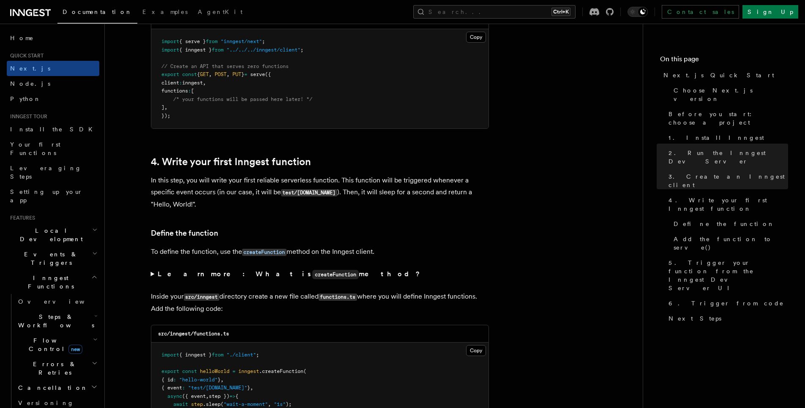
scroll to position [1268, 0]
